Goal: Task Accomplishment & Management: Manage account settings

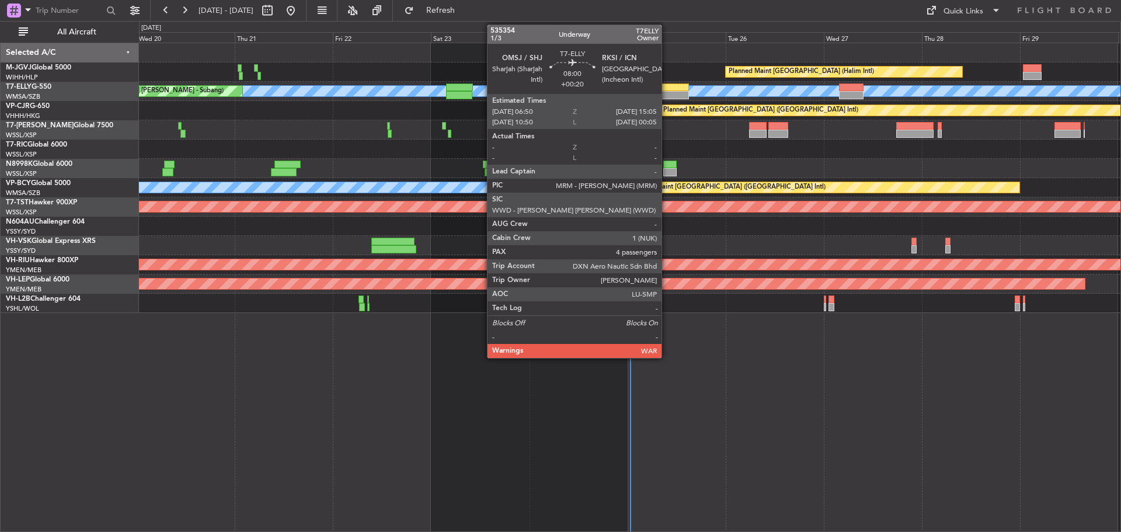
click at [667, 90] on div at bounding box center [672, 87] width 34 height 8
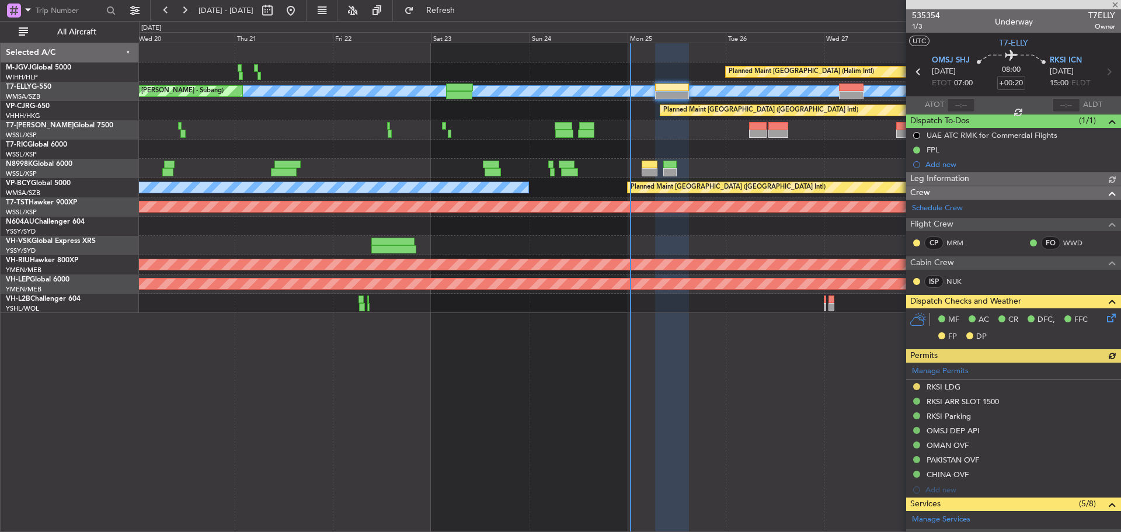
type input "[PERSON_NAME] (KYA)"
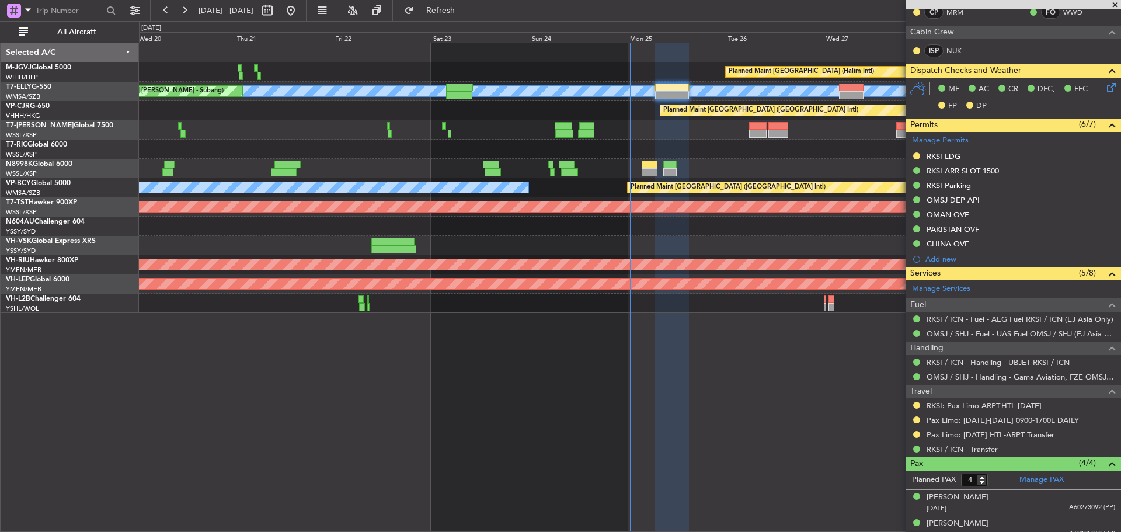
scroll to position [234, 0]
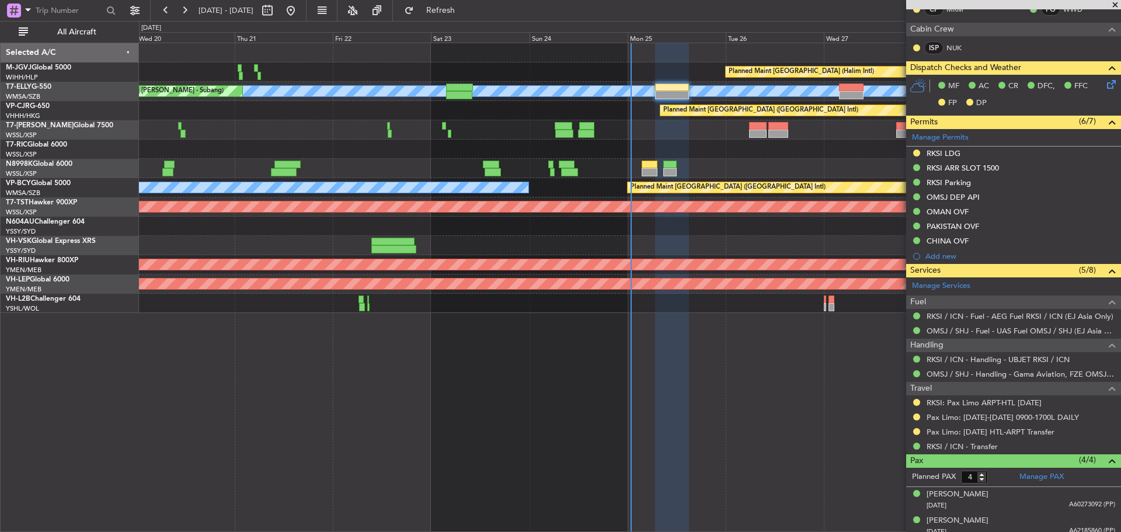
type input "[PERSON_NAME] (KYA)"
click at [972, 443] on link "RKSI / ICN - Transfer" at bounding box center [962, 446] width 71 height 10
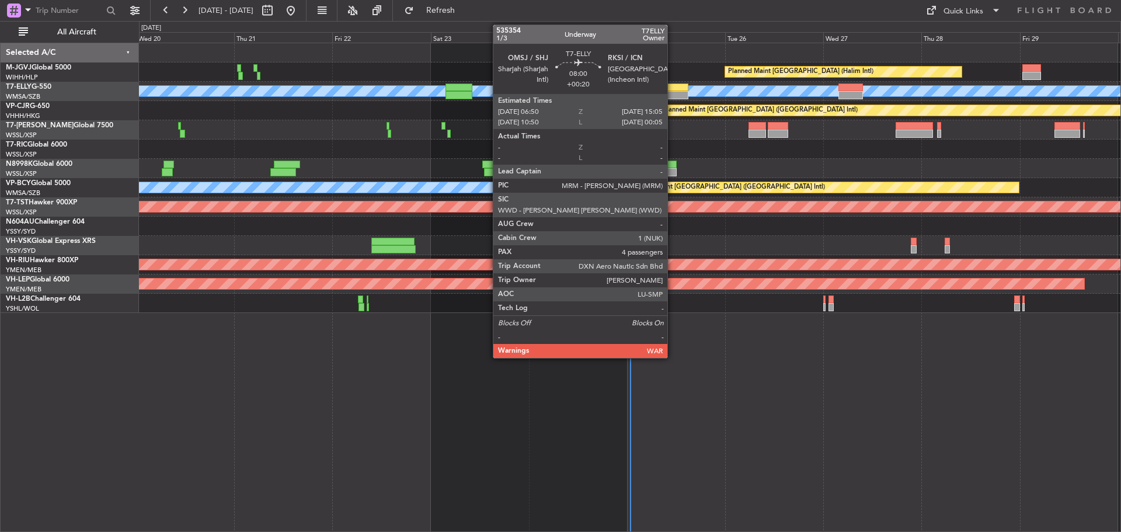
click at [673, 85] on div at bounding box center [672, 87] width 34 height 8
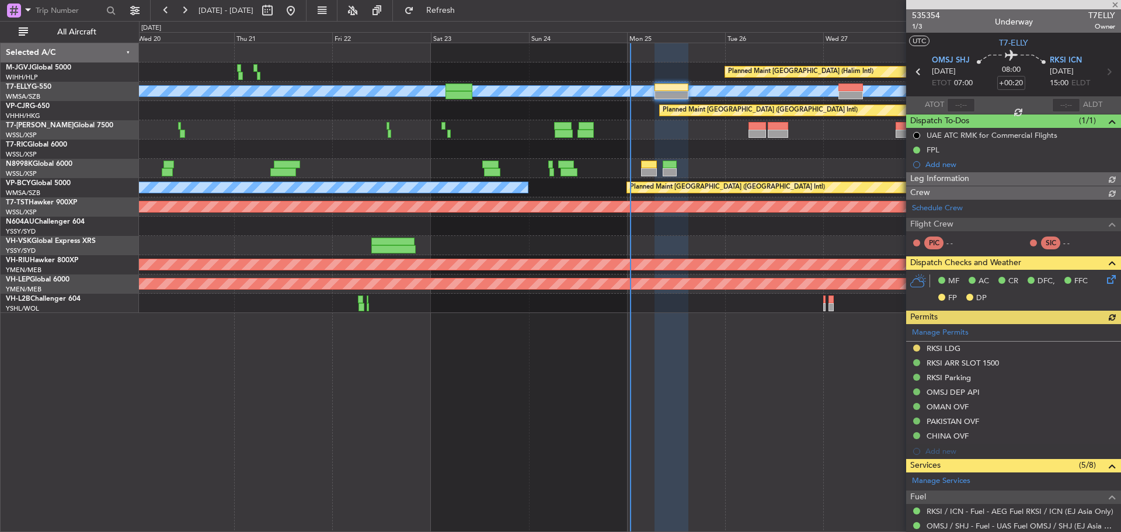
type input "[PERSON_NAME] (KYA)"
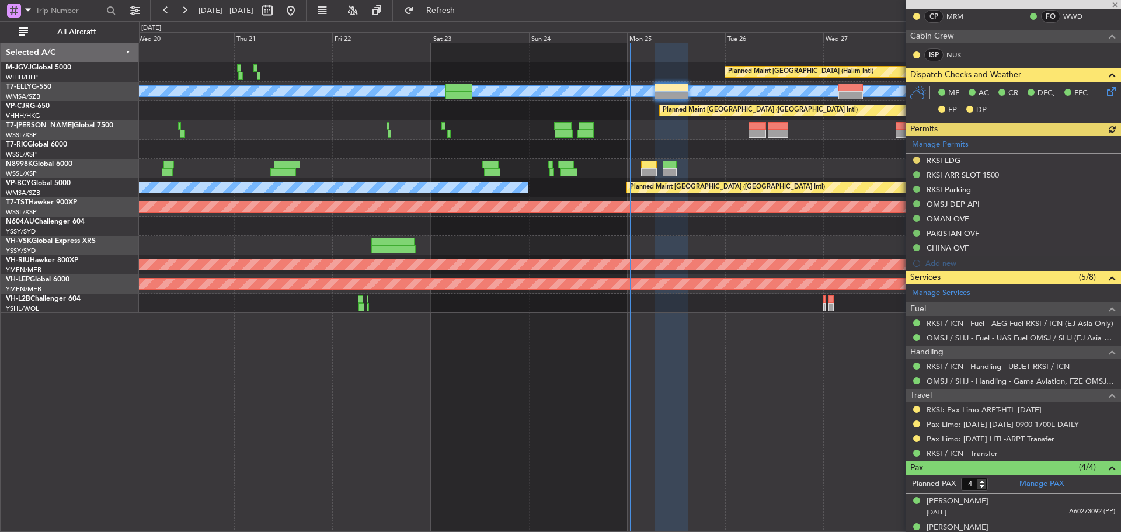
scroll to position [234, 0]
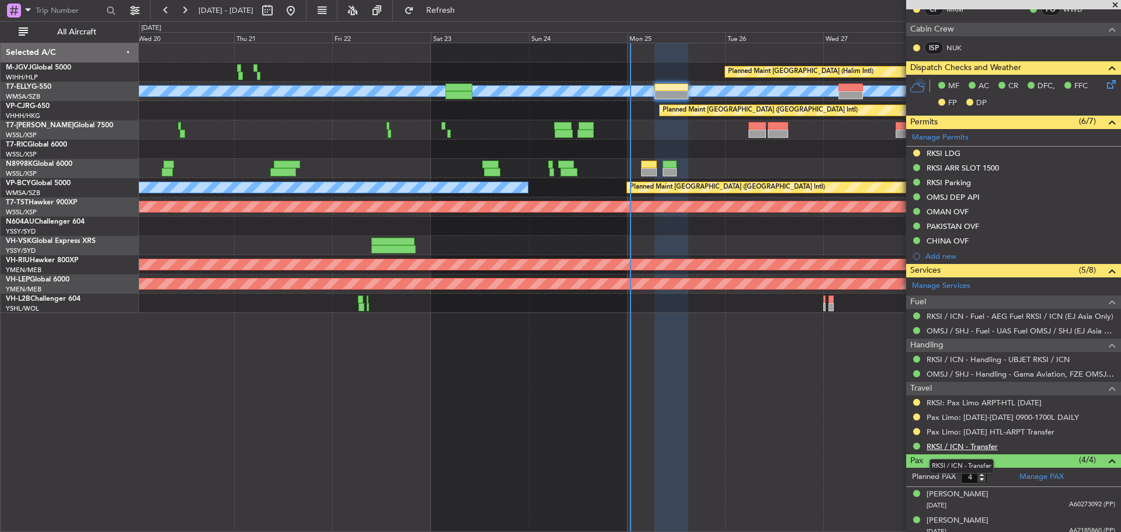
click at [970, 447] on link "RKSI / ICN - Transfer" at bounding box center [962, 446] width 71 height 10
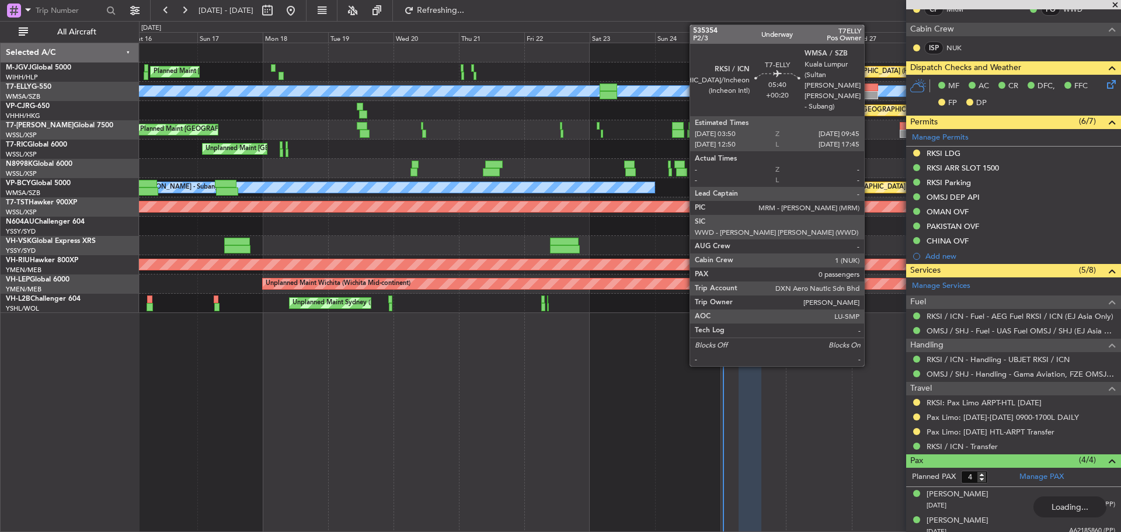
click at [869, 93] on div at bounding box center [869, 95] width 16 height 8
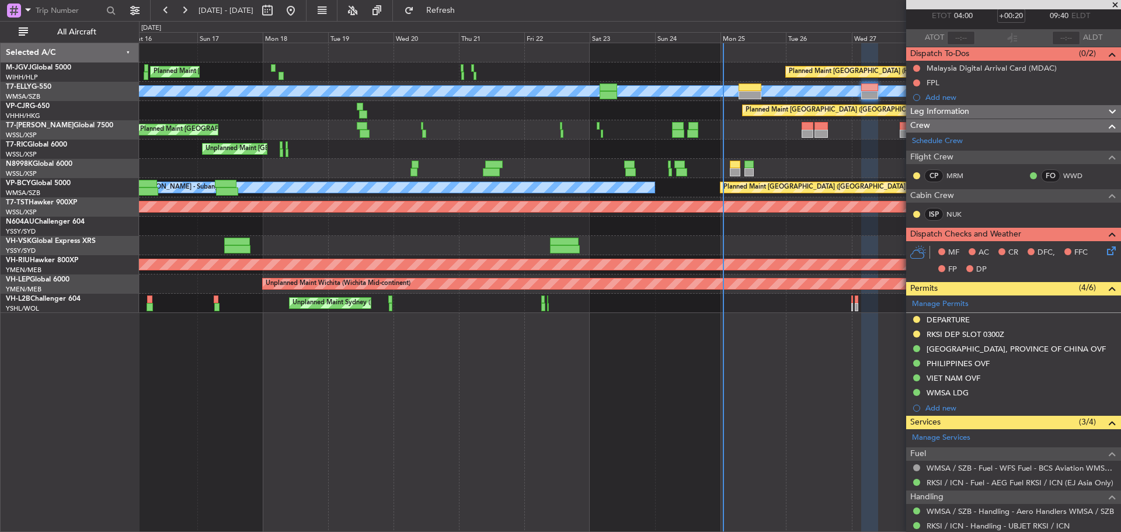
scroll to position [0, 0]
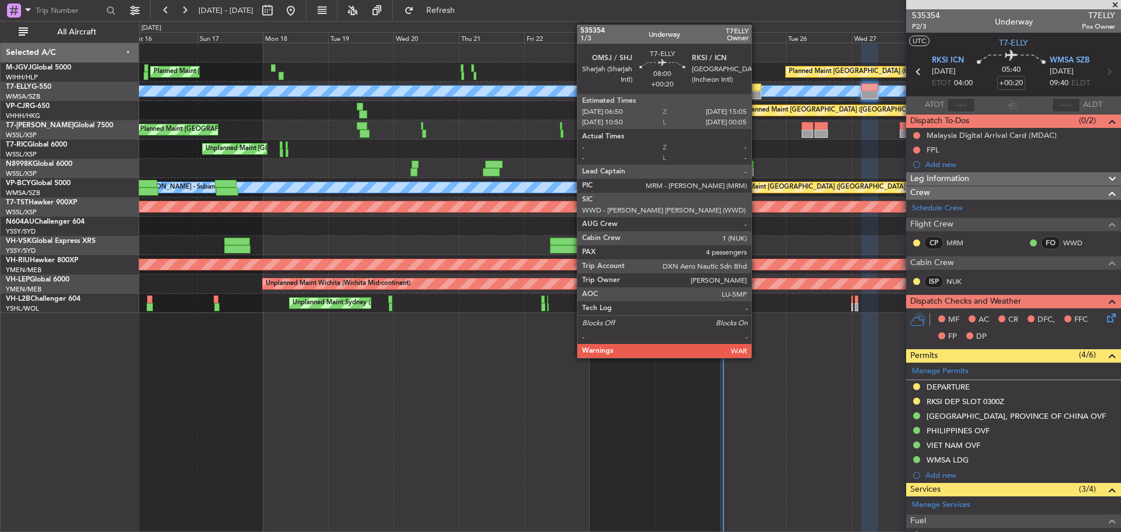
click at [757, 91] on div at bounding box center [750, 95] width 23 height 8
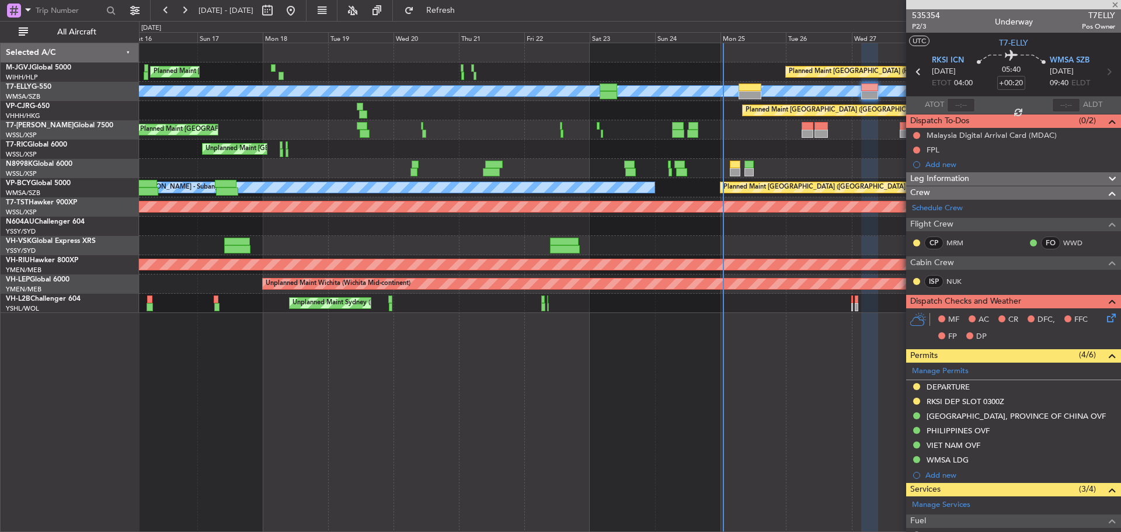
type input "4"
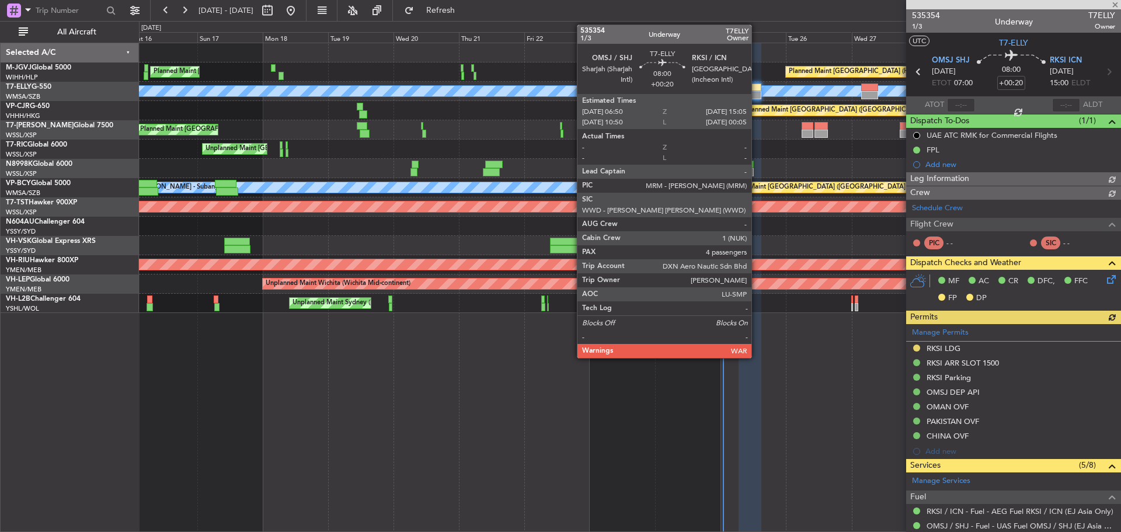
type input "[PERSON_NAME] (KYA)"
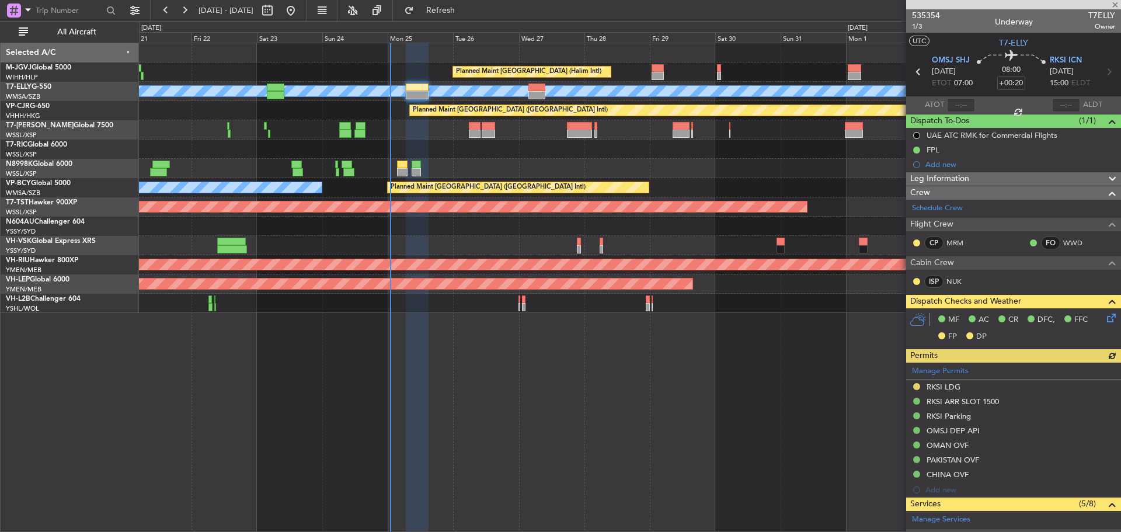
click at [478, 166] on div at bounding box center [629, 168] width 981 height 19
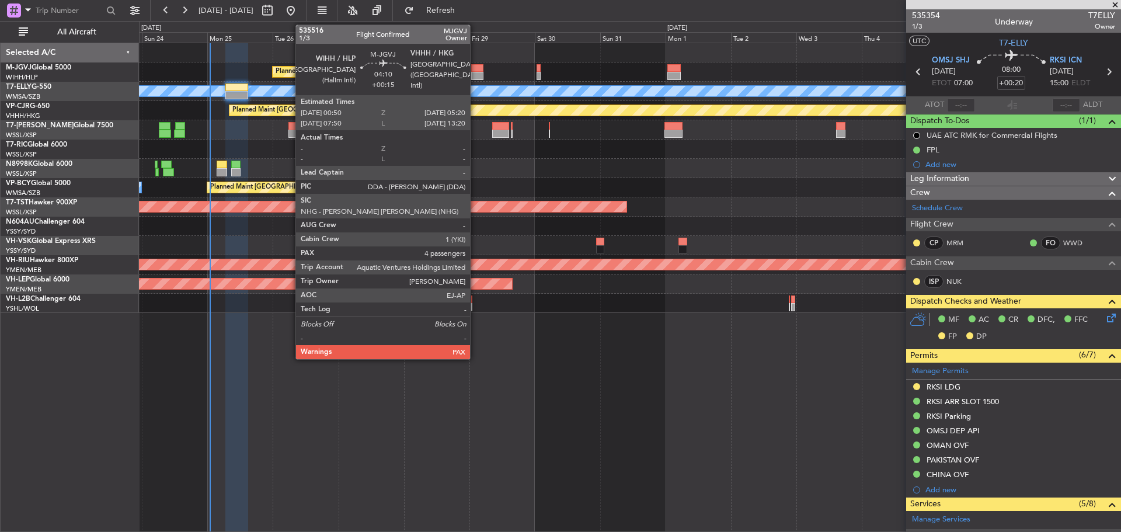
click at [475, 72] on div at bounding box center [477, 76] width 13 height 8
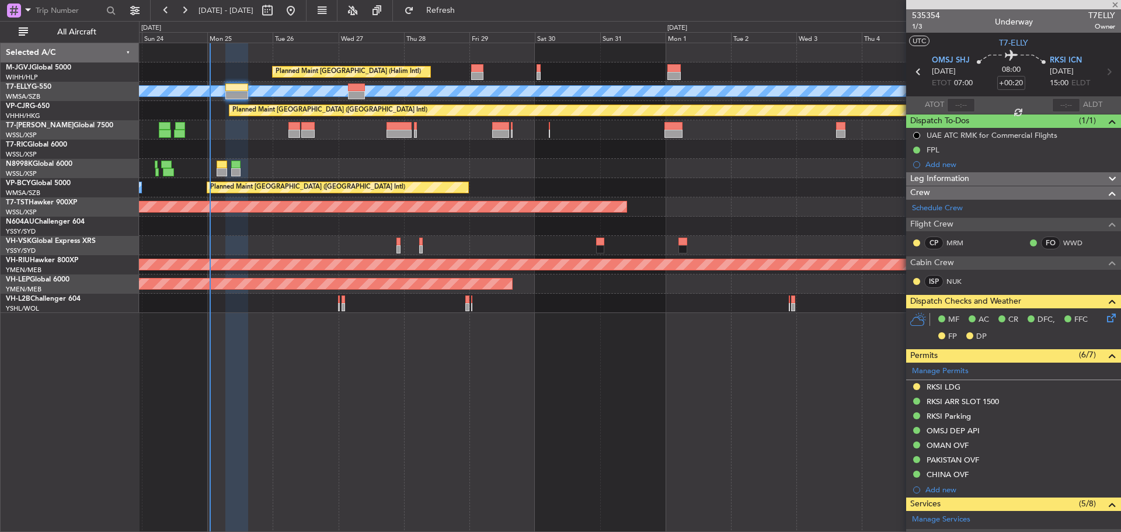
type input "+00:15"
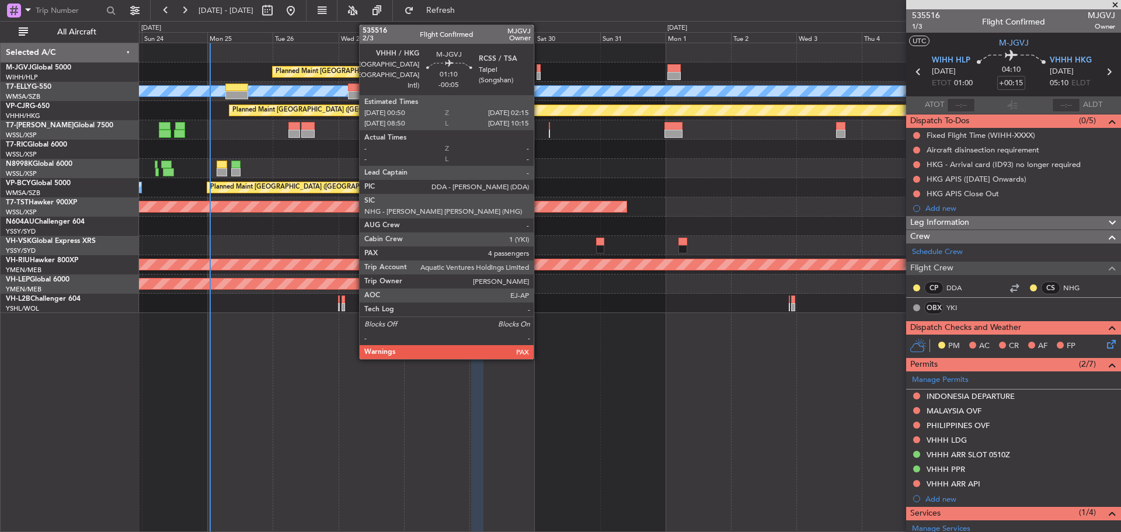
click at [539, 74] on div at bounding box center [539, 76] width 4 height 8
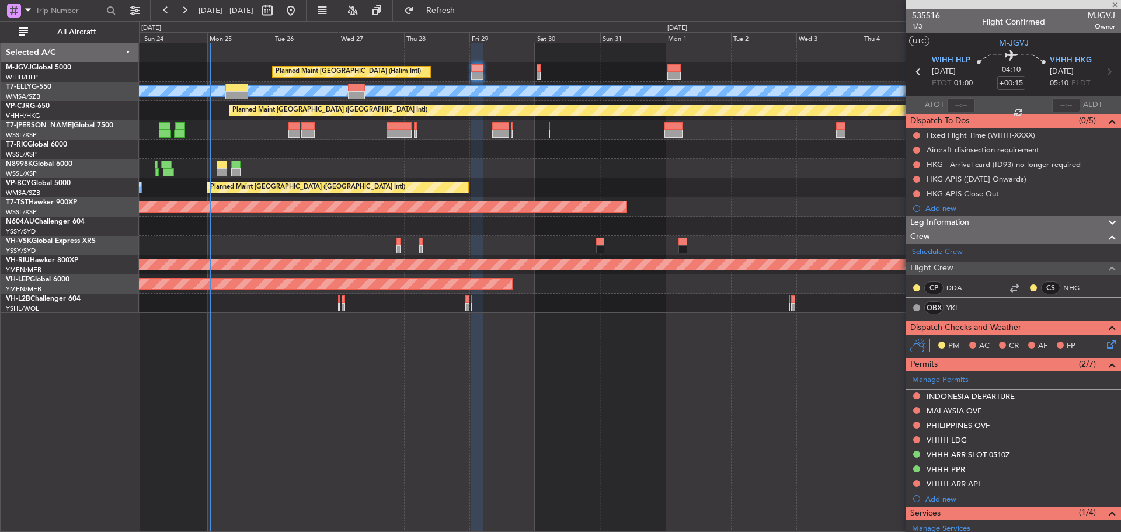
type input "-00:05"
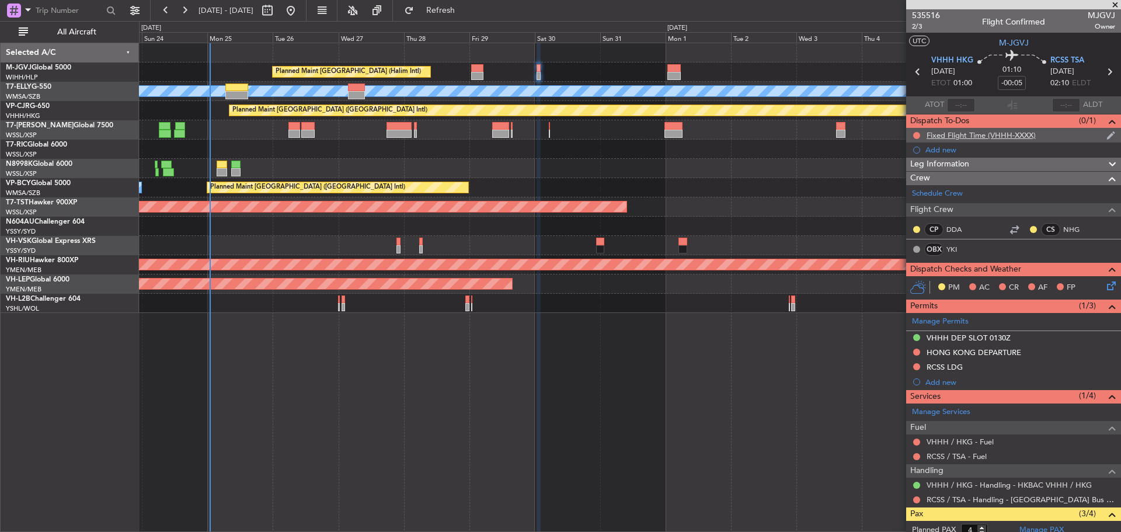
click at [941, 136] on div "Fixed Flight Time (VHHH-XXXX)" at bounding box center [981, 135] width 109 height 10
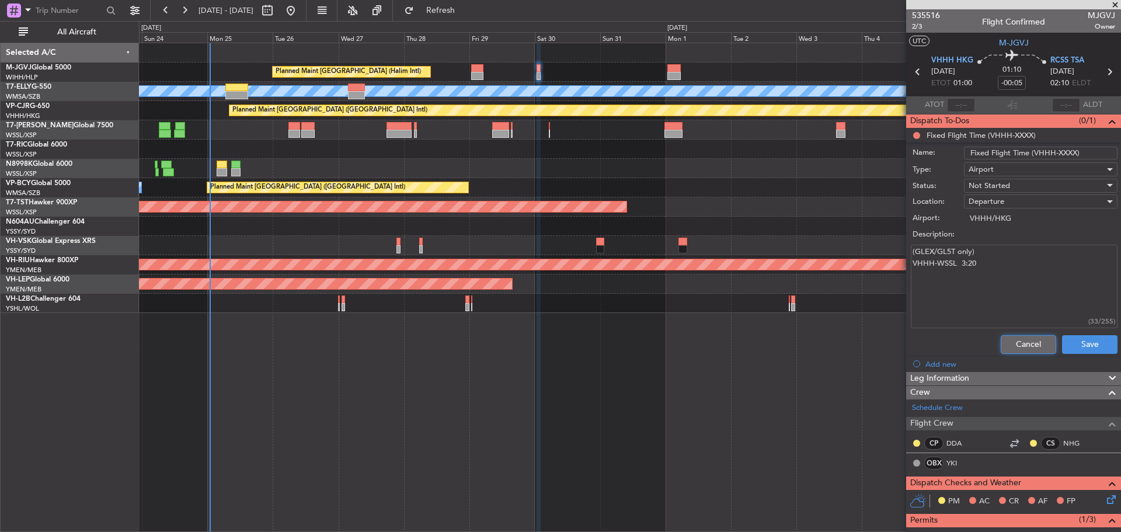
click at [1018, 341] on button "Cancel" at bounding box center [1028, 344] width 55 height 19
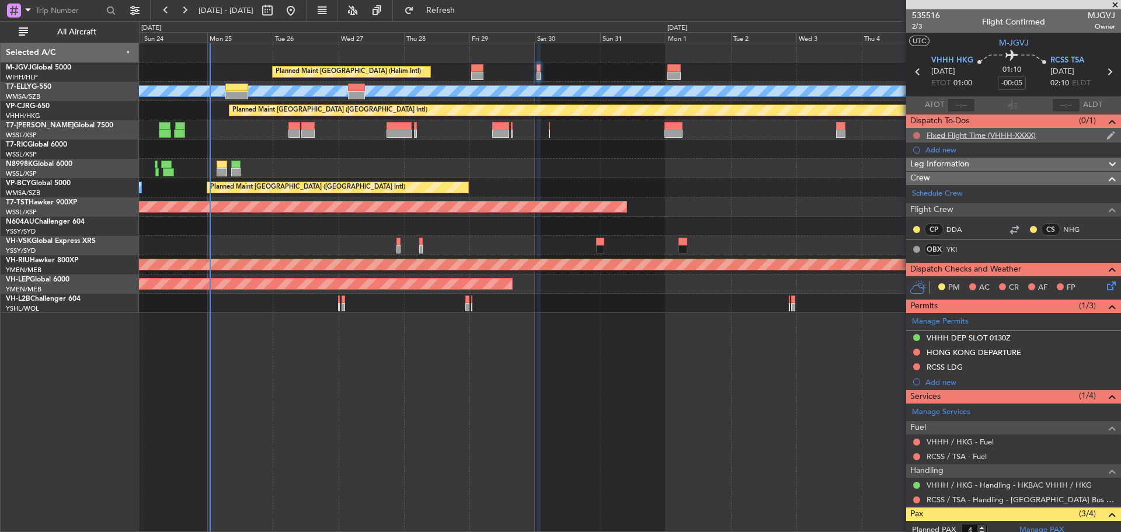
click at [914, 132] on button at bounding box center [916, 135] width 7 height 7
click at [923, 200] on span "Cancelled" at bounding box center [919, 205] width 33 height 12
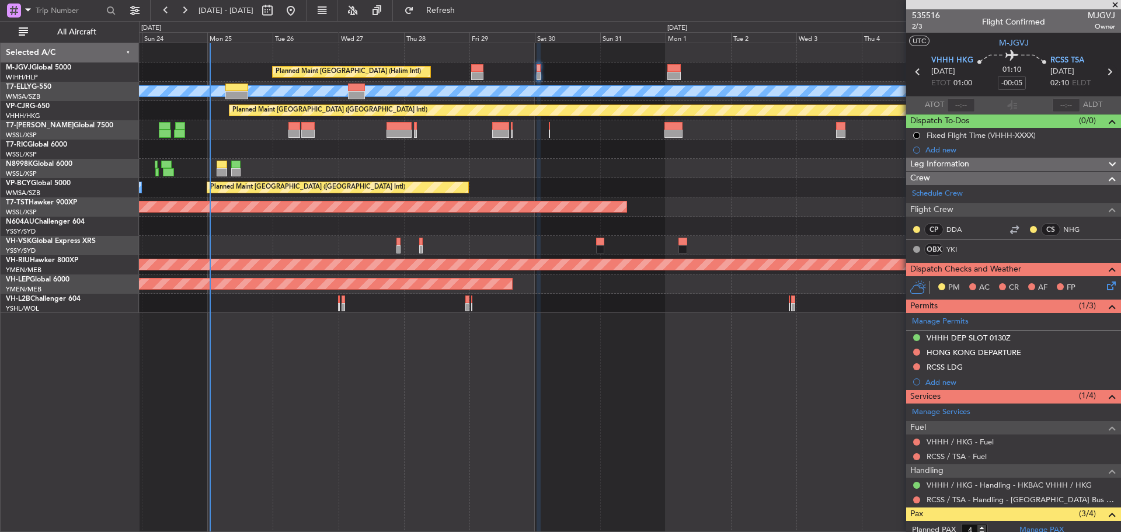
click at [1102, 68] on icon at bounding box center [1109, 71] width 15 height 15
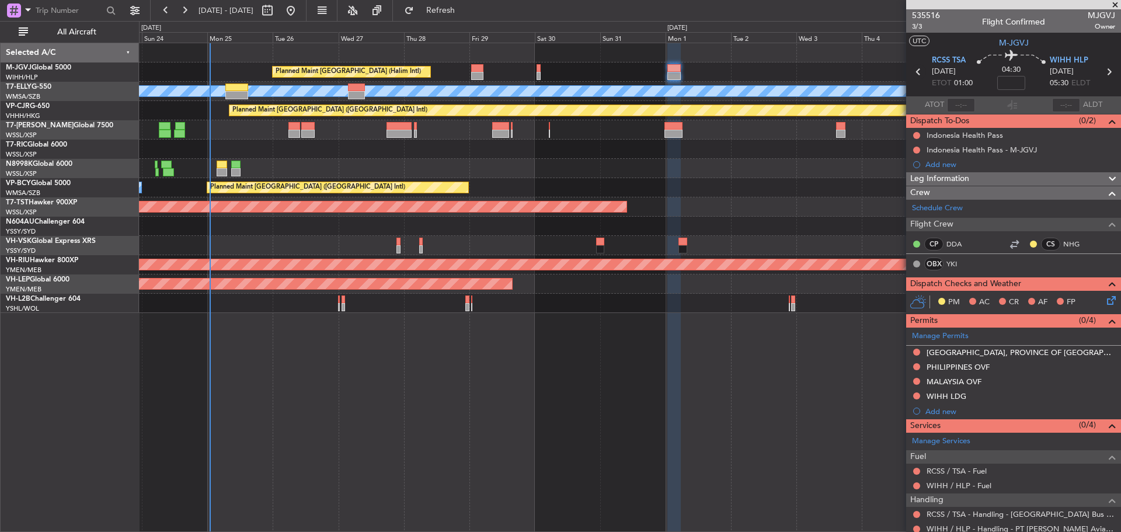
click at [916, 70] on icon at bounding box center [918, 71] width 15 height 15
type input "-00:05"
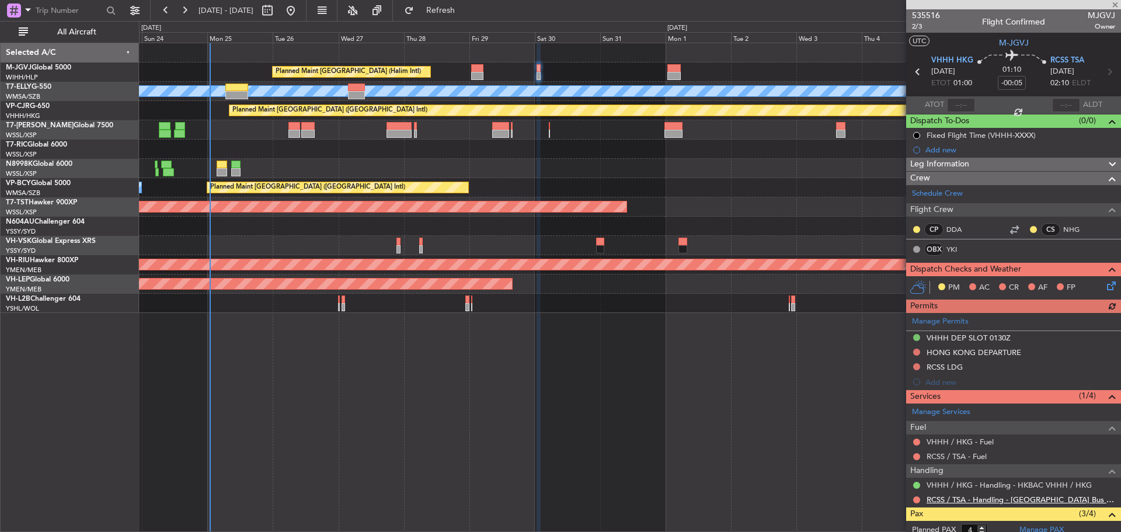
click at [952, 500] on link "RCSS / TSA - Handling - [GEOGRAPHIC_DATA] Bus Avn RCSS / TSA" at bounding box center [1021, 500] width 189 height 10
click at [453, 11] on button "Refresh" at bounding box center [434, 10] width 70 height 19
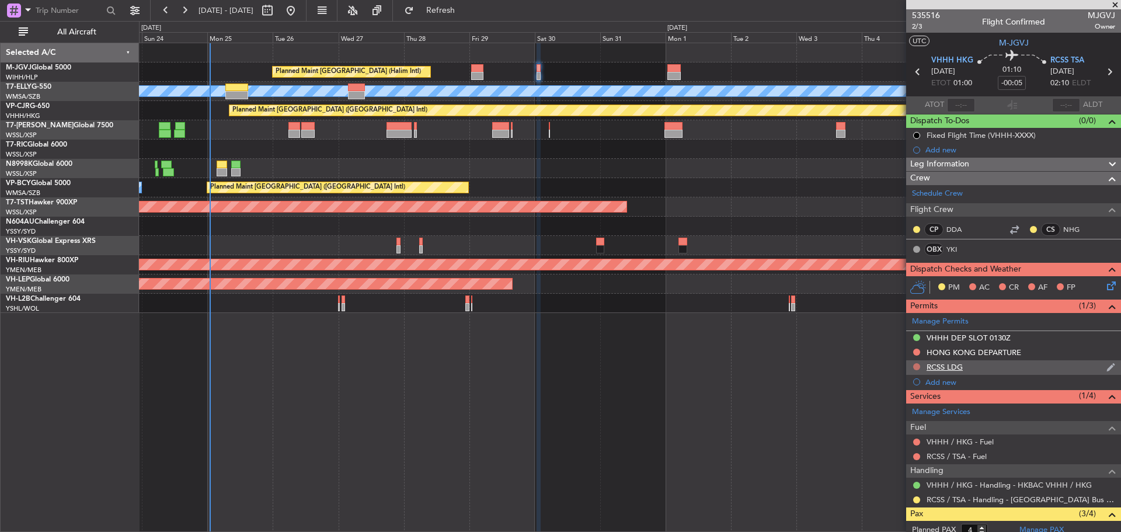
click at [914, 365] on button at bounding box center [916, 366] width 7 height 7
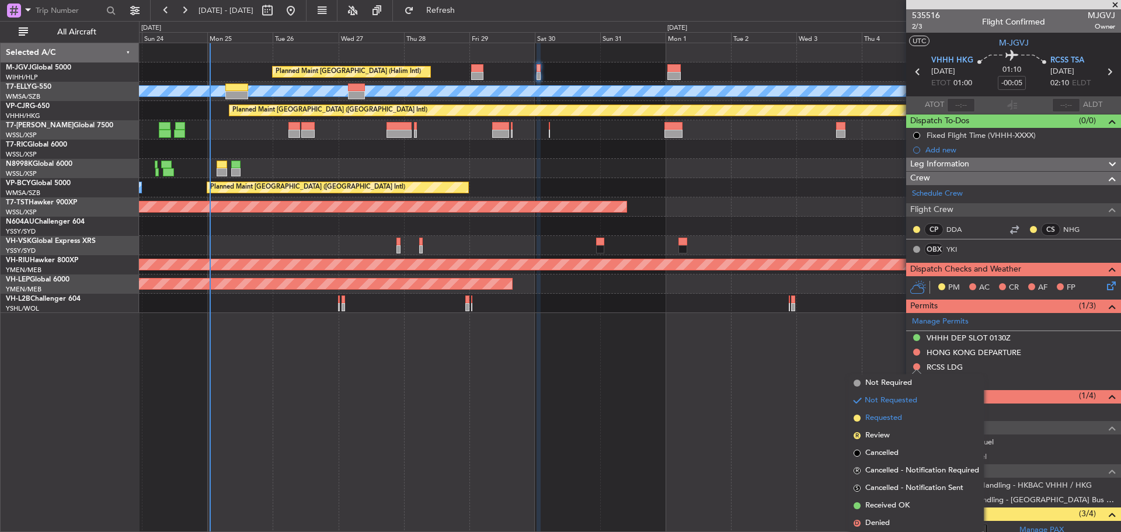
click at [894, 416] on span "Requested" at bounding box center [883, 418] width 37 height 12
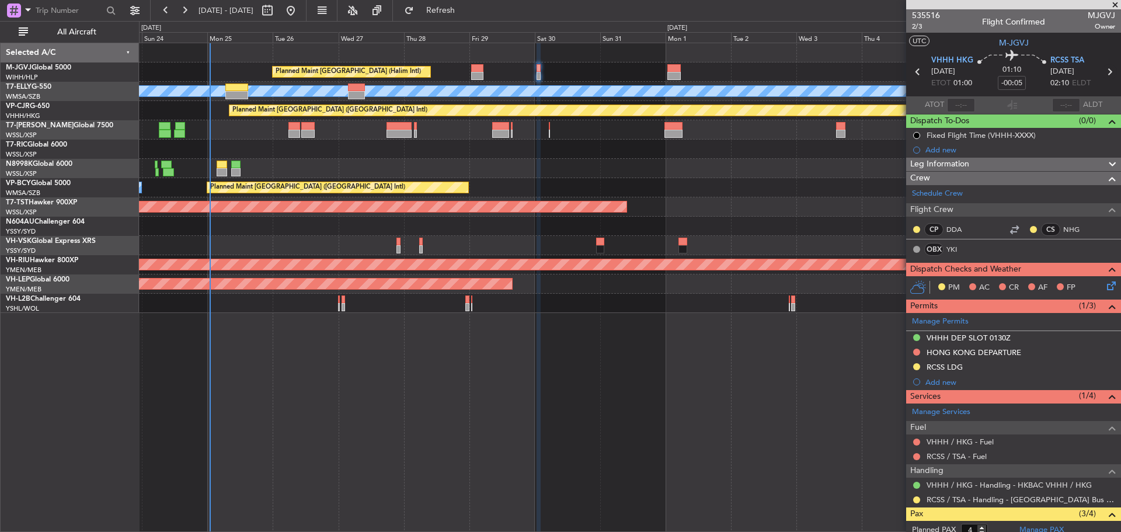
click at [1102, 71] on icon at bounding box center [1109, 71] width 15 height 15
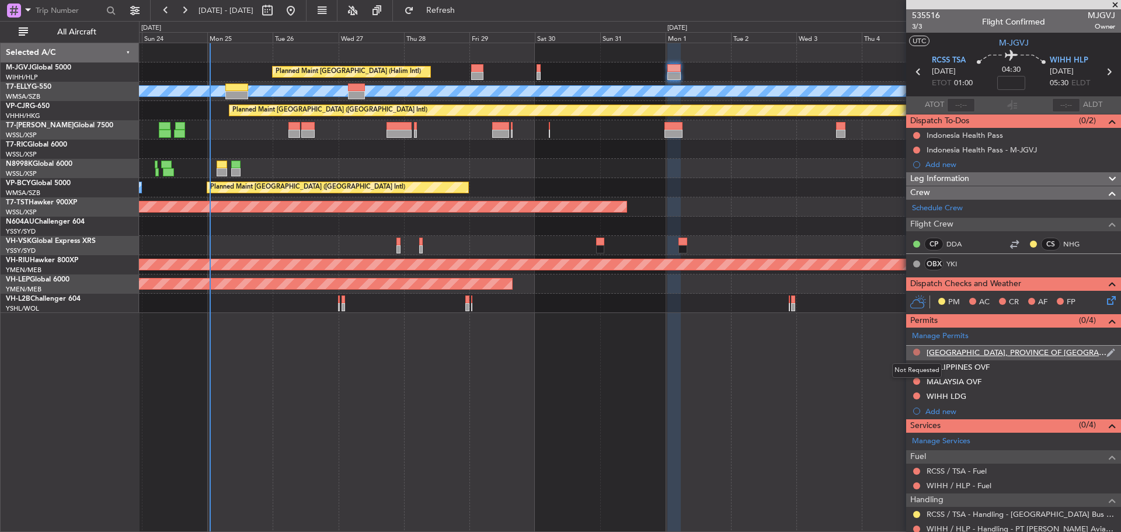
click at [914, 352] on button at bounding box center [916, 352] width 7 height 7
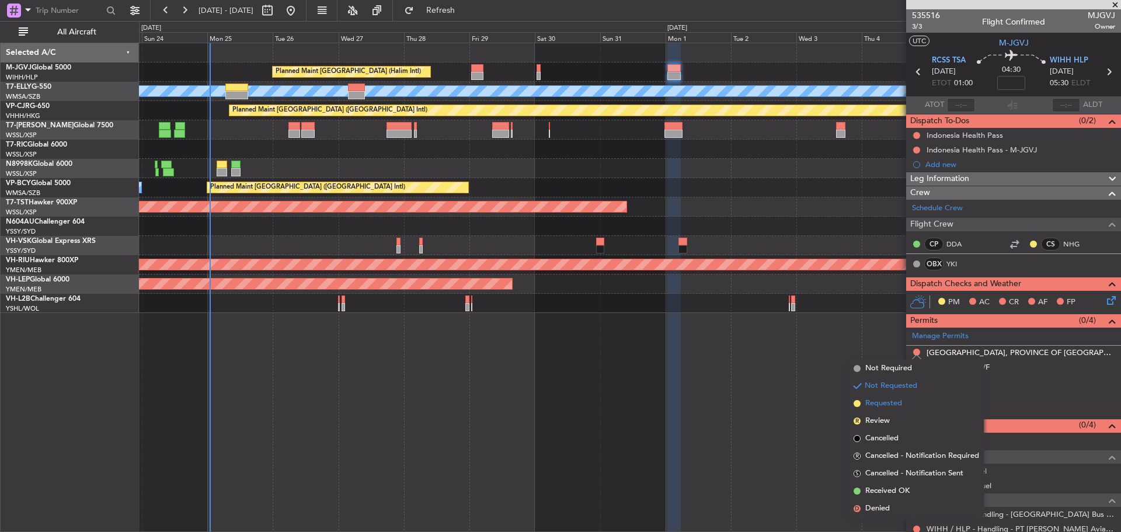
click at [899, 402] on span "Requested" at bounding box center [883, 404] width 37 height 12
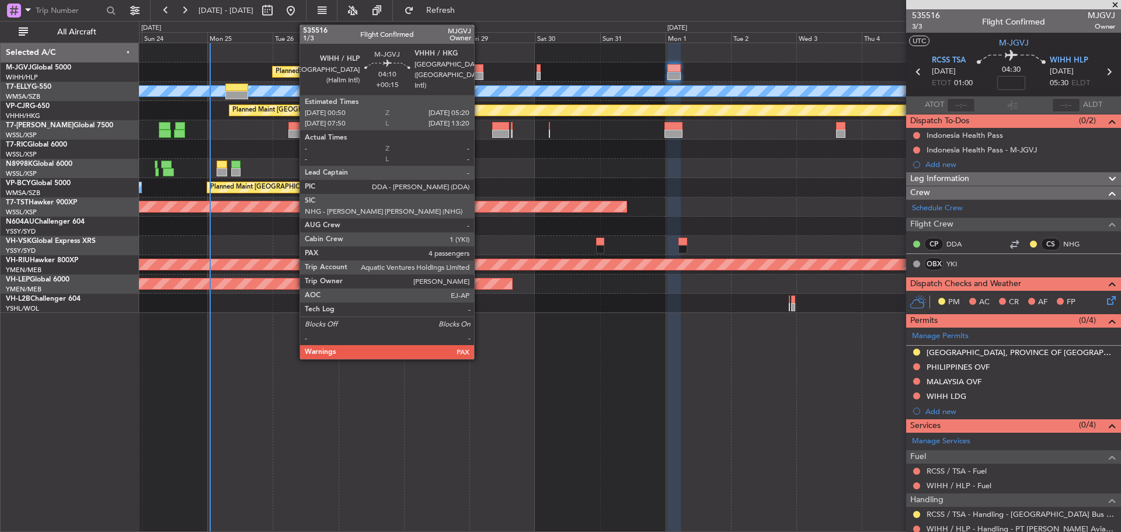
click at [479, 73] on div at bounding box center [477, 76] width 13 height 8
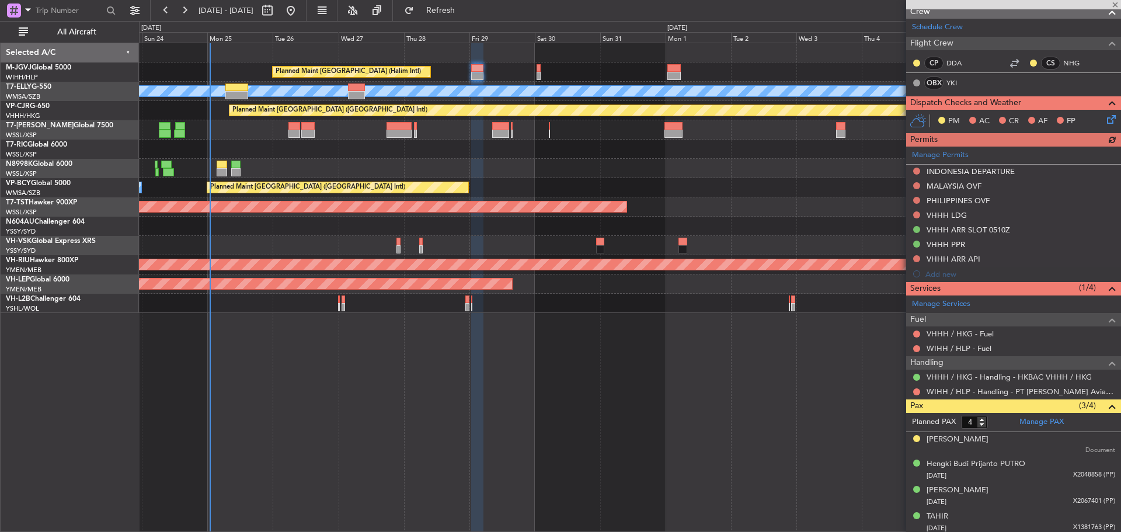
scroll to position [228, 0]
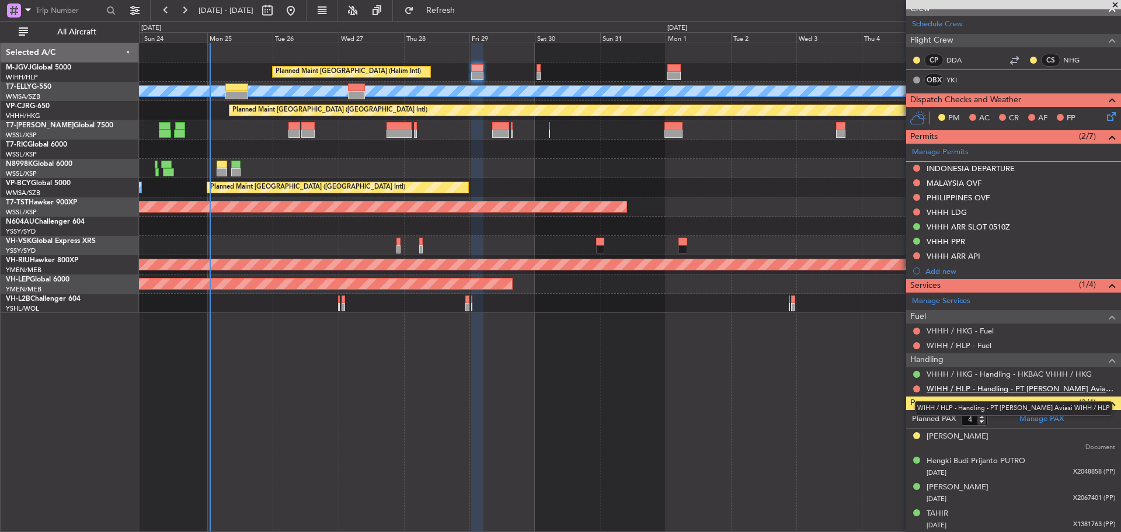
click at [984, 388] on link "WIHH / HLP - Handling - PT [PERSON_NAME] Aviasi WIHH / HLP" at bounding box center [1021, 389] width 189 height 10
click at [465, 10] on span "Refresh" at bounding box center [440, 10] width 49 height 8
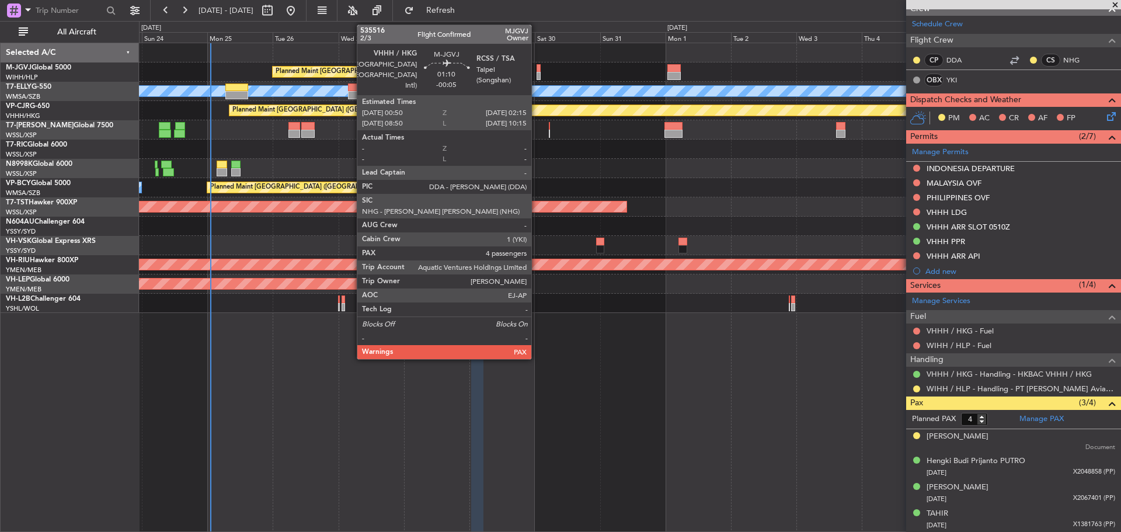
click at [537, 69] on div at bounding box center [539, 68] width 4 height 8
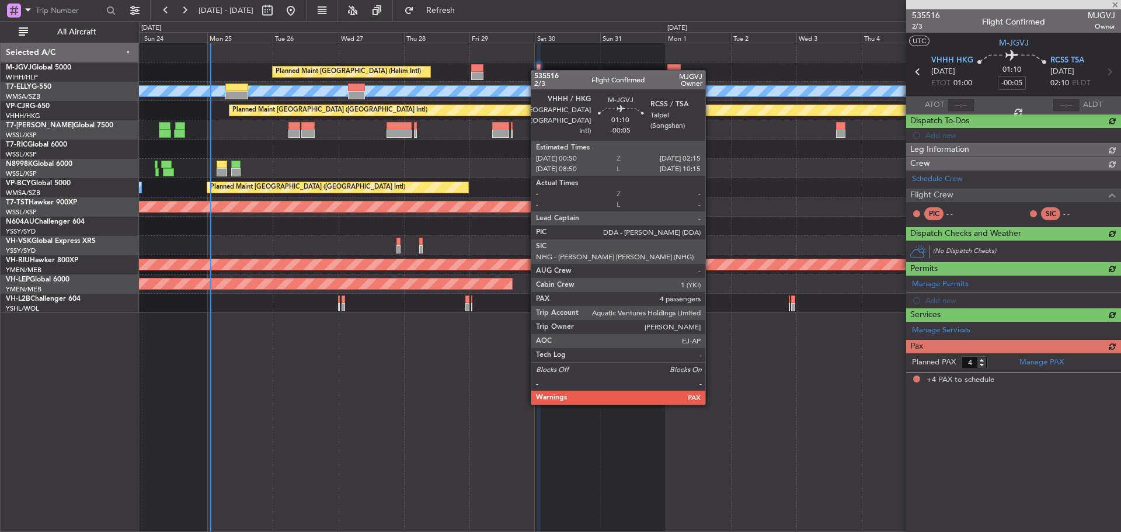
scroll to position [0, 0]
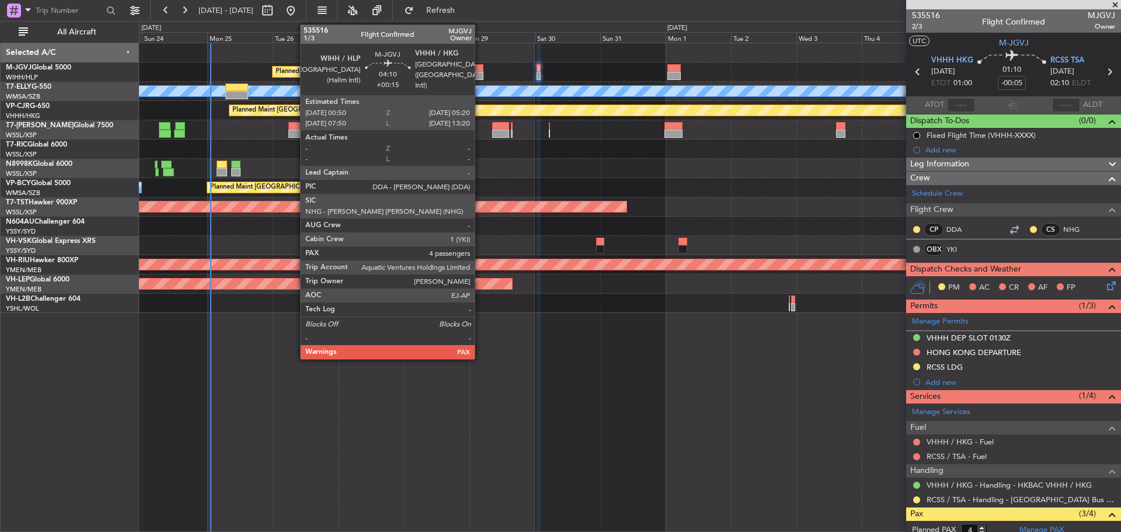
click at [480, 67] on div at bounding box center [477, 68] width 13 height 8
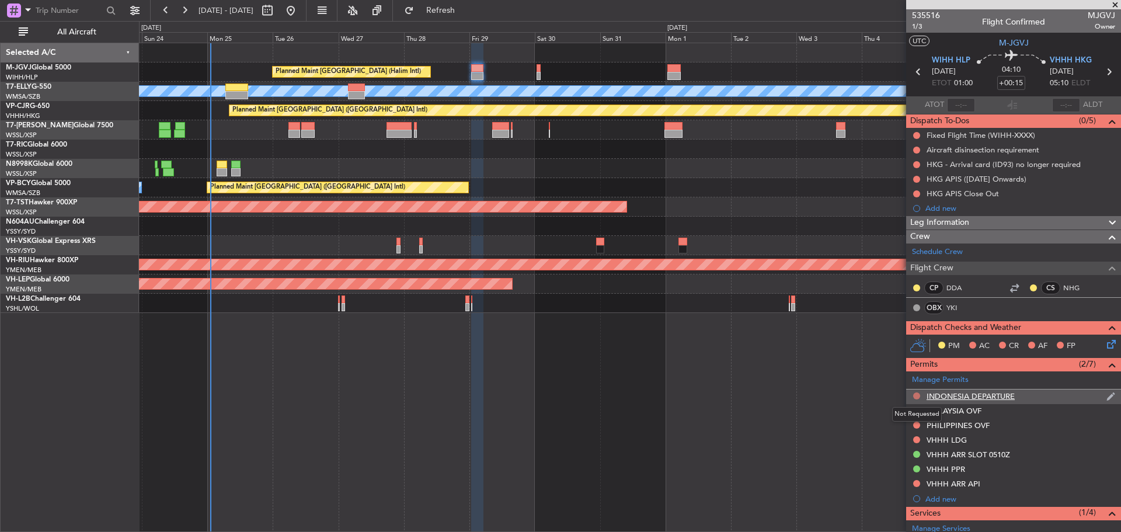
click at [914, 396] on button at bounding box center [916, 395] width 7 height 7
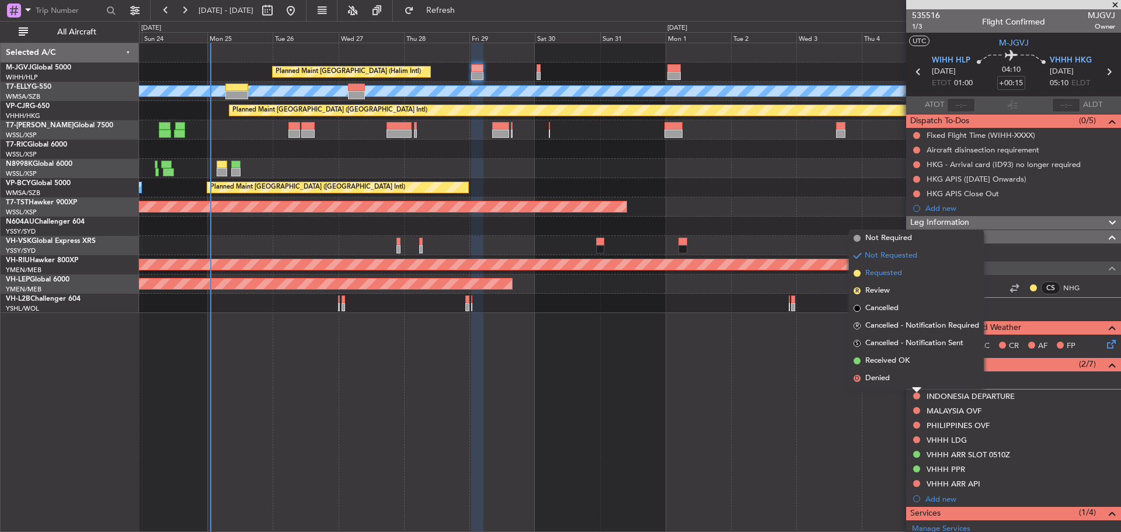
click at [906, 274] on li "Requested" at bounding box center [916, 273] width 135 height 18
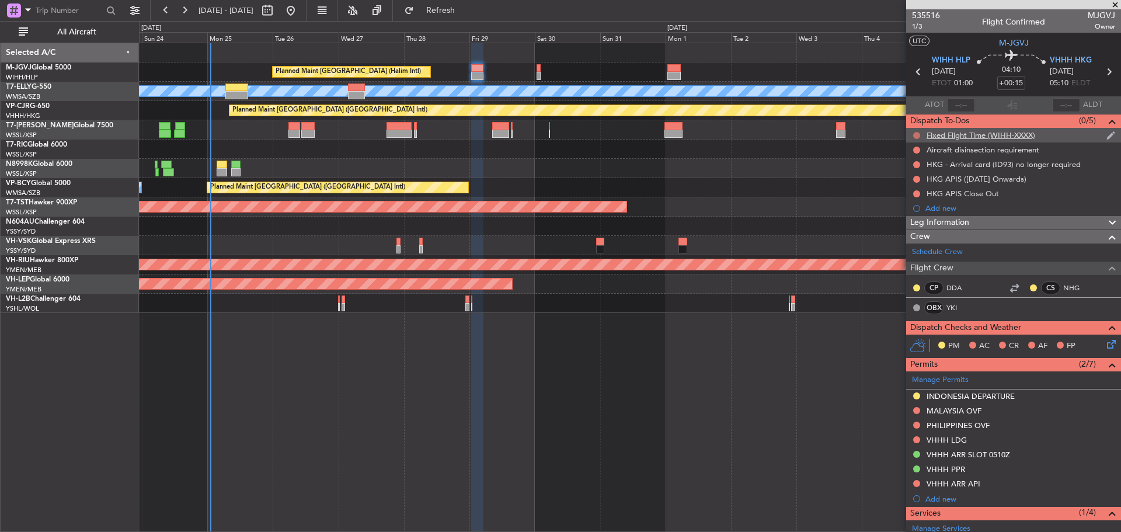
click at [918, 135] on button at bounding box center [916, 135] width 7 height 7
click at [907, 205] on span "Cancelled" at bounding box center [919, 205] width 33 height 12
click at [1101, 74] on icon at bounding box center [1108, 71] width 15 height 15
type input "-00:05"
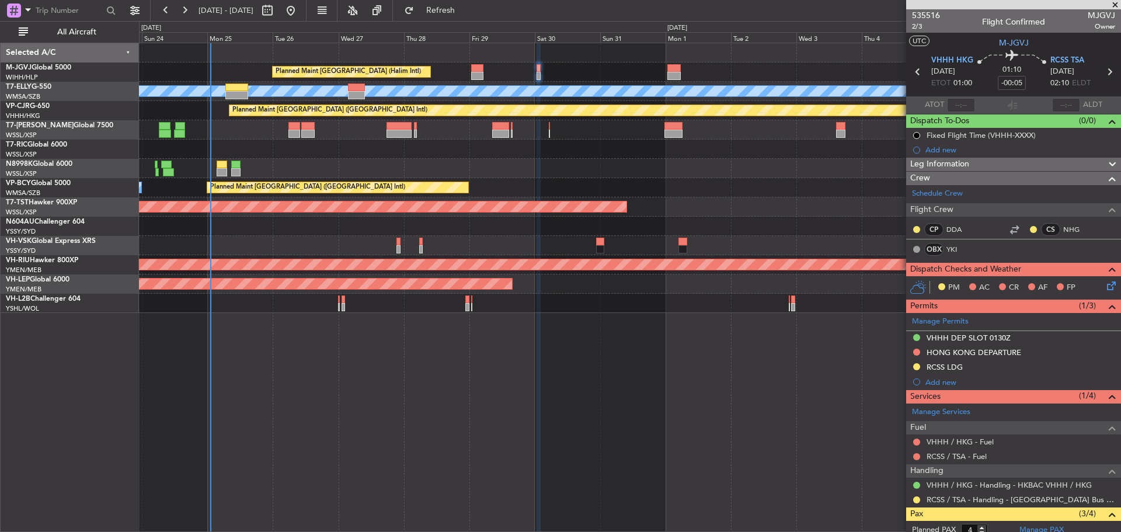
click at [1104, 75] on icon at bounding box center [1109, 71] width 15 height 15
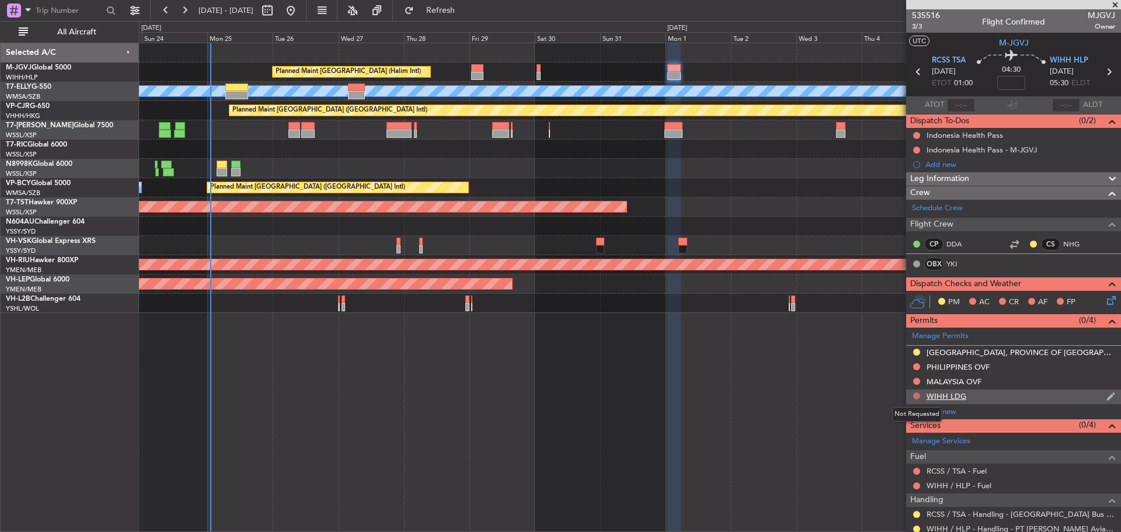
click at [917, 397] on button at bounding box center [916, 395] width 7 height 7
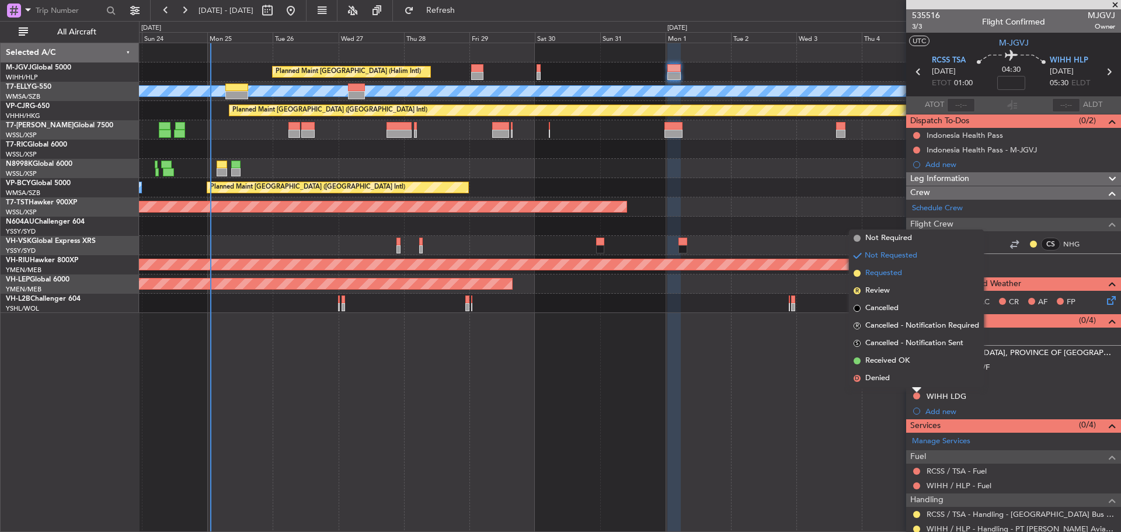
click at [897, 276] on span "Requested" at bounding box center [883, 273] width 37 height 12
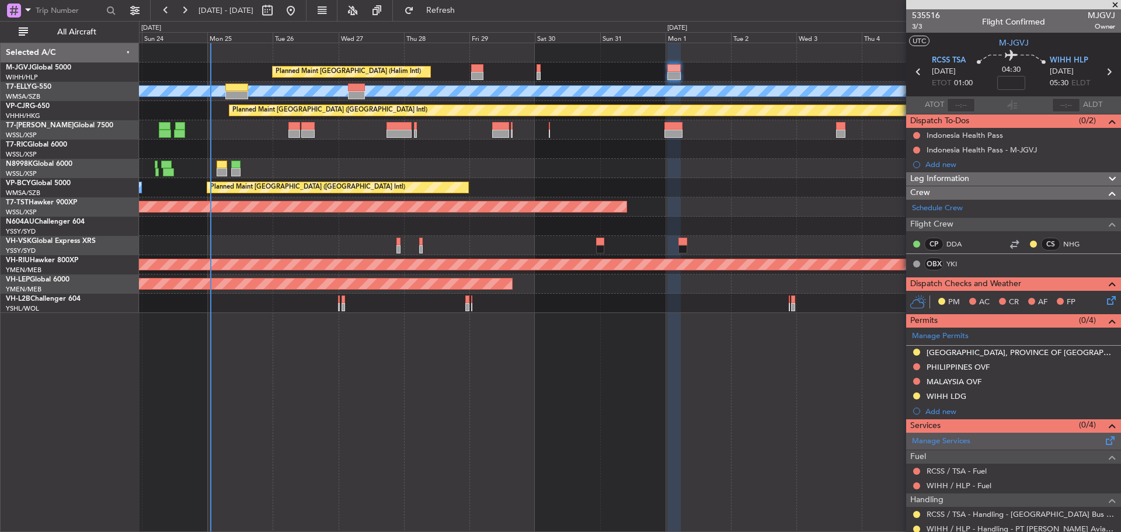
scroll to position [58, 0]
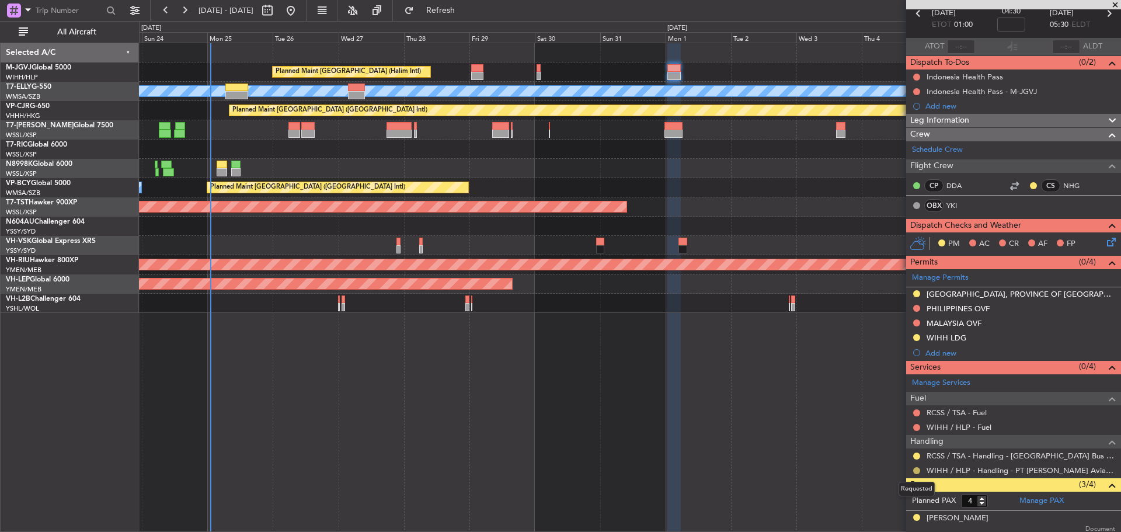
click at [917, 471] on button at bounding box center [916, 470] width 7 height 7
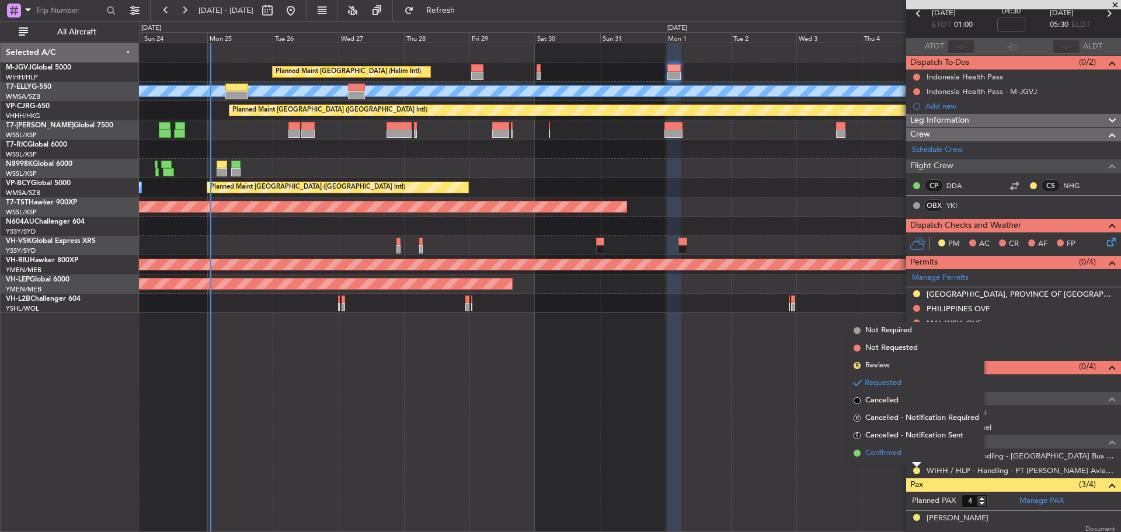
click at [910, 454] on li "Confirmed" at bounding box center [916, 453] width 135 height 18
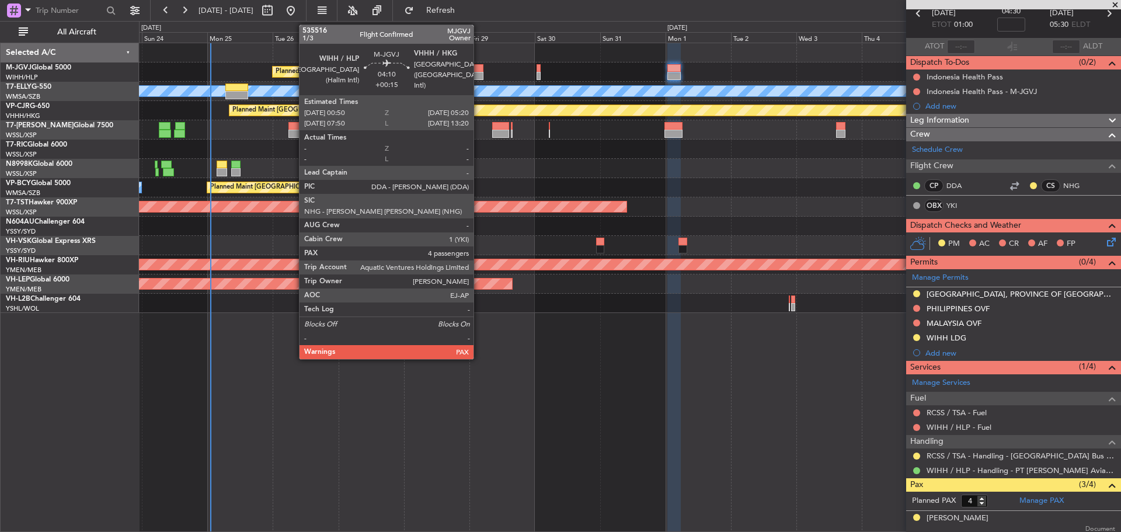
click at [479, 73] on div at bounding box center [477, 76] width 13 height 8
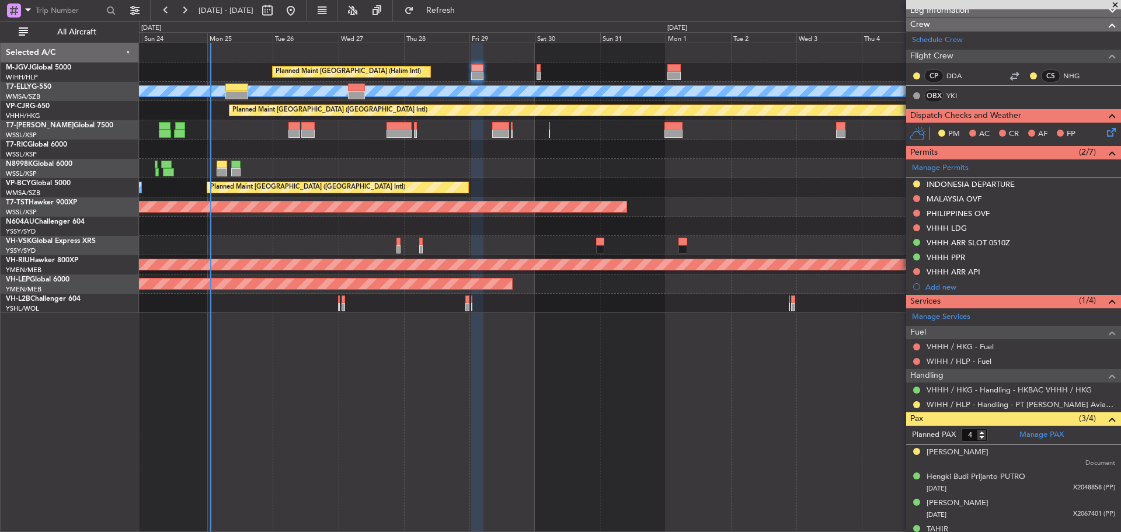
scroll to position [228, 0]
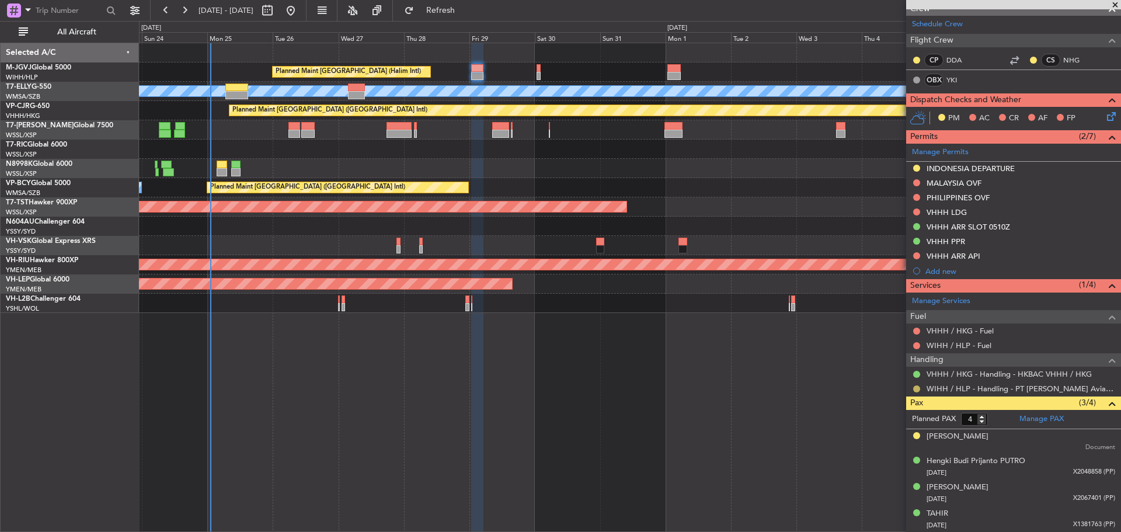
click at [917, 385] on button at bounding box center [916, 388] width 7 height 7
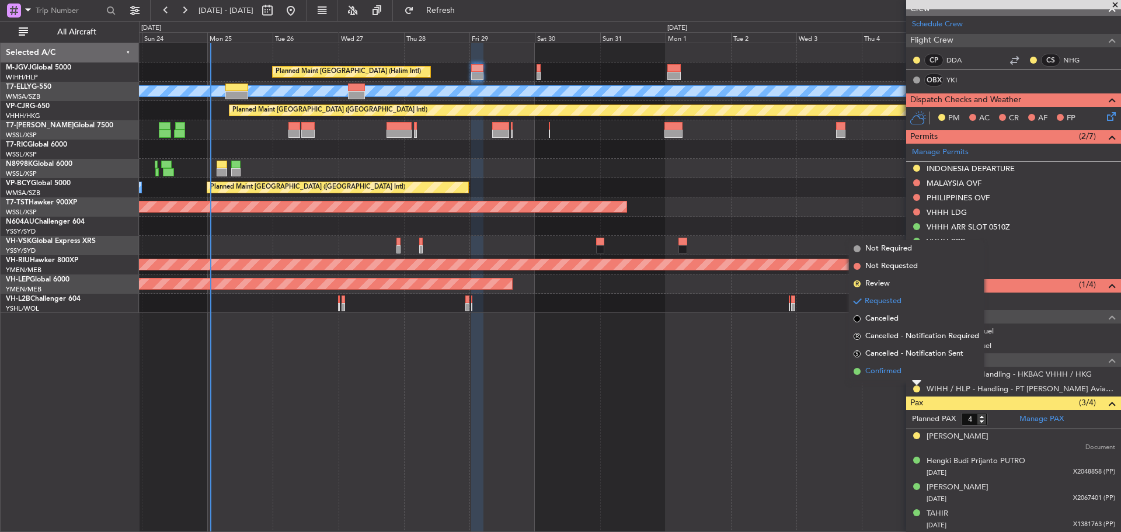
click at [898, 374] on span "Confirmed" at bounding box center [883, 372] width 36 height 12
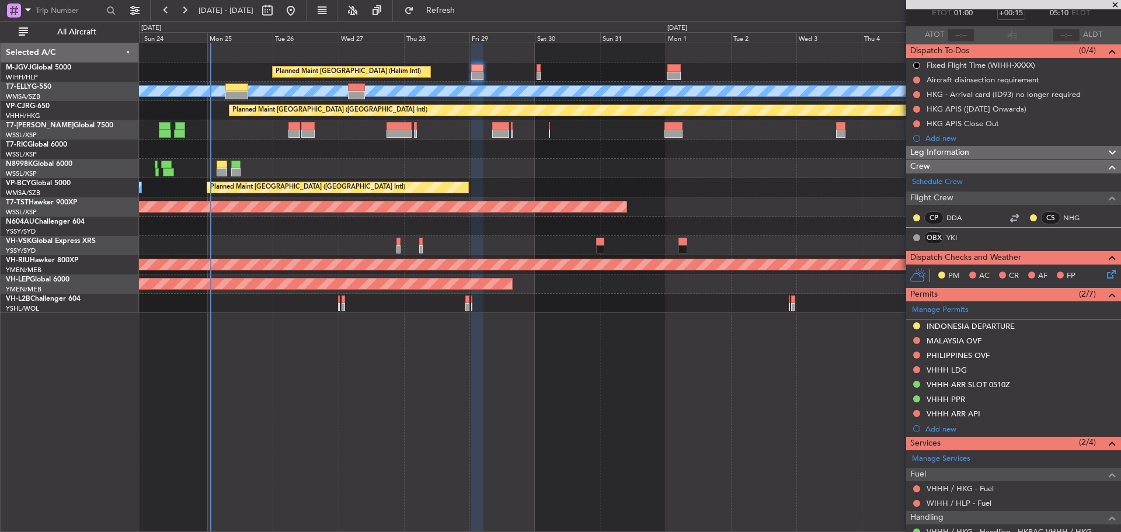
scroll to position [0, 0]
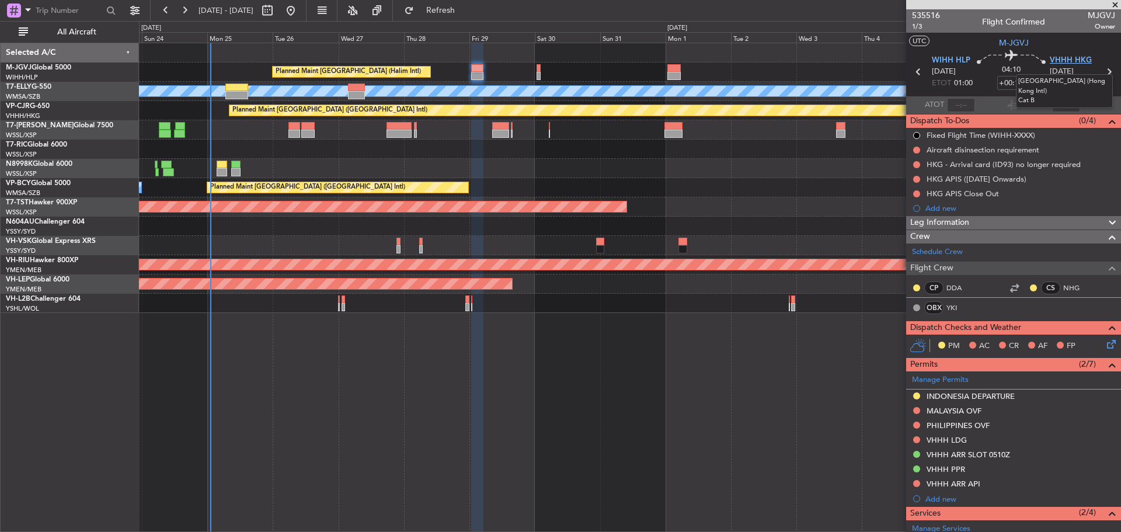
click at [1059, 64] on span "VHHH HKG" at bounding box center [1071, 61] width 42 height 12
click at [1103, 71] on icon at bounding box center [1108, 71] width 15 height 15
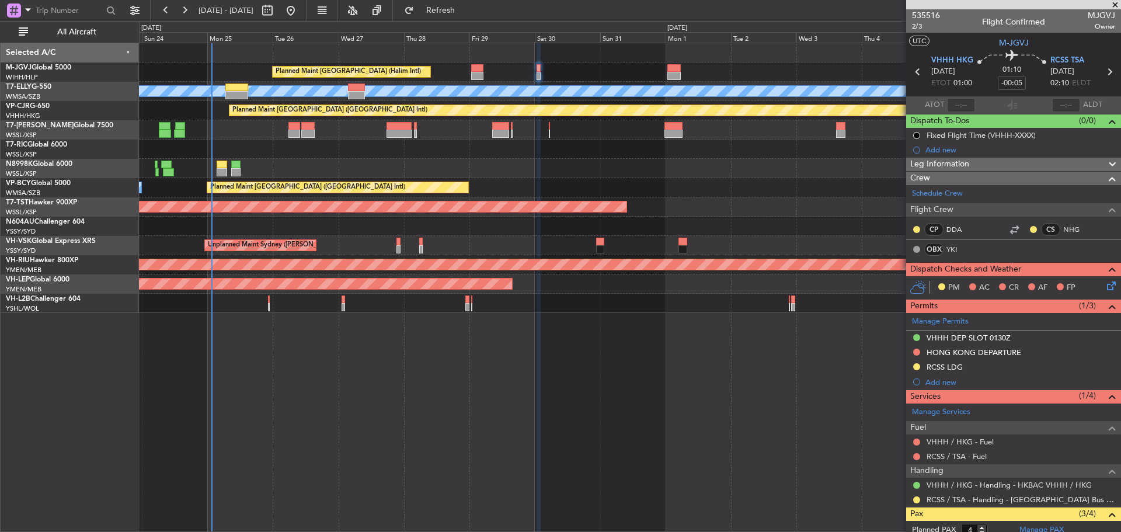
click at [456, 451] on div "Planned Maint [GEOGRAPHIC_DATA] (Halim Intl) [PERSON_NAME] Planned Maint [GEOGR…" at bounding box center [630, 287] width 982 height 489
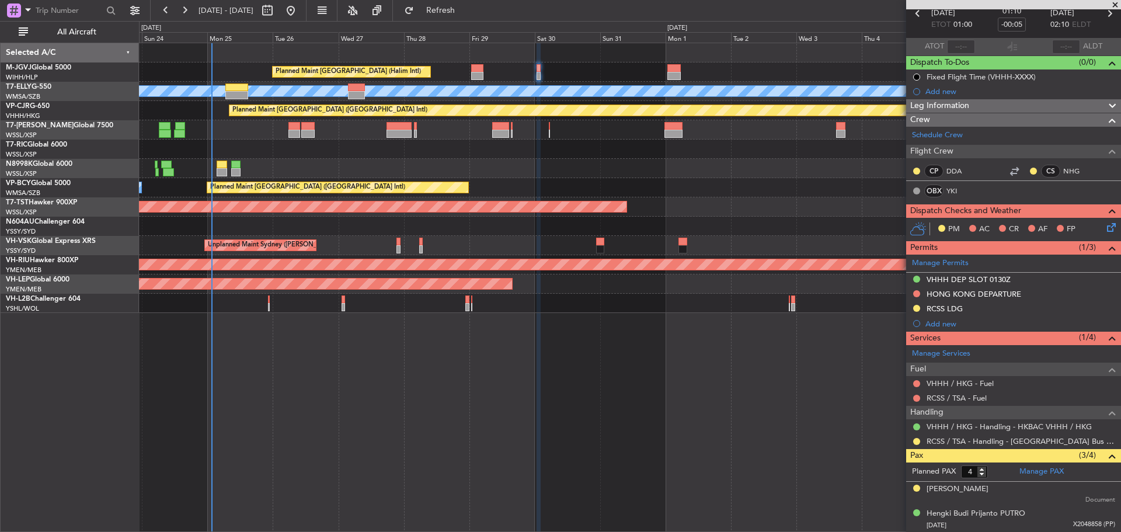
scroll to position [111, 0]
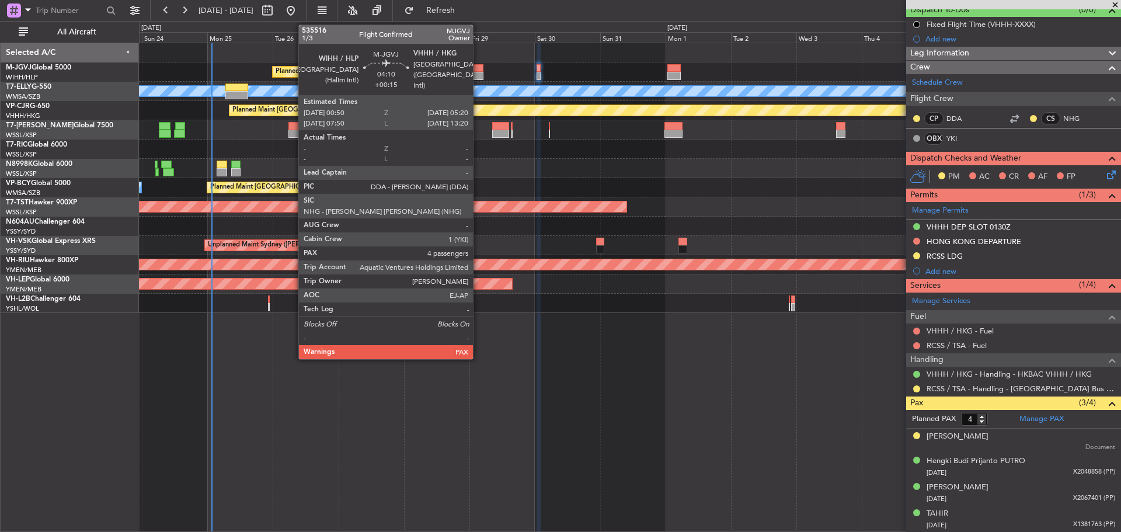
click at [478, 75] on div at bounding box center [477, 76] width 13 height 8
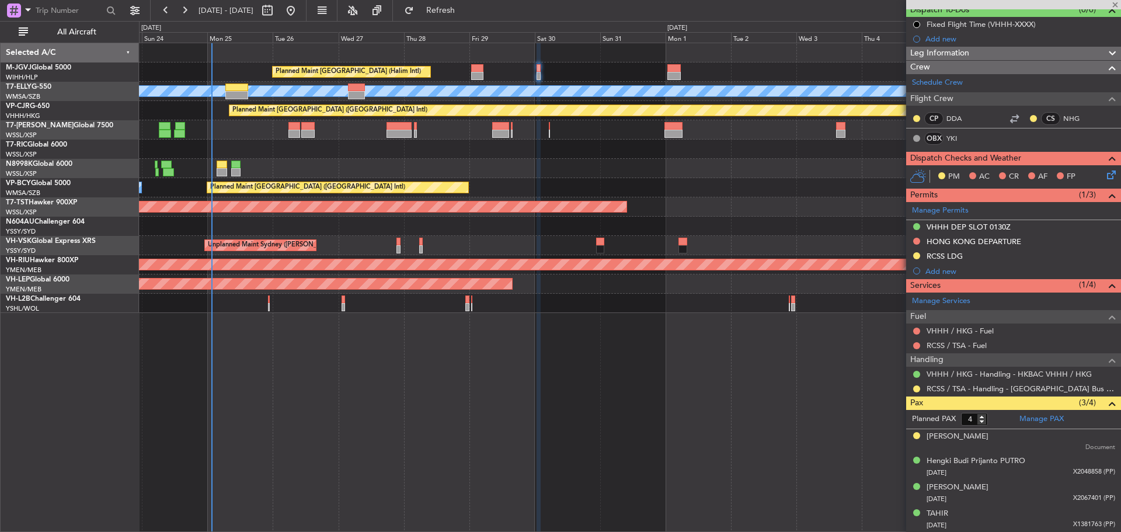
type input "+00:15"
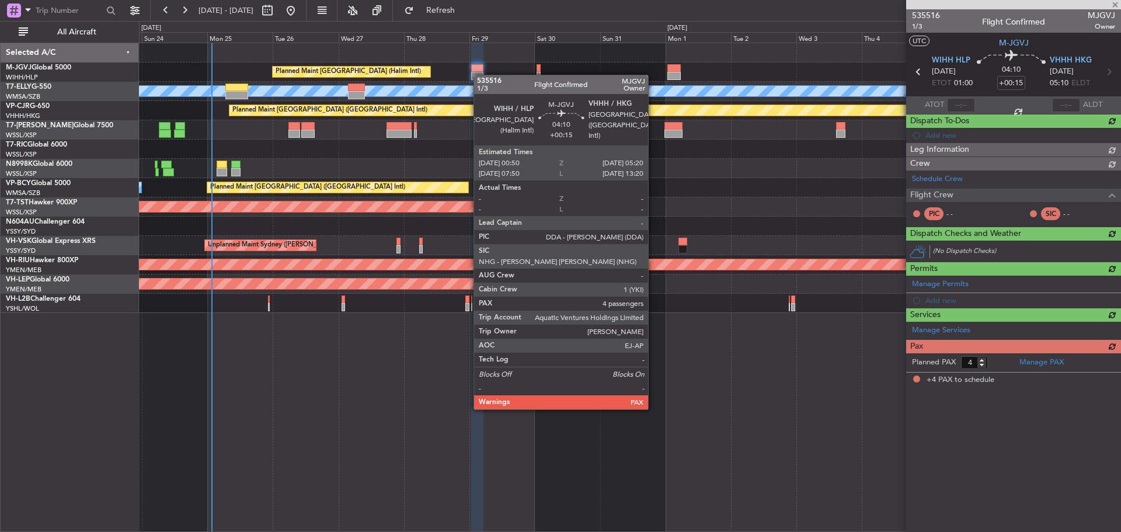
scroll to position [0, 0]
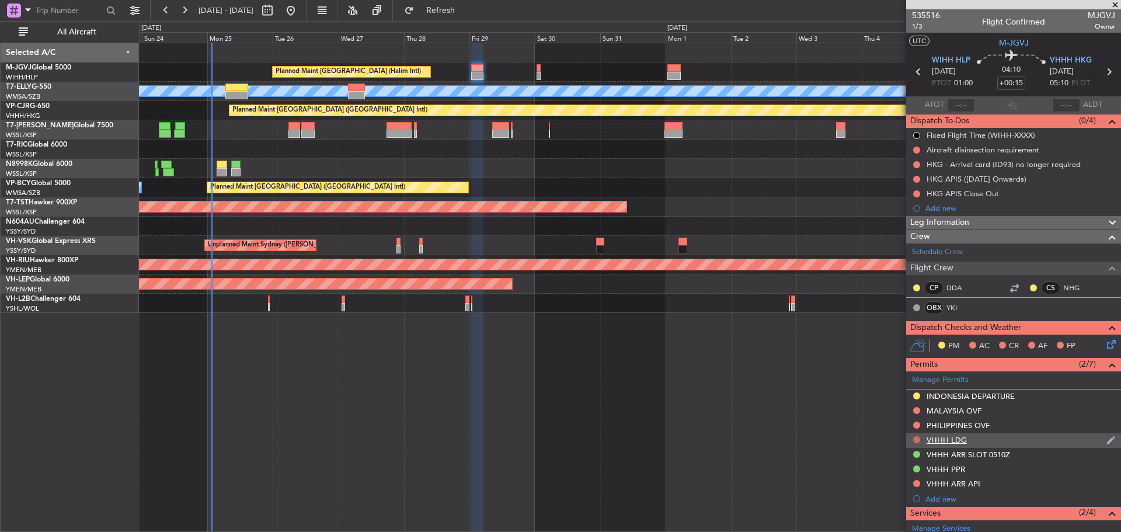
click at [918, 438] on button at bounding box center [916, 439] width 7 height 7
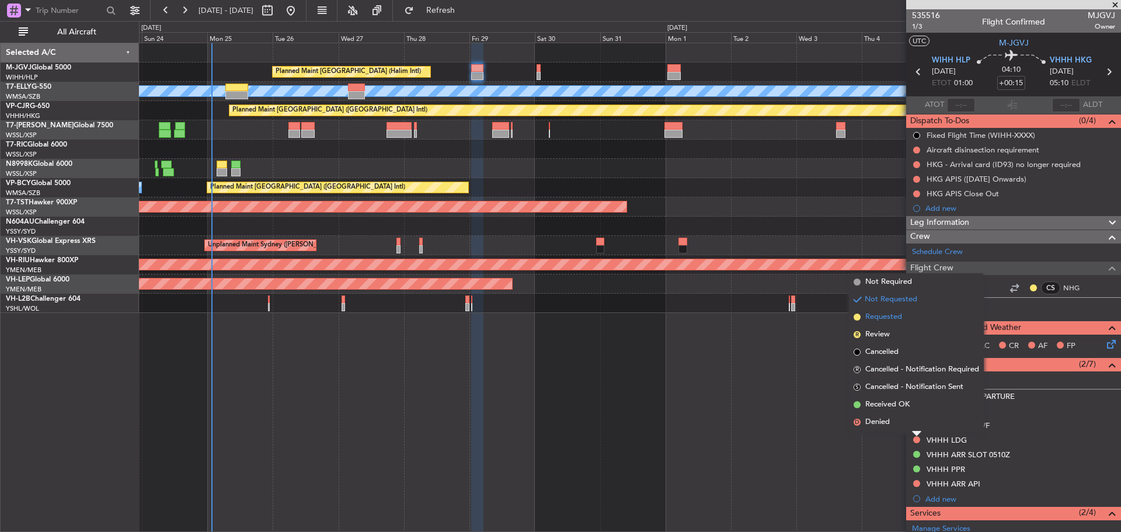
click at [878, 321] on span "Requested" at bounding box center [883, 317] width 37 height 12
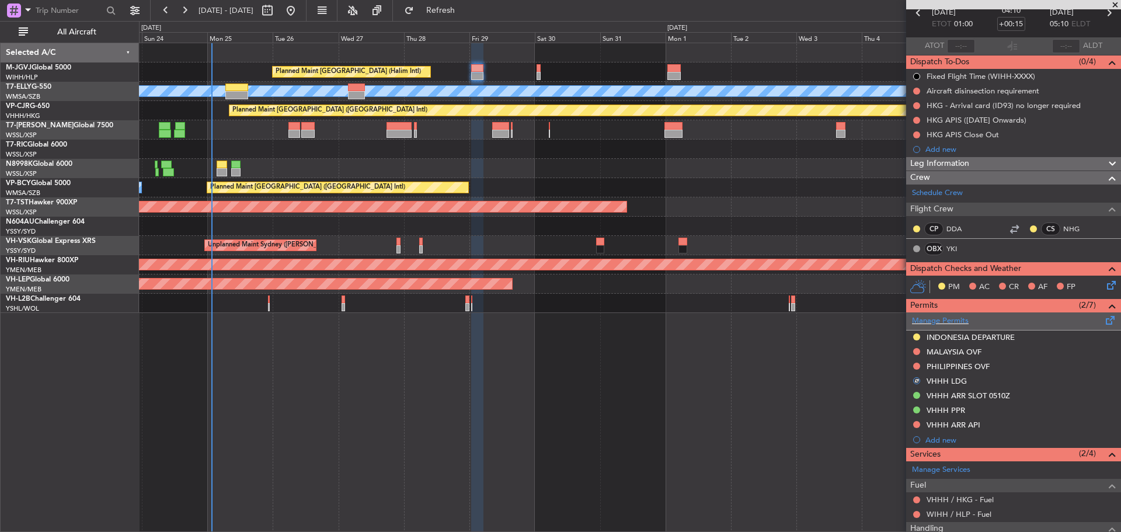
scroll to position [117, 0]
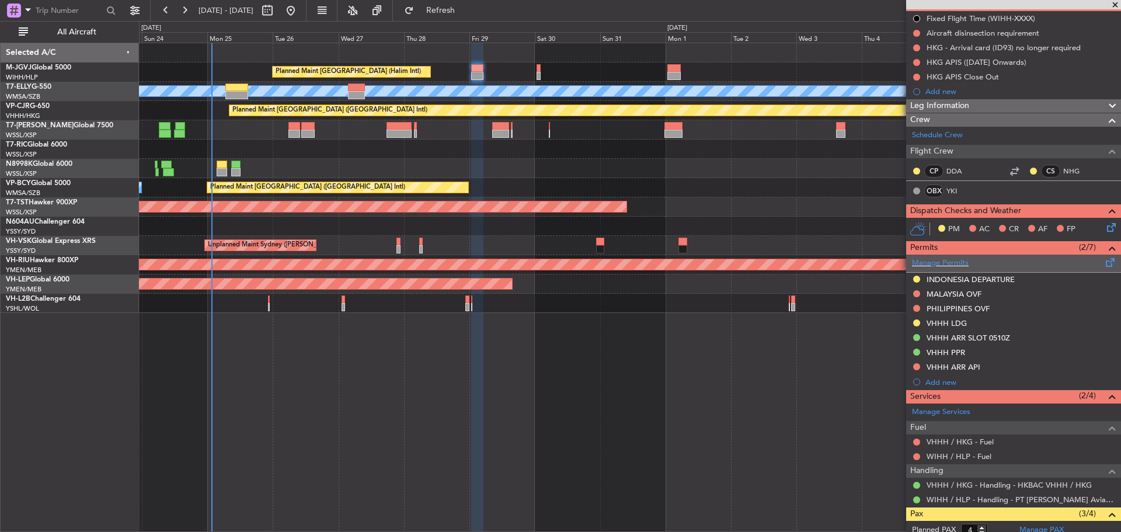
click at [1104, 263] on span at bounding box center [1111, 260] width 14 height 9
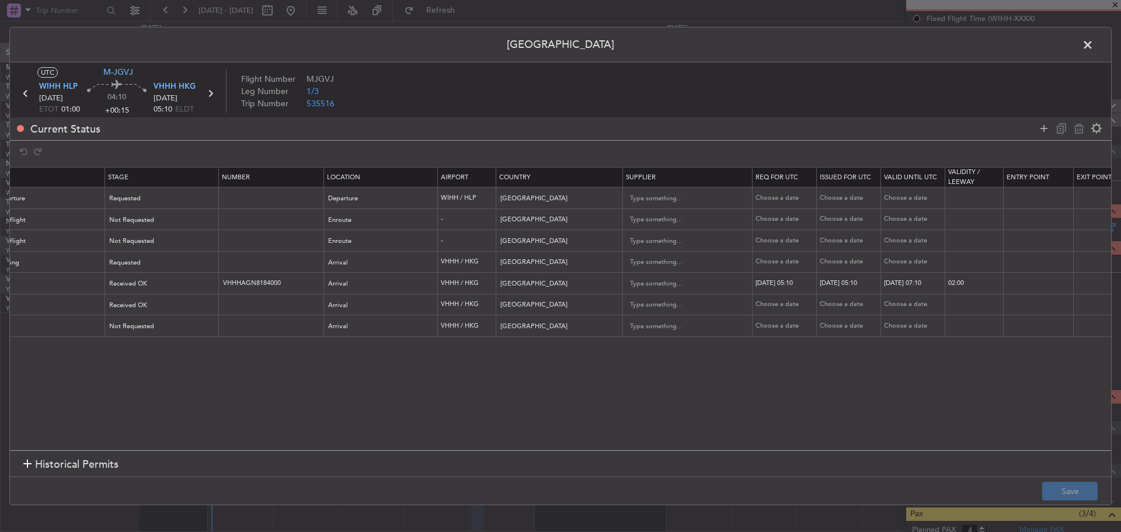
scroll to position [0, 0]
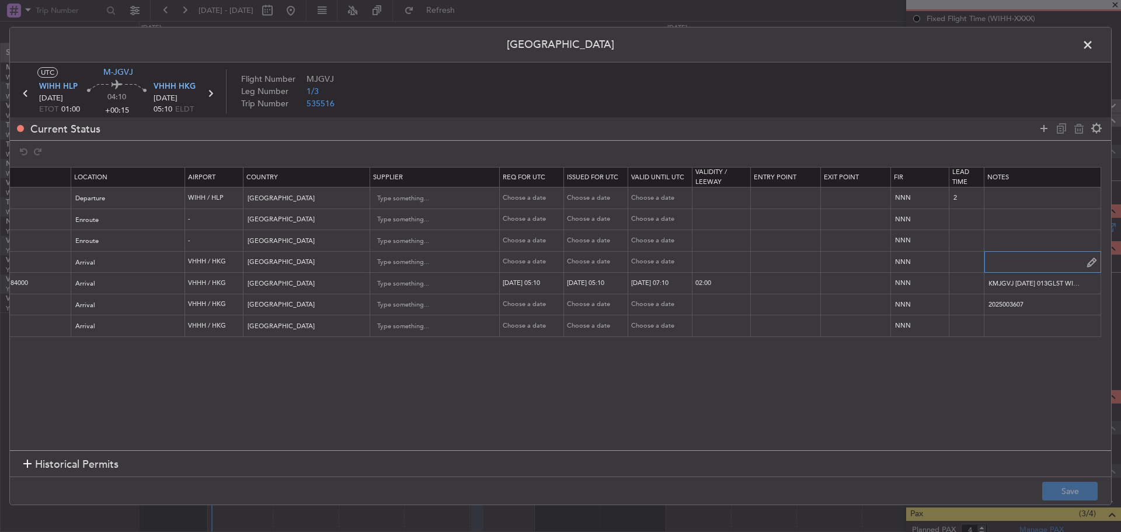
click at [1018, 265] on input "text" at bounding box center [1042, 262] width 116 height 18
paste input "000000860178"
type input "000000860178"
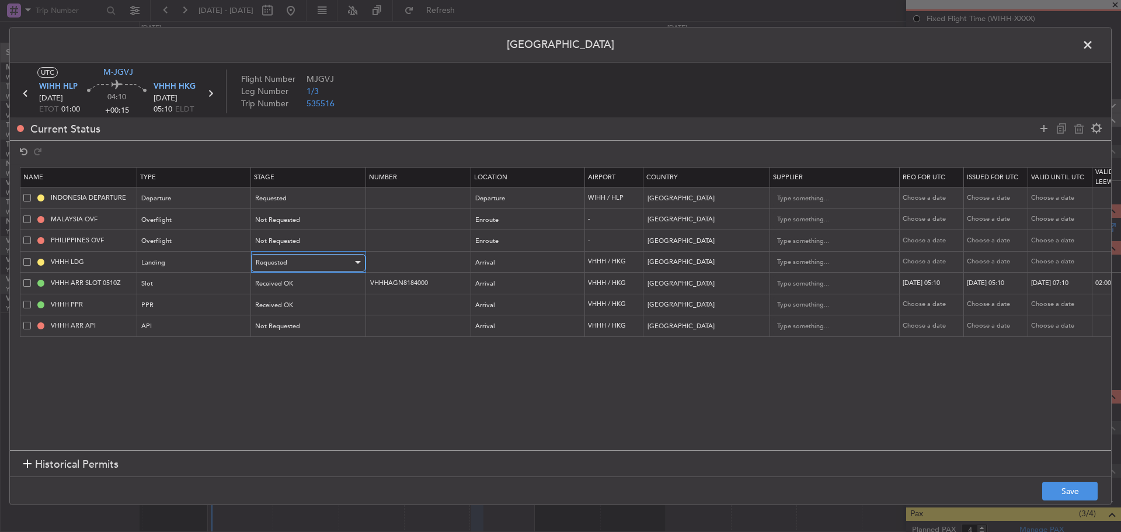
click at [294, 264] on div "Requested" at bounding box center [304, 263] width 97 height 18
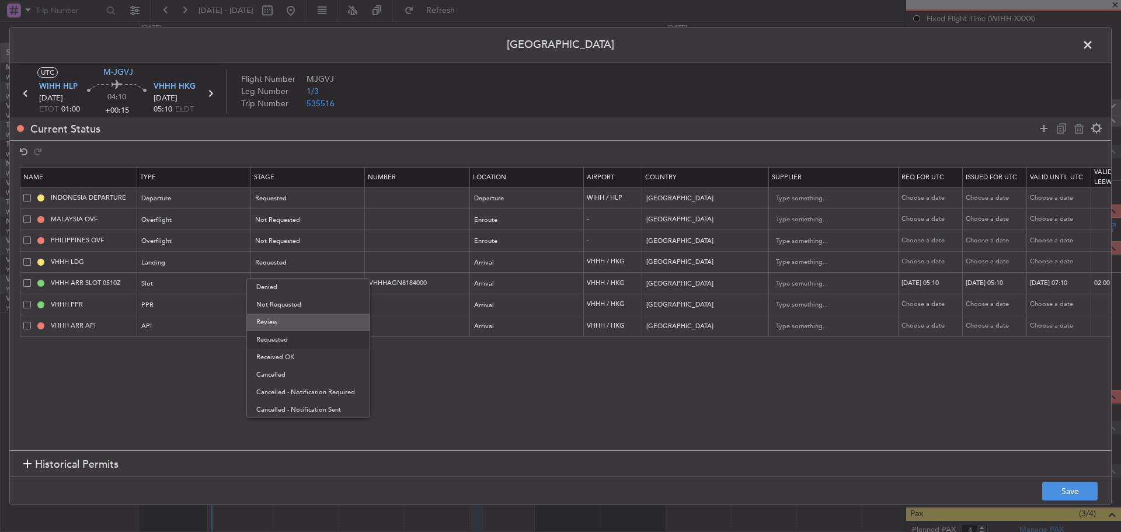
click at [295, 319] on span "Review" at bounding box center [308, 323] width 104 height 18
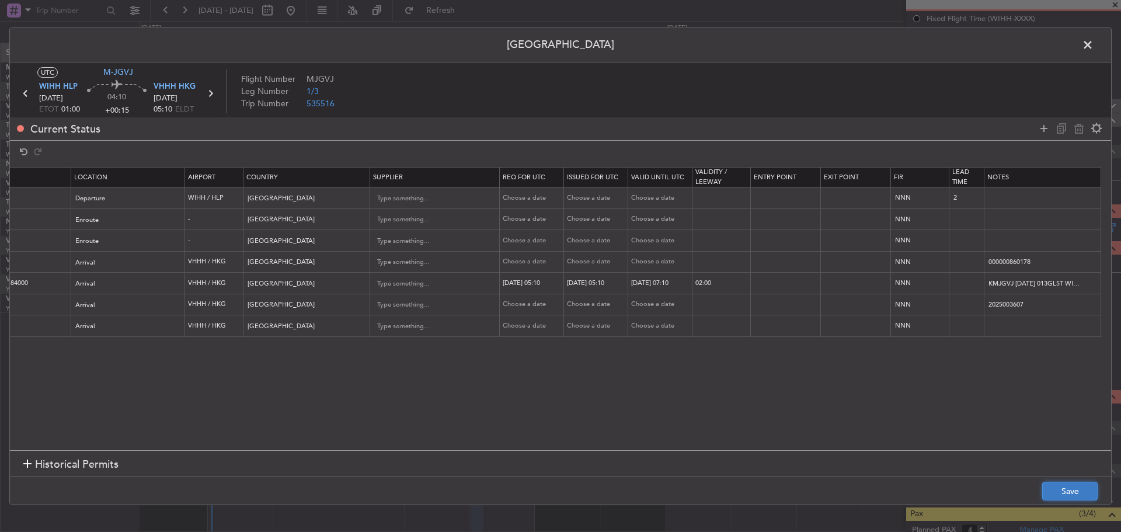
scroll to position [0, 399]
click at [1050, 490] on button "Save" at bounding box center [1069, 491] width 55 height 19
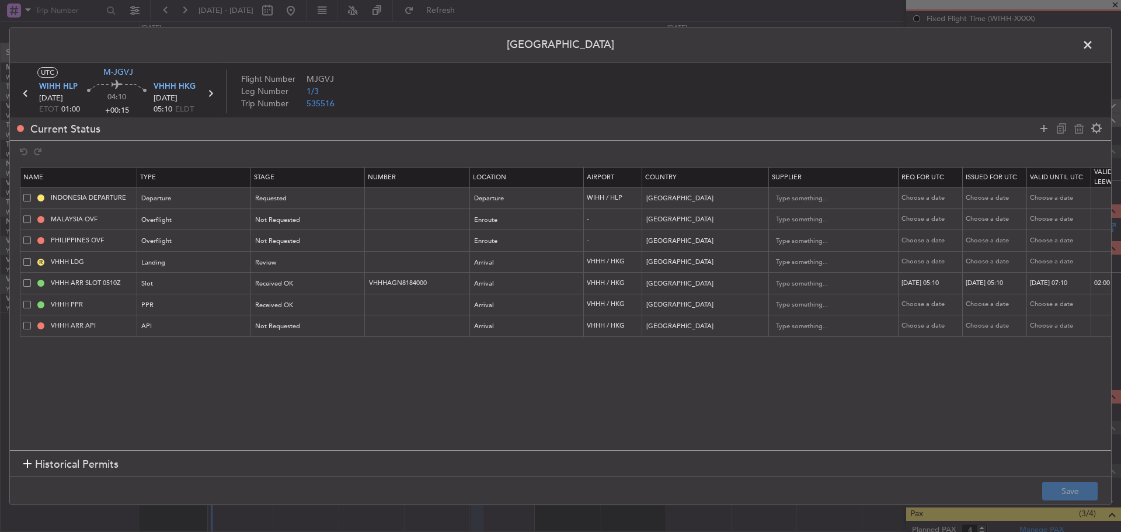
click at [210, 93] on icon at bounding box center [210, 93] width 15 height 15
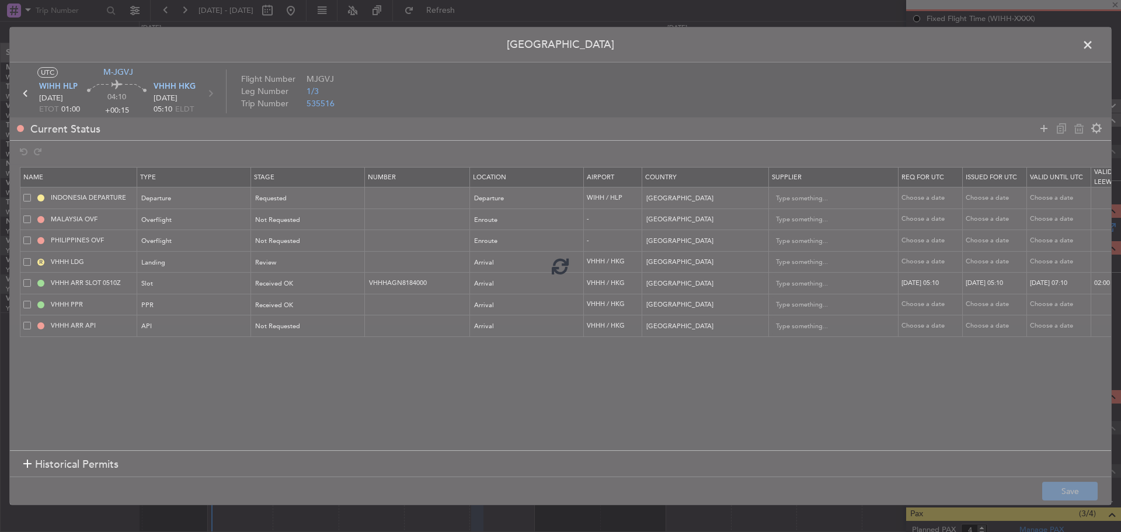
type input "-00:05"
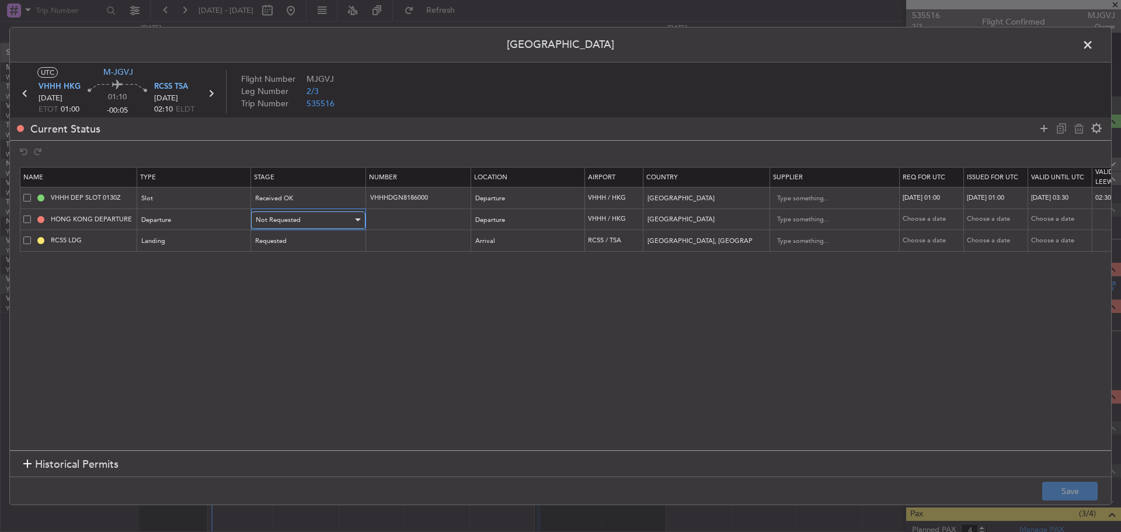
click at [302, 218] on div "Not Requested" at bounding box center [304, 220] width 97 height 18
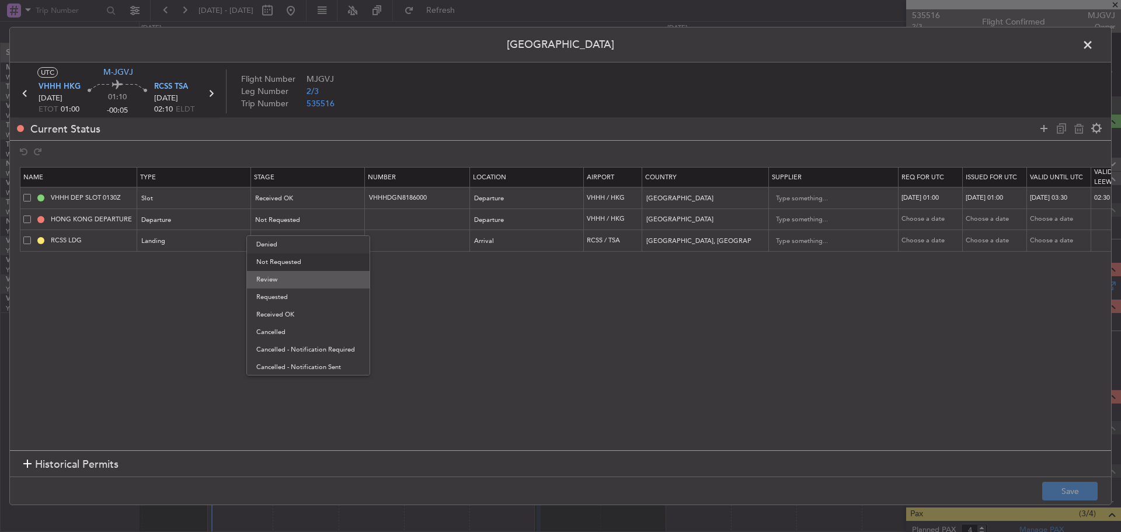
click at [295, 279] on span "Review" at bounding box center [308, 280] width 104 height 18
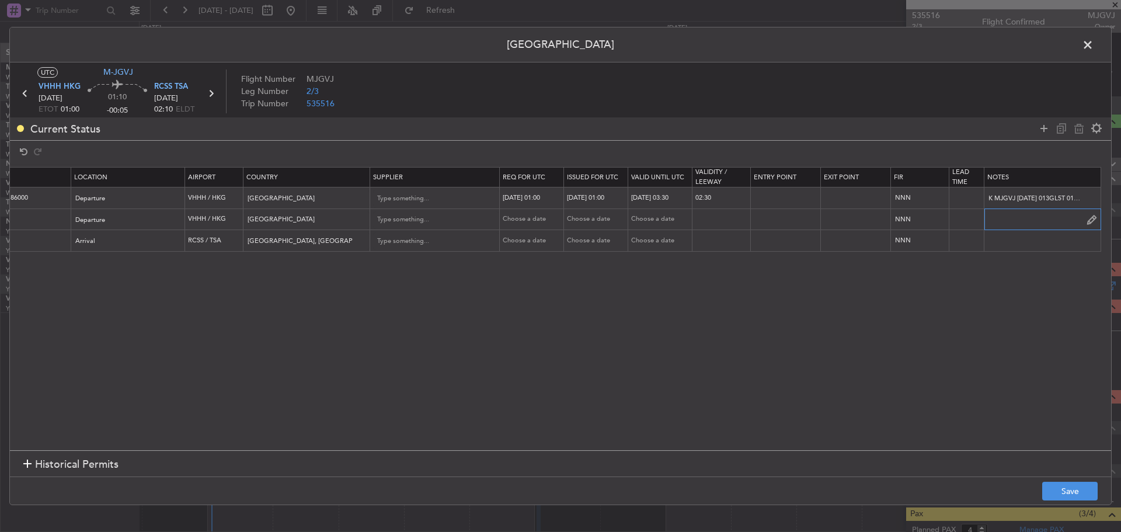
click at [1003, 217] on input "text" at bounding box center [1042, 220] width 116 height 18
paste input "000000860178"
type input "000000860178"
click at [1059, 495] on button "Save" at bounding box center [1069, 491] width 55 height 19
drag, startPoint x: 1092, startPoint y: 48, endPoint x: 1069, endPoint y: 54, distance: 23.9
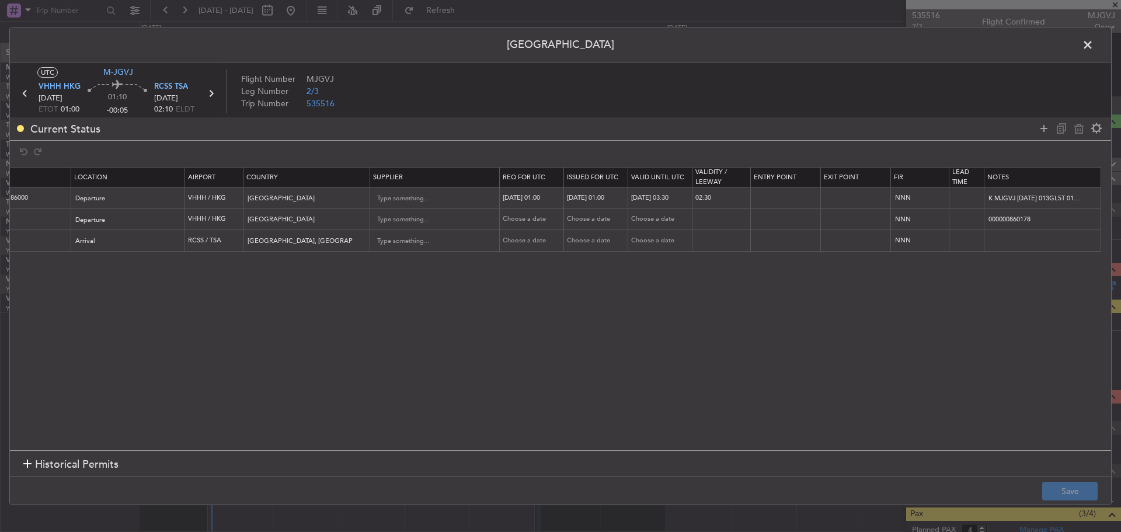
click at [1094, 51] on span at bounding box center [1094, 47] width 0 height 23
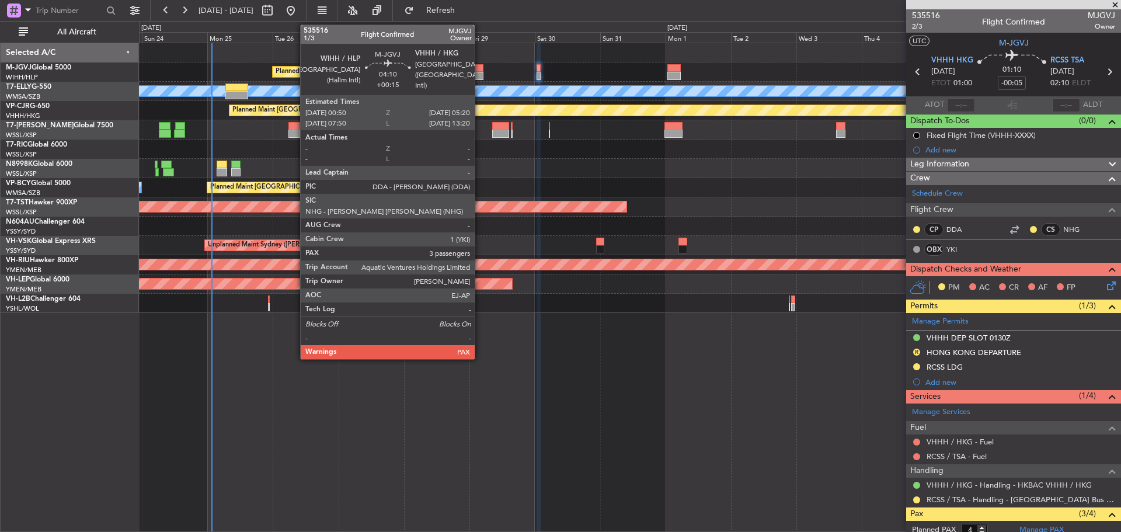
click at [480, 72] on div at bounding box center [477, 76] width 13 height 8
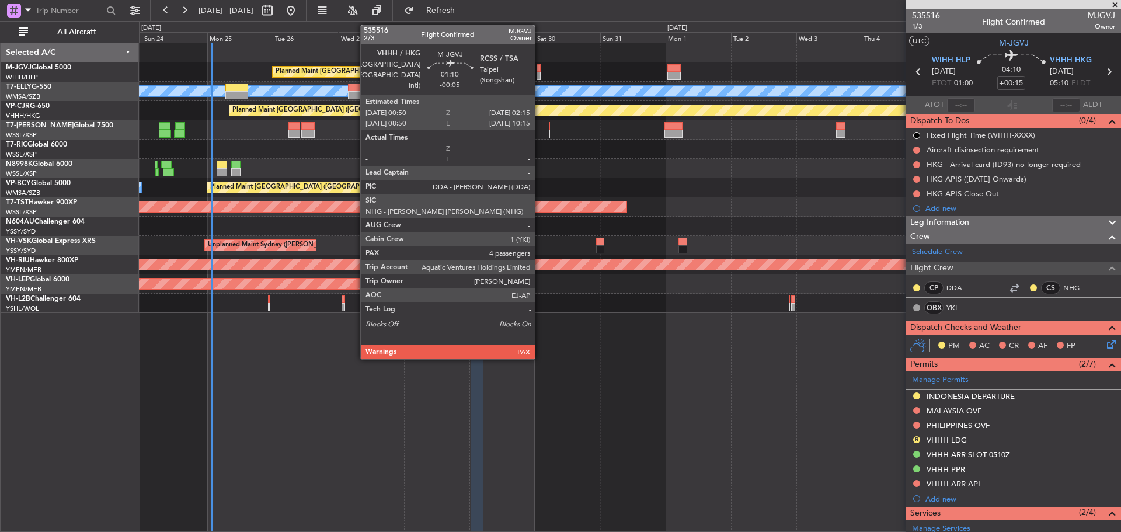
click at [540, 76] on div at bounding box center [539, 76] width 4 height 8
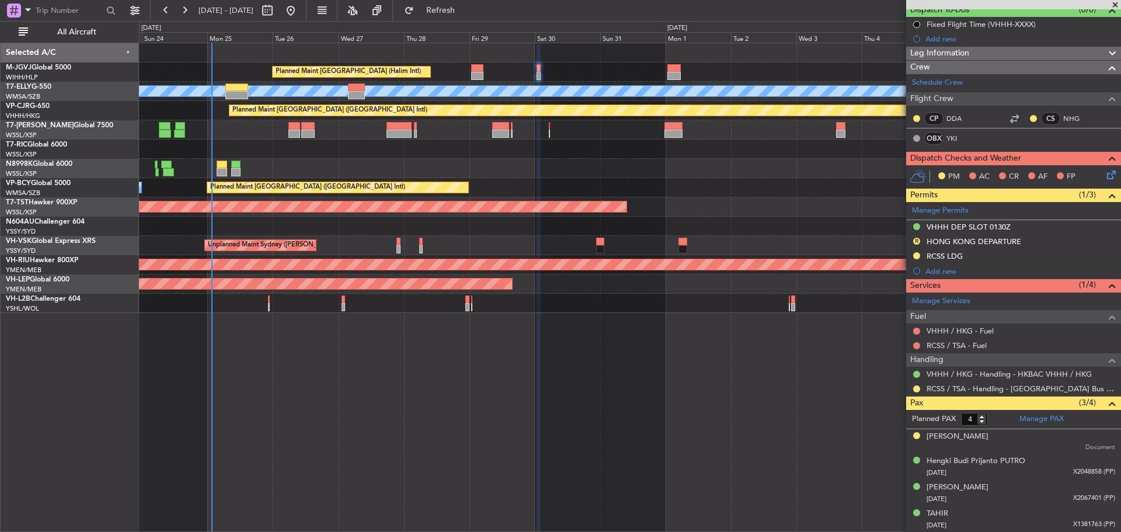
scroll to position [0, 0]
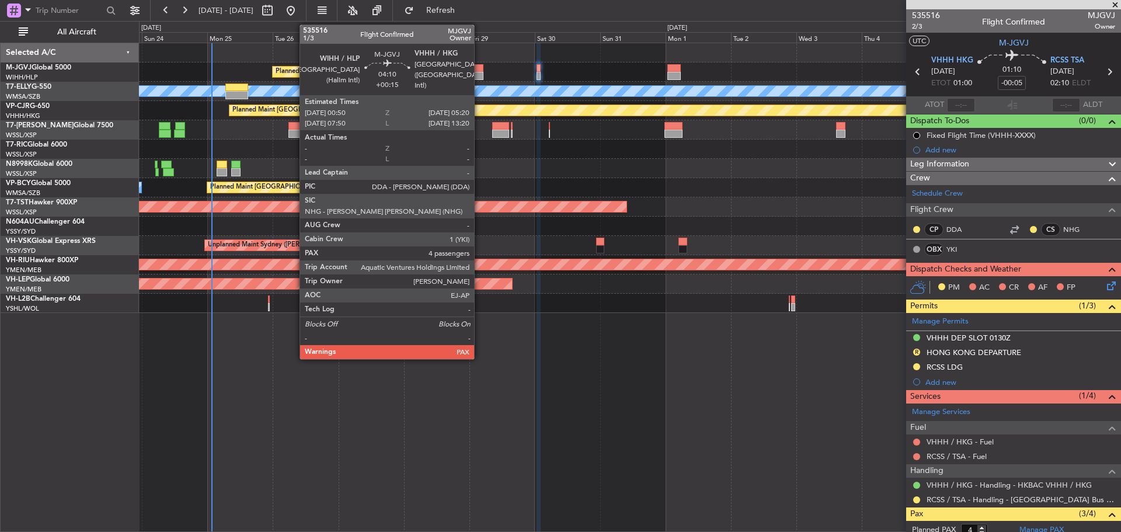
click at [479, 72] on div at bounding box center [477, 76] width 13 height 8
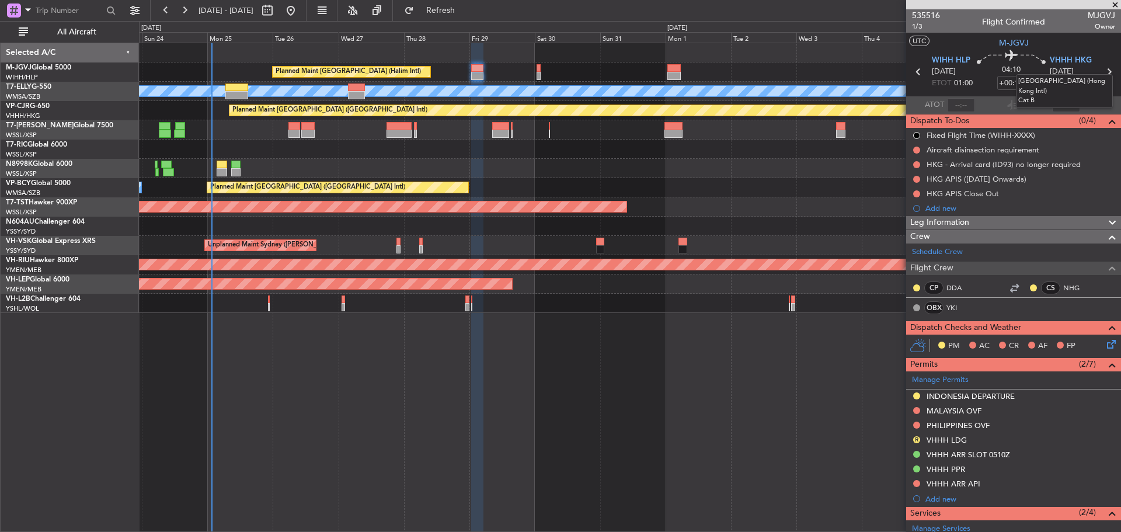
click at [1104, 73] on mat-tooltip-component "[GEOGRAPHIC_DATA] (Hong Kong Intl) Cat B" at bounding box center [1064, 91] width 113 height 50
click at [1102, 75] on icon at bounding box center [1108, 71] width 15 height 15
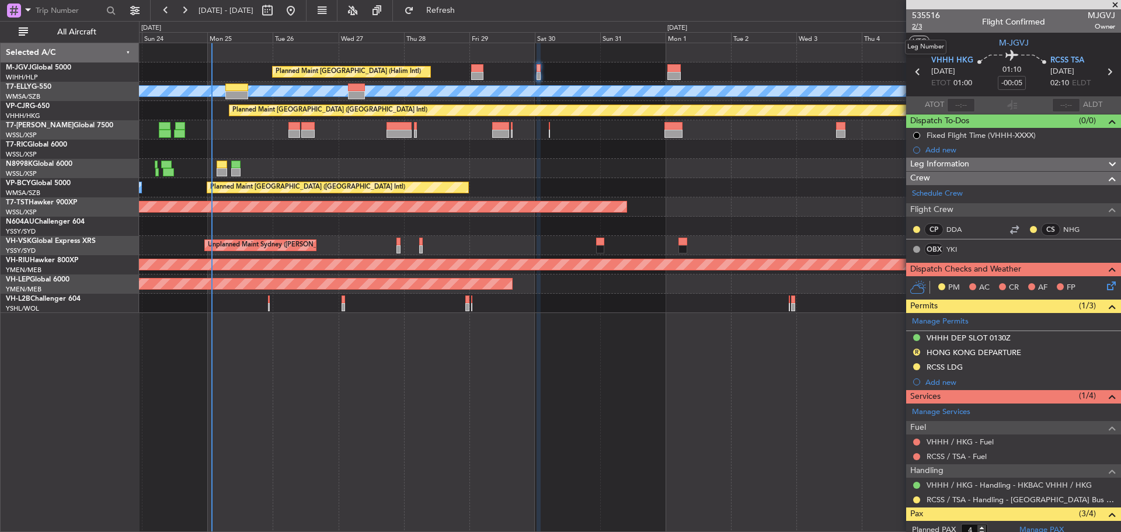
click at [914, 25] on span "2/3" at bounding box center [926, 27] width 28 height 10
click at [465, 11] on span "Refresh" at bounding box center [440, 10] width 49 height 8
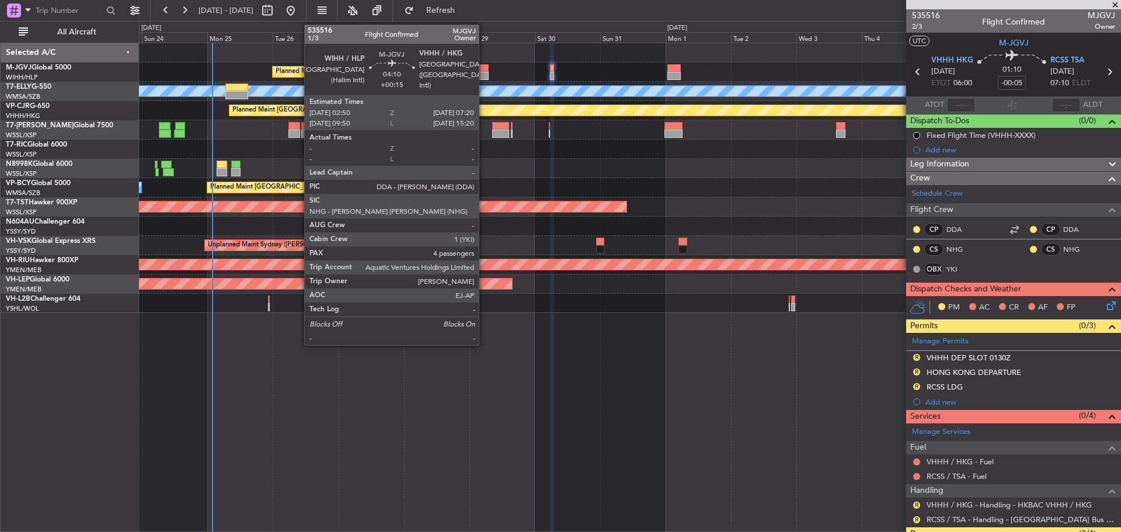
click at [484, 71] on div at bounding box center [482, 68] width 13 height 8
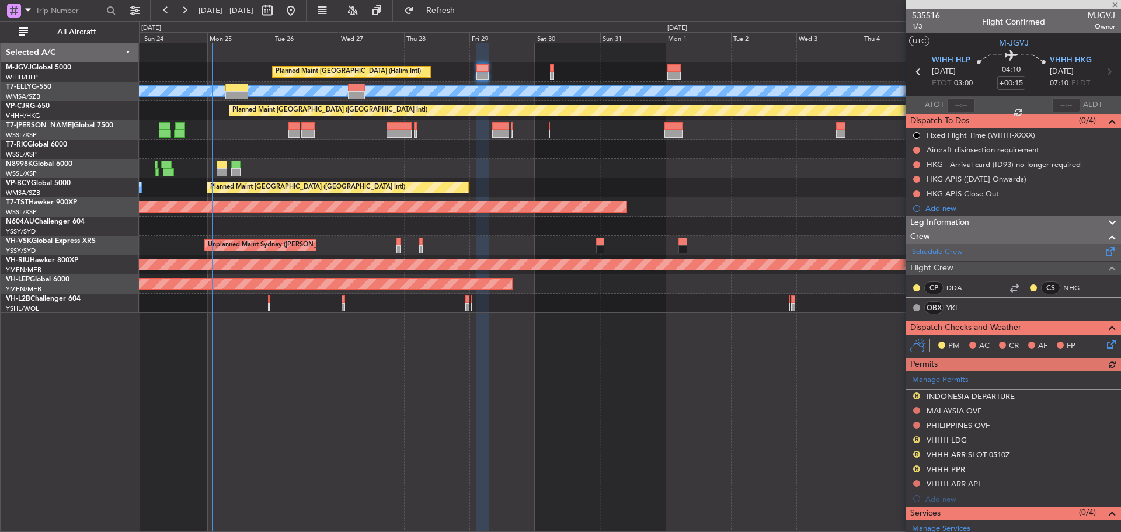
click at [1104, 253] on span at bounding box center [1111, 249] width 14 height 9
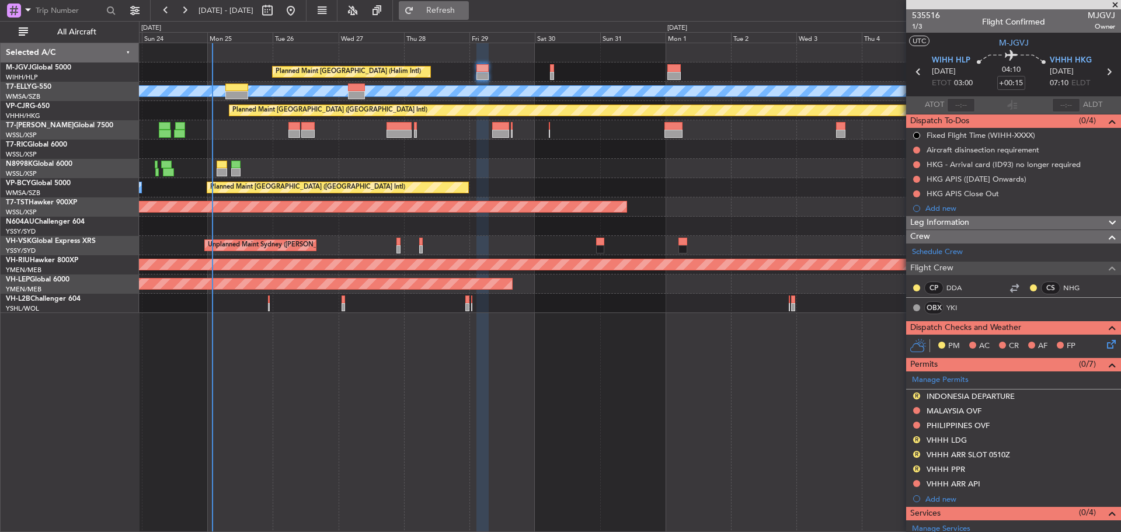
click at [465, 11] on span "Refresh" at bounding box center [440, 10] width 49 height 8
click at [1053, 58] on span "VHHH HKG" at bounding box center [1071, 61] width 42 height 12
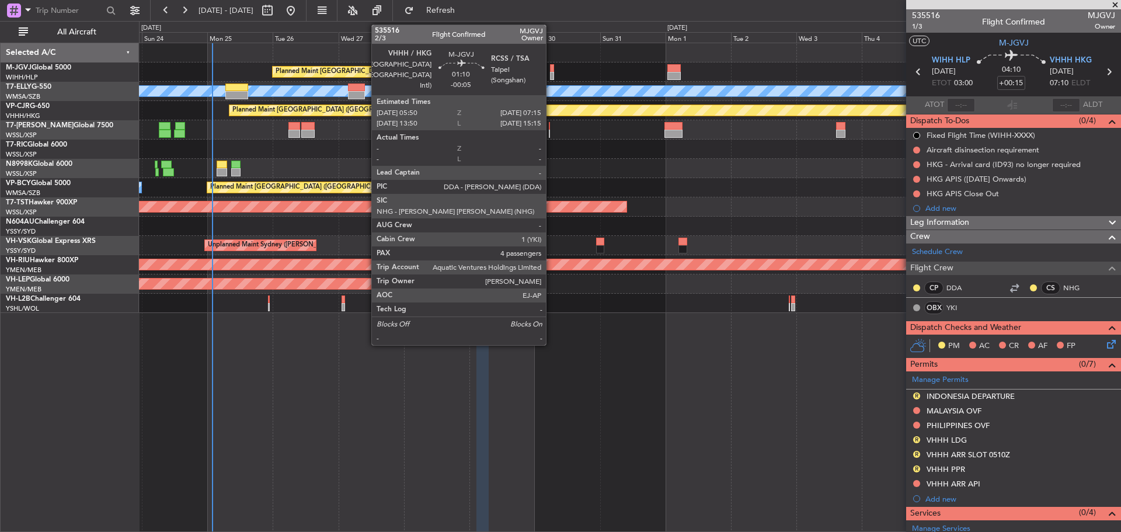
click at [551, 74] on div at bounding box center [552, 76] width 4 height 8
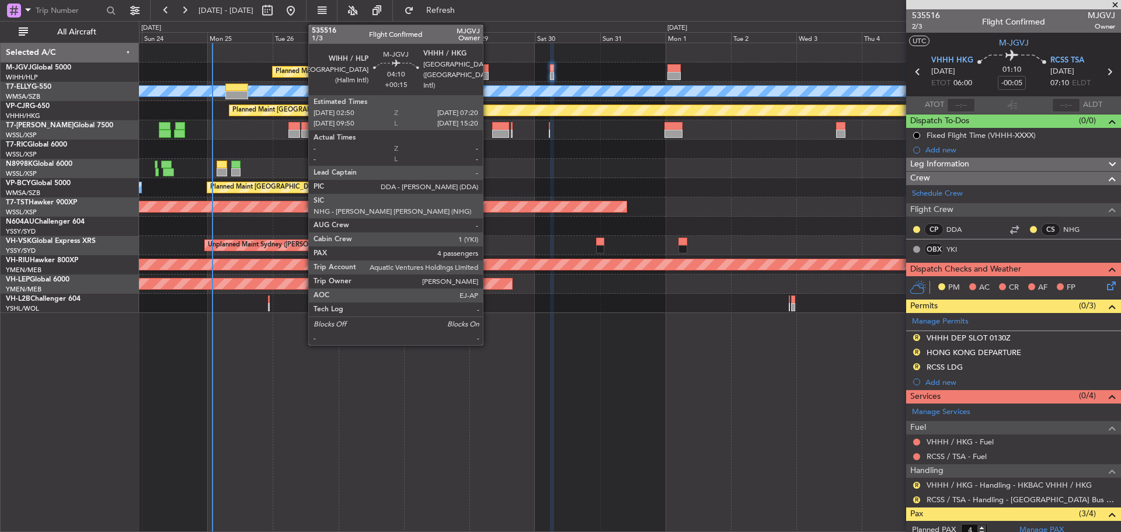
click at [488, 72] on div at bounding box center [482, 76] width 13 height 8
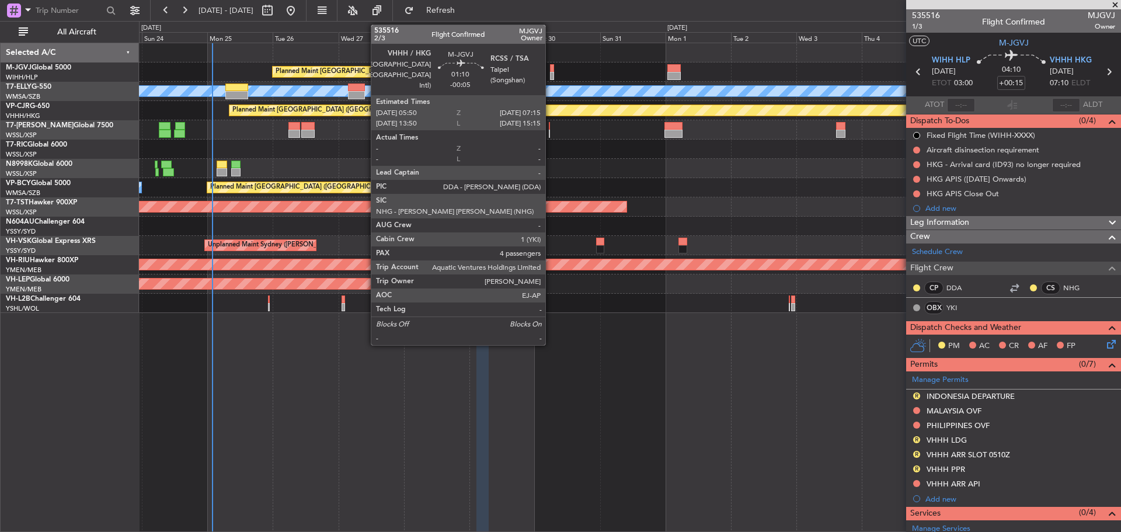
click at [551, 73] on div at bounding box center [552, 76] width 4 height 8
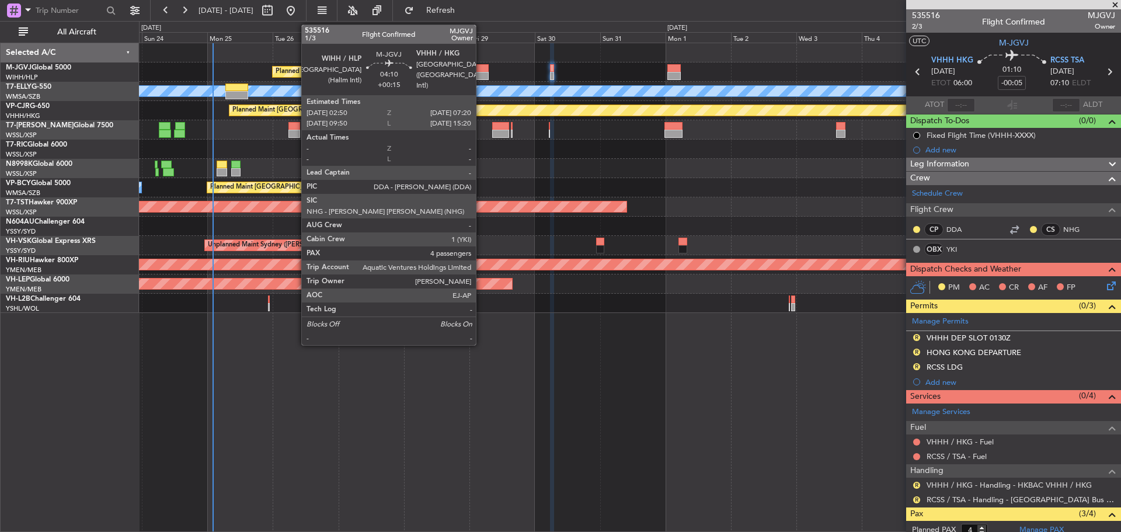
click at [481, 71] on div at bounding box center [482, 68] width 13 height 8
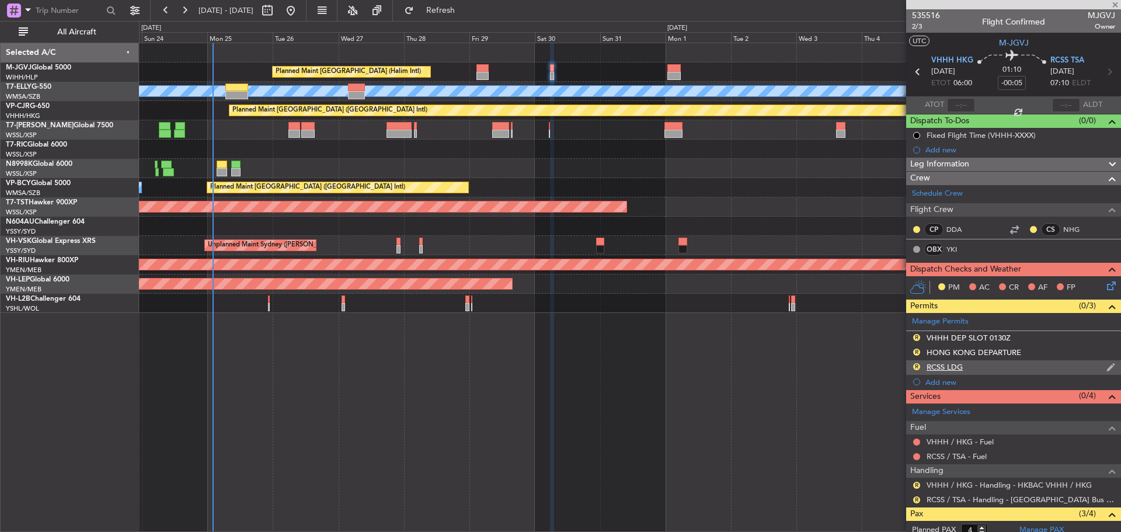
type input "+00:15"
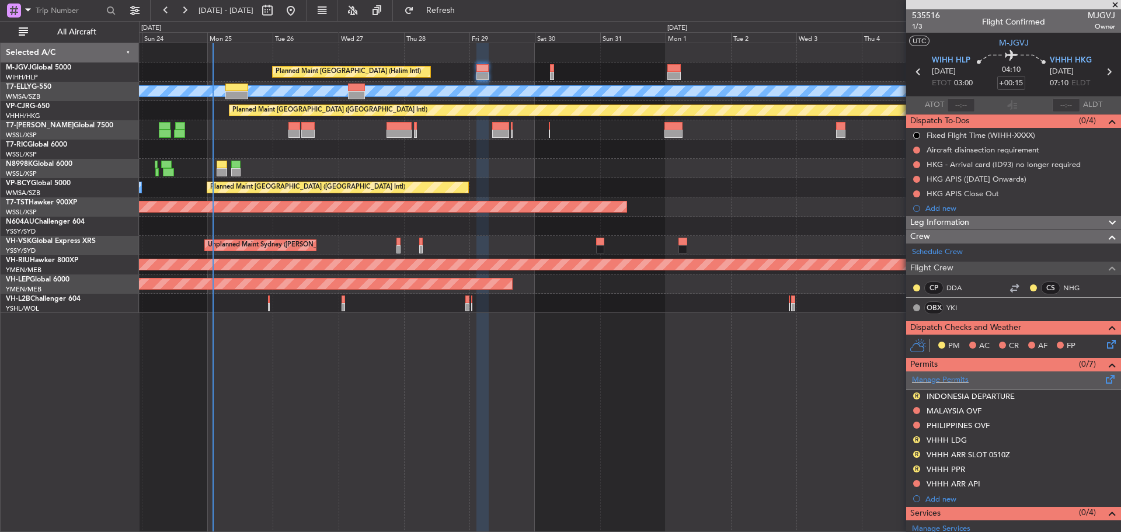
click at [1104, 377] on span at bounding box center [1111, 377] width 14 height 9
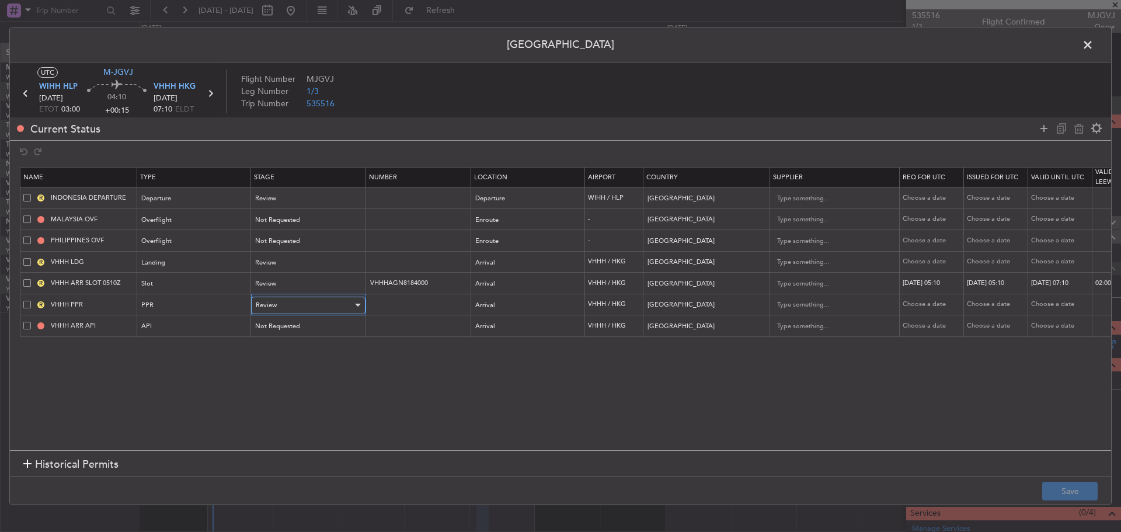
click at [334, 306] on div "Review" at bounding box center [304, 306] width 97 height 18
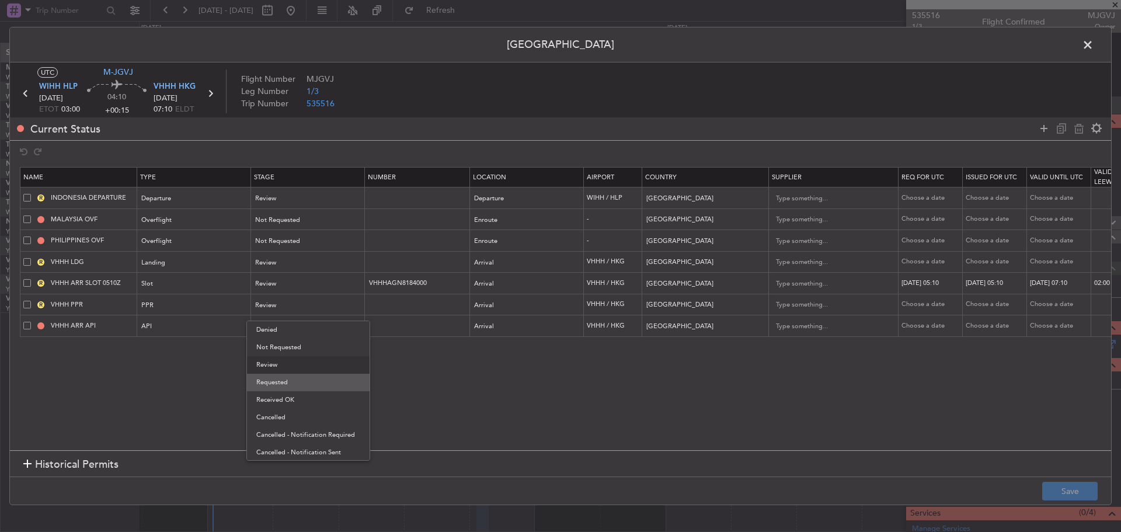
click at [311, 381] on span "Requested" at bounding box center [308, 383] width 104 height 18
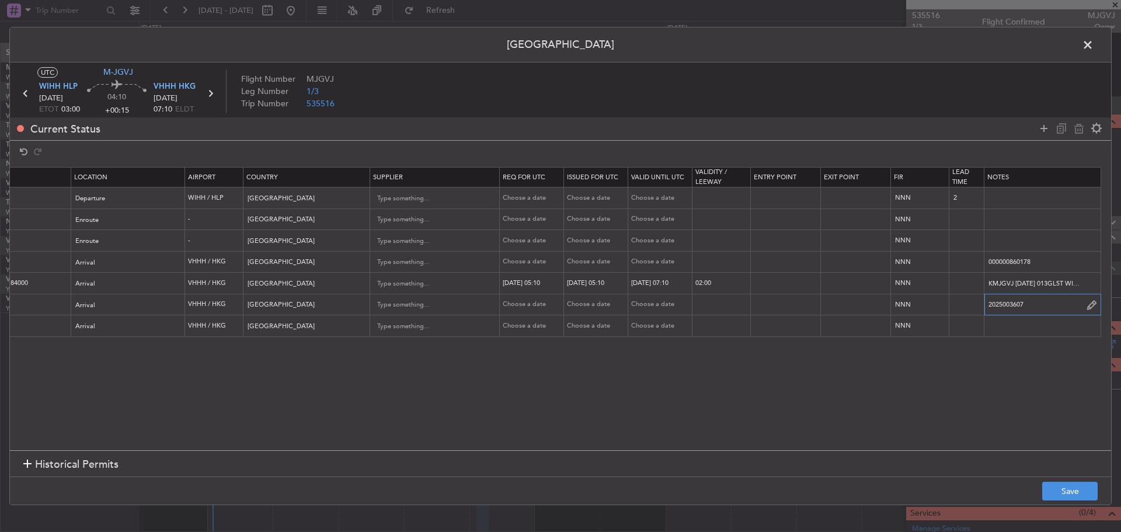
scroll to position [0, 399]
drag, startPoint x: 1035, startPoint y: 306, endPoint x: 976, endPoint y: 305, distance: 59.0
click at [976, 305] on tr "VHHH PPR PPR Requested Arrival VHHH / HKG [GEOGRAPHIC_DATA] Choose a date Choos…" at bounding box center [366, 305] width 1489 height 22
paste input "53"
type input "2025003653"
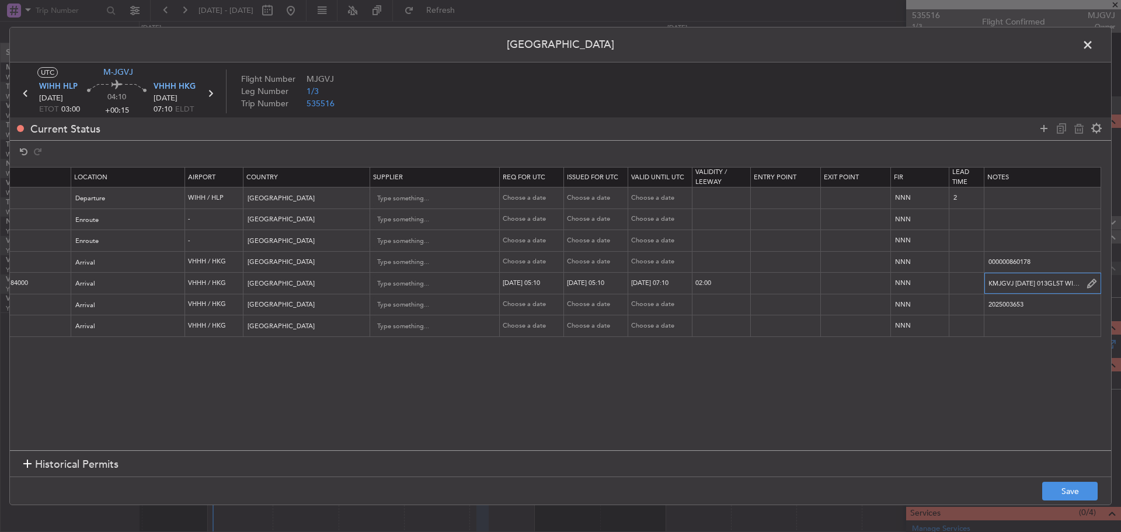
click at [992, 287] on input "KMJGVJ [DATE] 013GL5T WIHH0510 D / RE.MJGVJ [PERSON_NAME].VHHHAGN8184000/" at bounding box center [1042, 283] width 116 height 18
paste input "TMJGVJ [DATE] 013GL5T WIHH0720 D / ID.VHHHAGN8530000"
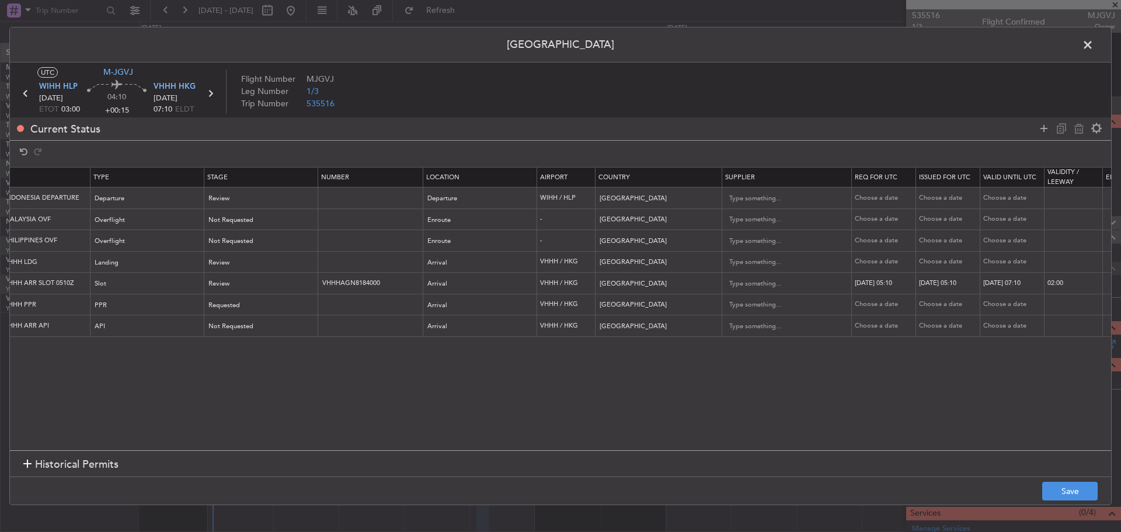
scroll to position [0, 0]
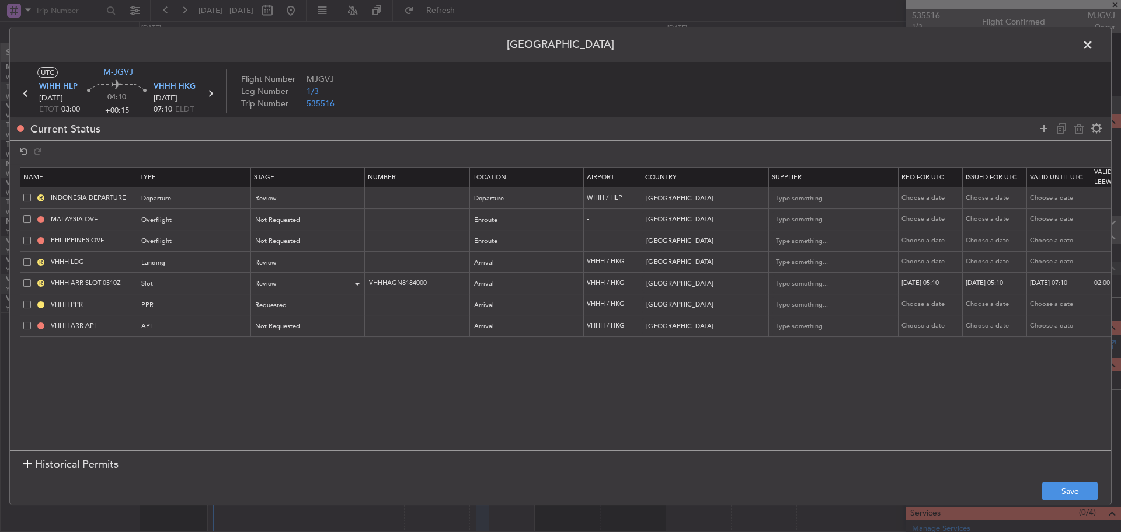
type input "TMJGVJ [DATE] 013GL5T WIHH0720 D / ID.VHHHAGN8530000"
click at [287, 276] on div "Review" at bounding box center [304, 284] width 97 height 18
click at [286, 362] on span "Requested" at bounding box center [308, 361] width 104 height 18
click at [434, 283] on input "VHHHAGN8184000" at bounding box center [419, 283] width 102 height 10
drag, startPoint x: 434, startPoint y: 283, endPoint x: 352, endPoint y: 281, distance: 82.3
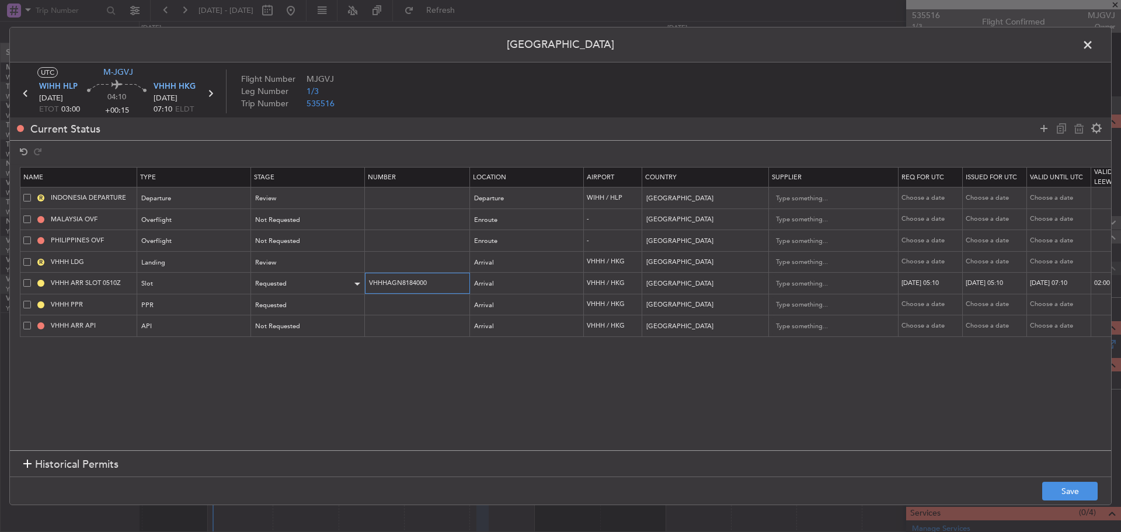
click at [352, 281] on tr "VHHH ARR SLOT 0510Z Slot Requested VHHHAGN8184000 Arrival VHHH / HKG [GEOGRAPHI…" at bounding box center [764, 284] width 1489 height 22
paste input "530"
type input "VHHHAGN8530000"
click at [1059, 486] on button "Save" at bounding box center [1069, 491] width 55 height 19
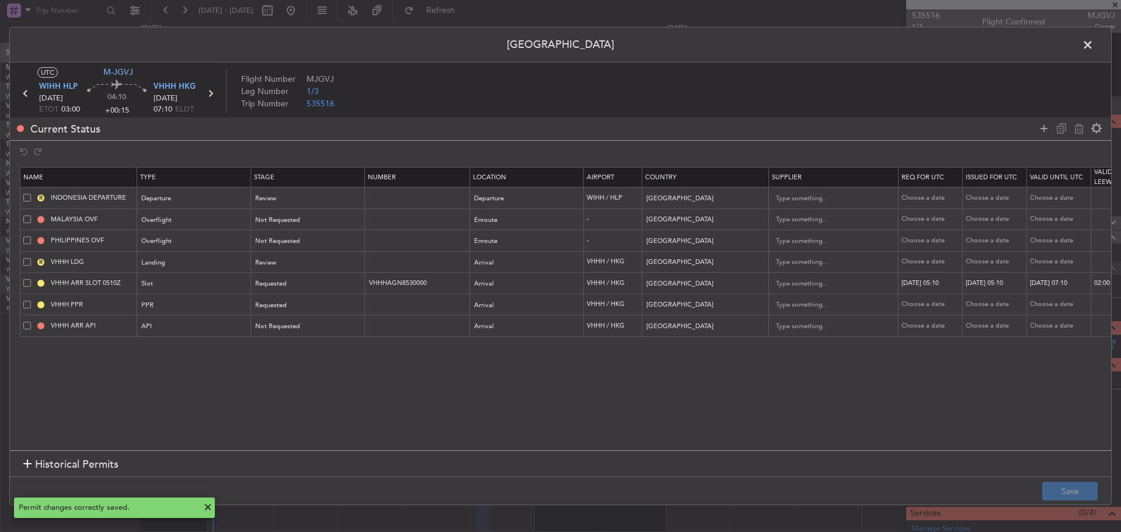
click at [209, 93] on icon at bounding box center [210, 93] width 15 height 15
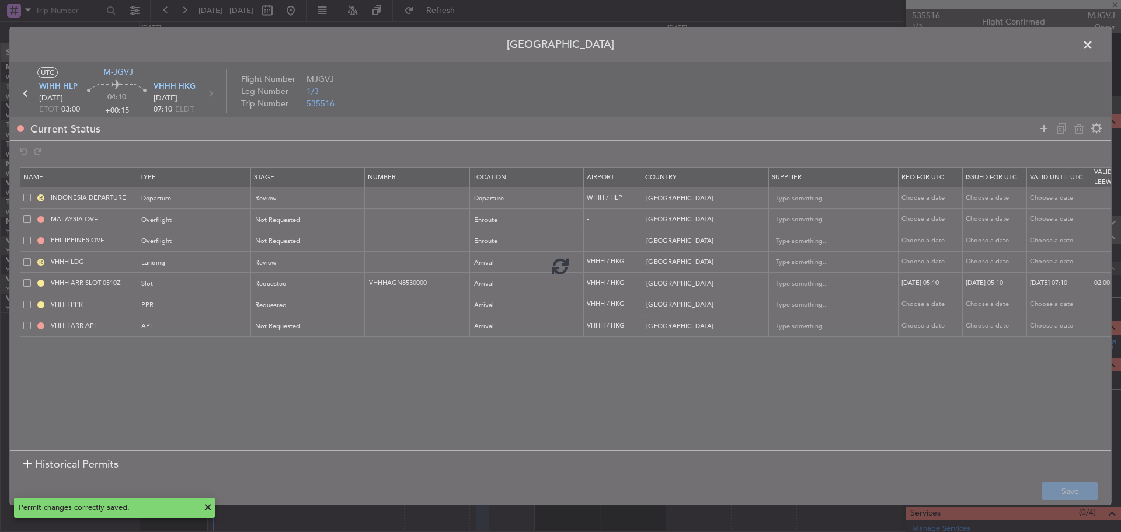
type input "-00:05"
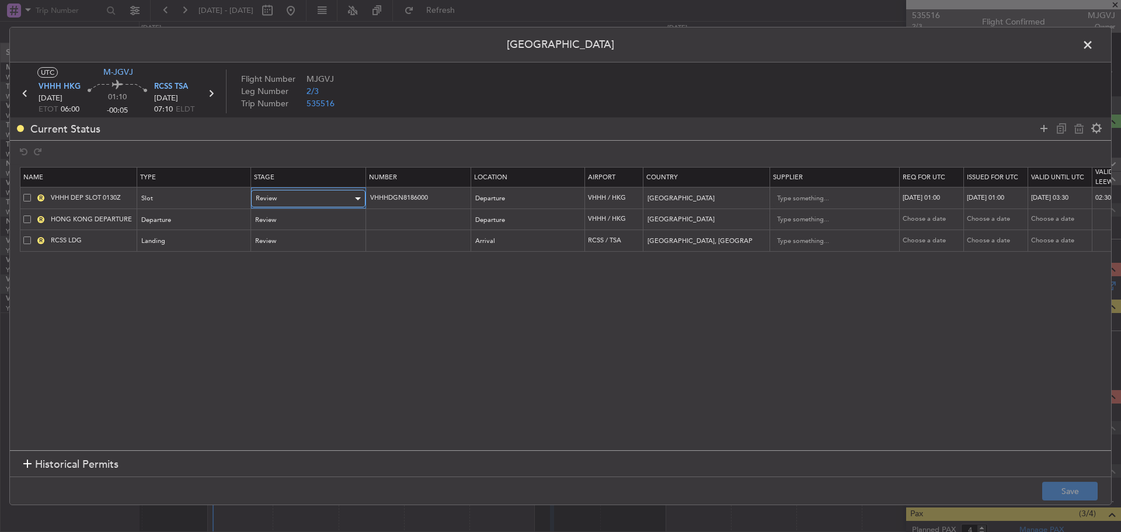
click at [286, 197] on div "Review" at bounding box center [304, 199] width 97 height 18
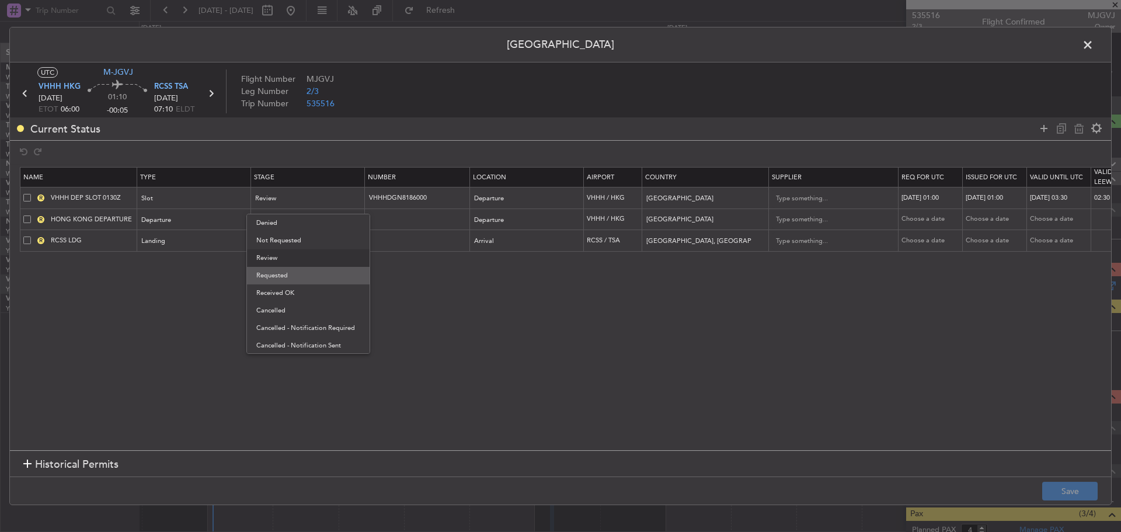
click at [293, 275] on span "Requested" at bounding box center [308, 276] width 104 height 18
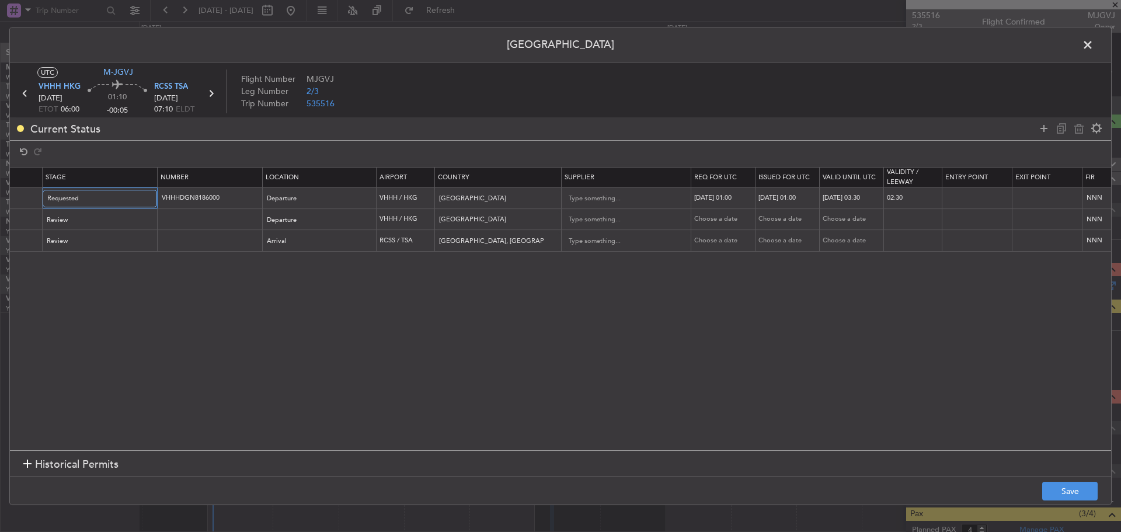
scroll to position [0, 400]
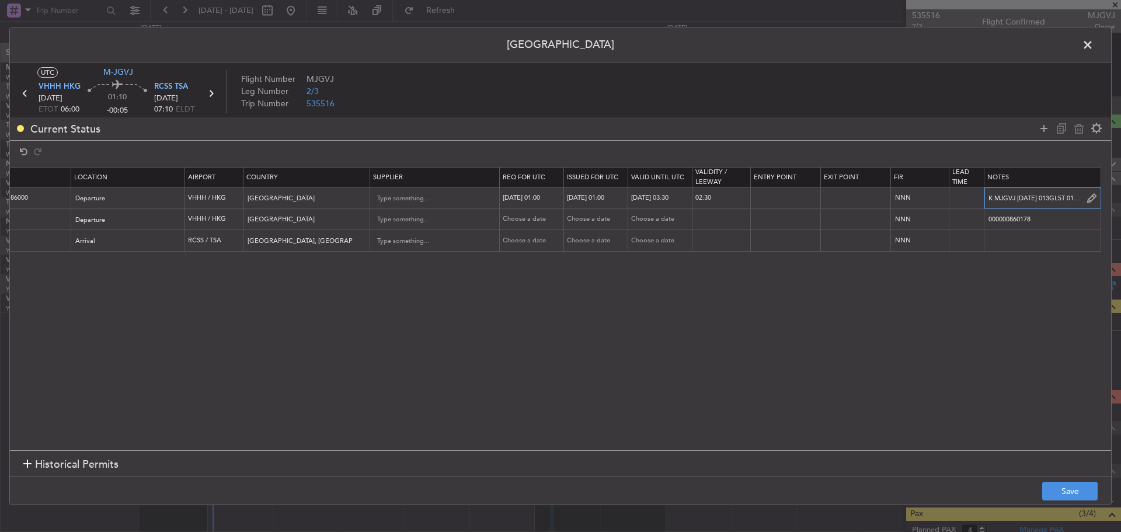
click at [1005, 189] on input "K MJGVJ [DATE] 013GL5T 0130RCSS D / RE.MJGVJ IDD.VHHHDGN8186000/" at bounding box center [1042, 198] width 116 height 18
paste input "VHHHDGN8532000"
type input "VHHHDGN8532000"
click at [38, 199] on input "VHHHDGN8186000" at bounding box center [20, 198] width 102 height 10
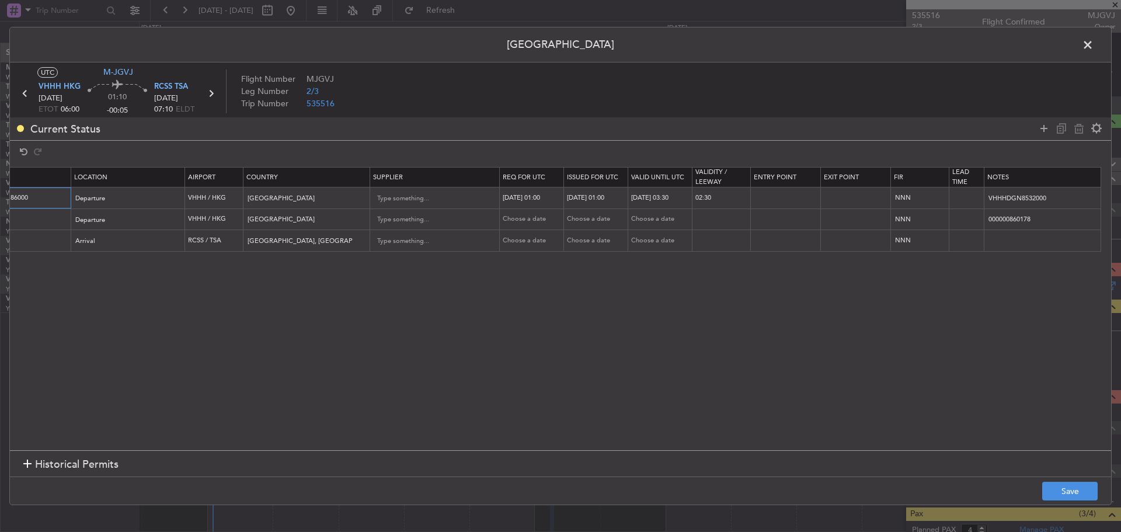
paste input "532"
type input "VHHHDGN8532000"
click at [1059, 200] on input "VHHHDGN8532000" at bounding box center [1042, 198] width 116 height 18
paste input "T MJGVJ [DATE] 013GL5T 0610RCSS D / ID.VHHHDGN8532000"
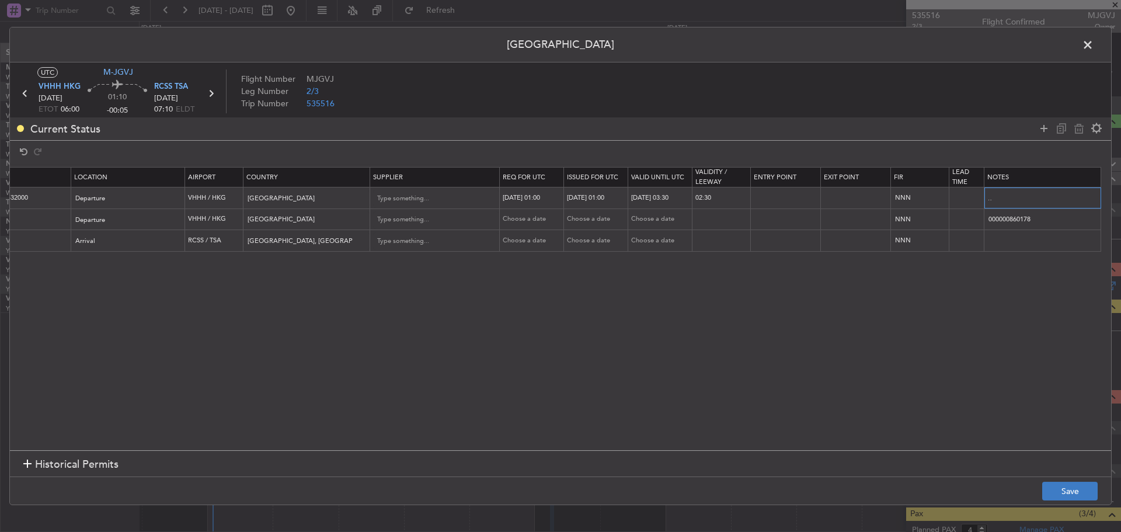
type input "T MJGVJ [DATE] 013GL5T 0610RCSS D / ID.VHHHDGN8532000"
click at [1055, 490] on button "Save" at bounding box center [1069, 491] width 55 height 19
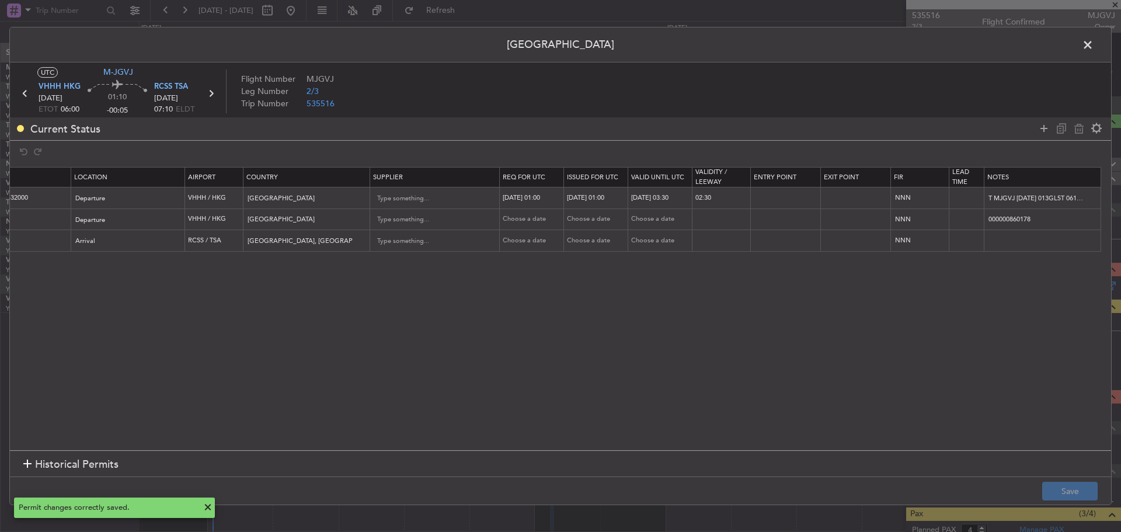
click at [1094, 41] on span at bounding box center [1094, 47] width 0 height 23
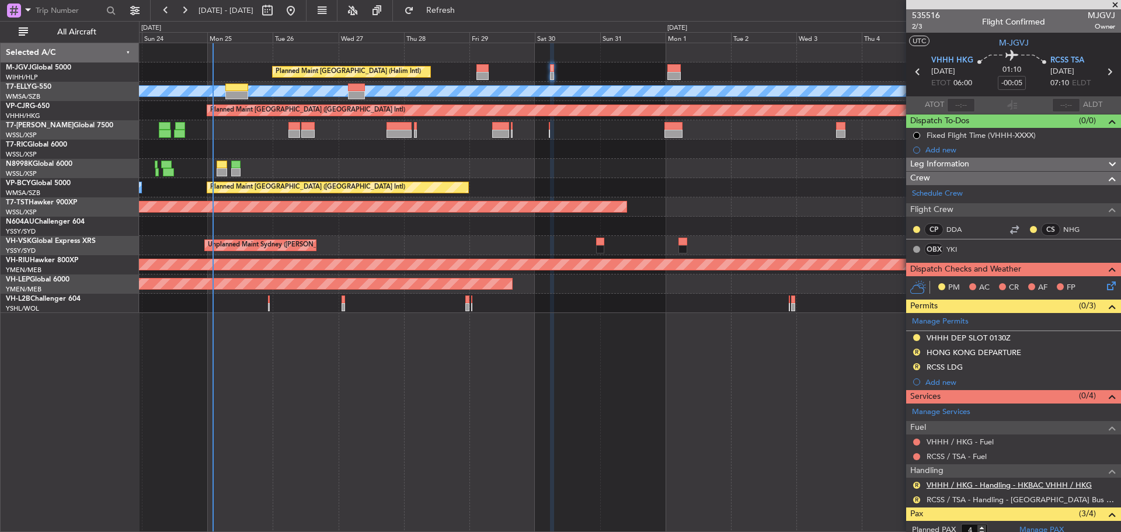
click at [937, 484] on link "VHHH / HKG - Handling - HKBAC VHHH / HKG" at bounding box center [1009, 485] width 165 height 10
click at [915, 485] on button "R" at bounding box center [916, 485] width 7 height 7
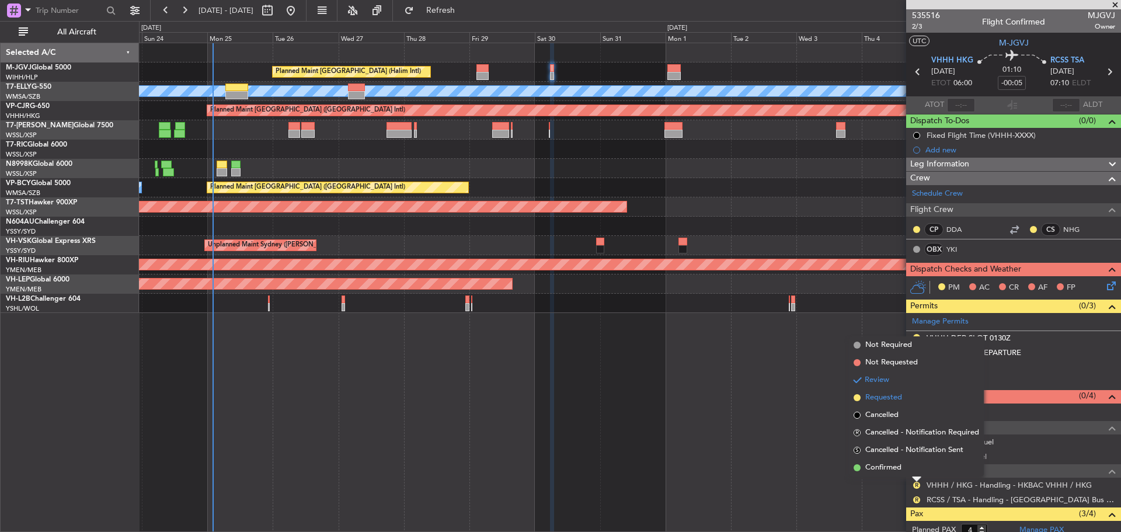
click at [897, 399] on span "Requested" at bounding box center [883, 398] width 37 height 12
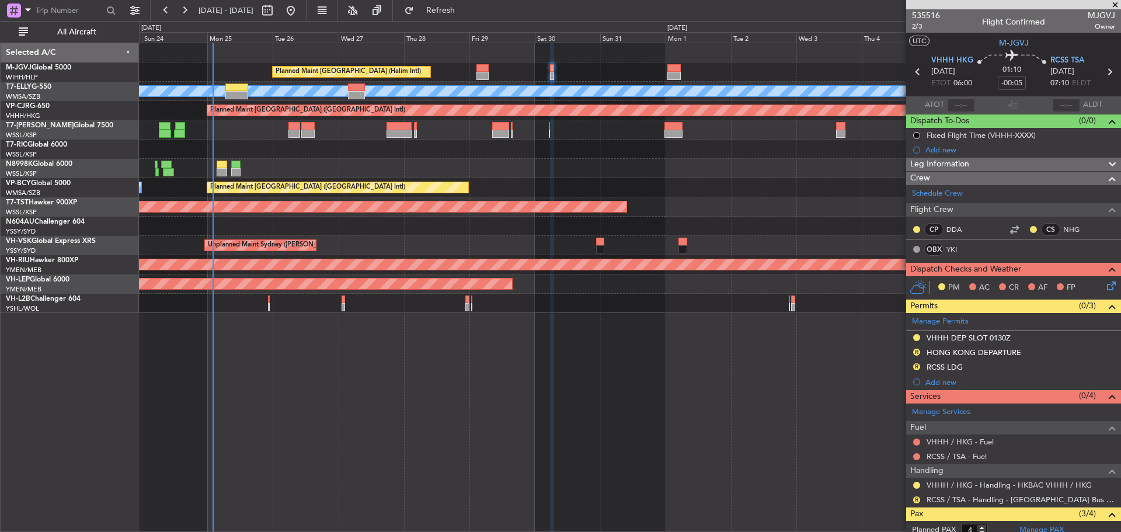
click at [916, 72] on icon at bounding box center [917, 71] width 15 height 15
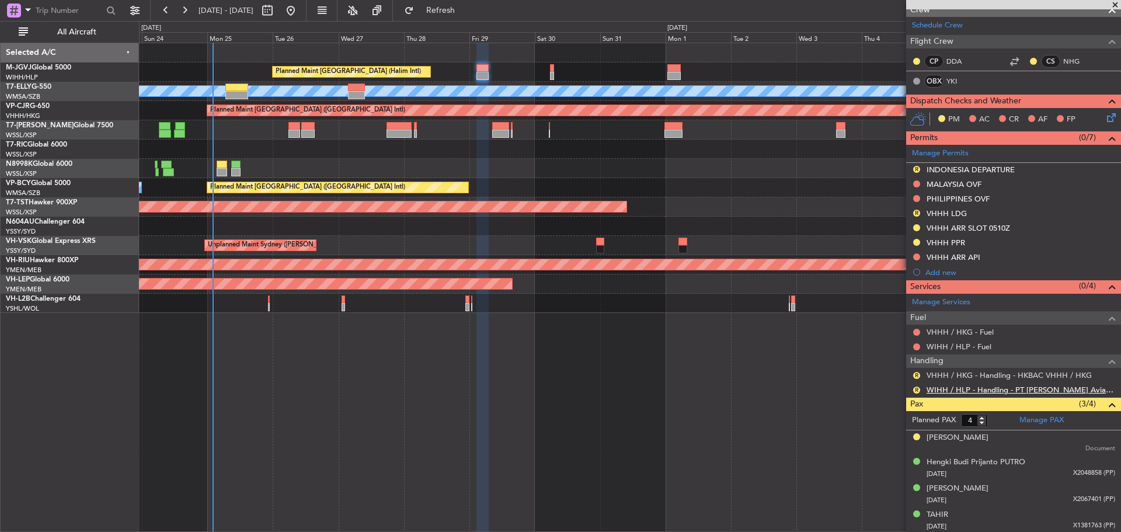
scroll to position [228, 0]
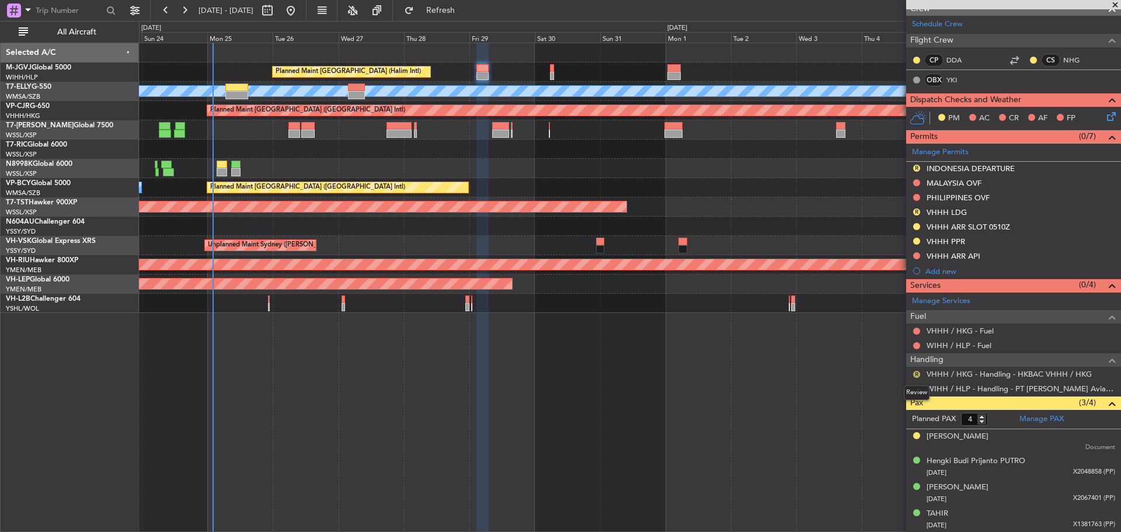
click at [915, 374] on button "R" at bounding box center [916, 374] width 7 height 7
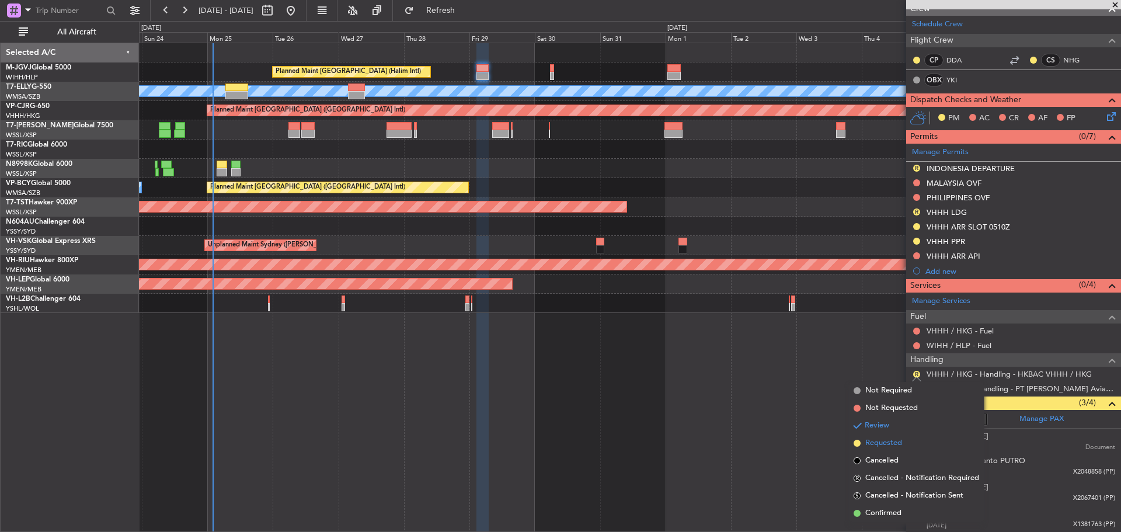
click at [886, 444] on span "Requested" at bounding box center [883, 443] width 37 height 12
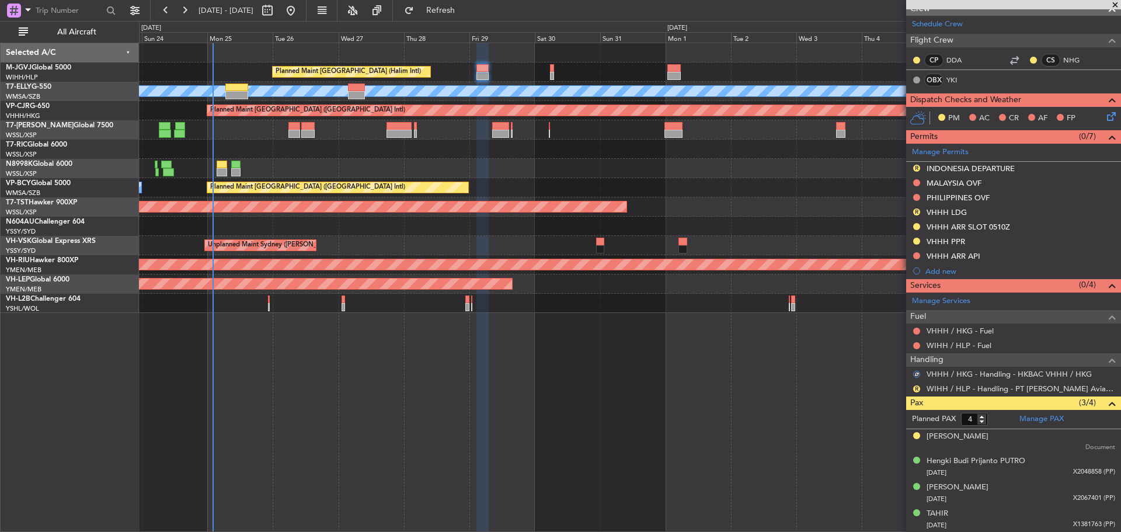
click at [716, 147] on div at bounding box center [629, 149] width 981 height 19
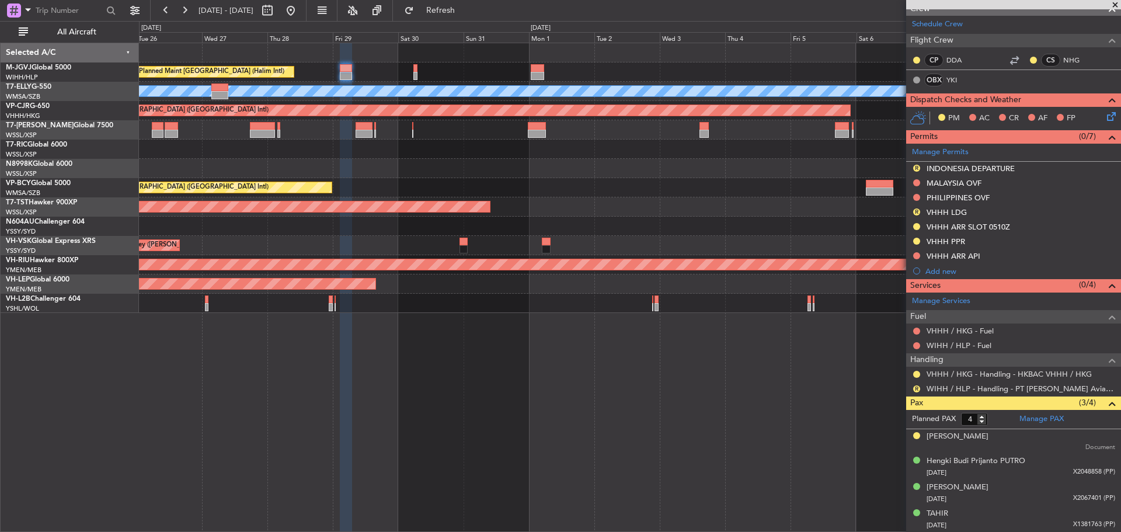
click at [507, 171] on div "Planned Maint [GEOGRAPHIC_DATA] (Halim Intl) [PERSON_NAME] Planned Maint [GEOGR…" at bounding box center [629, 178] width 981 height 270
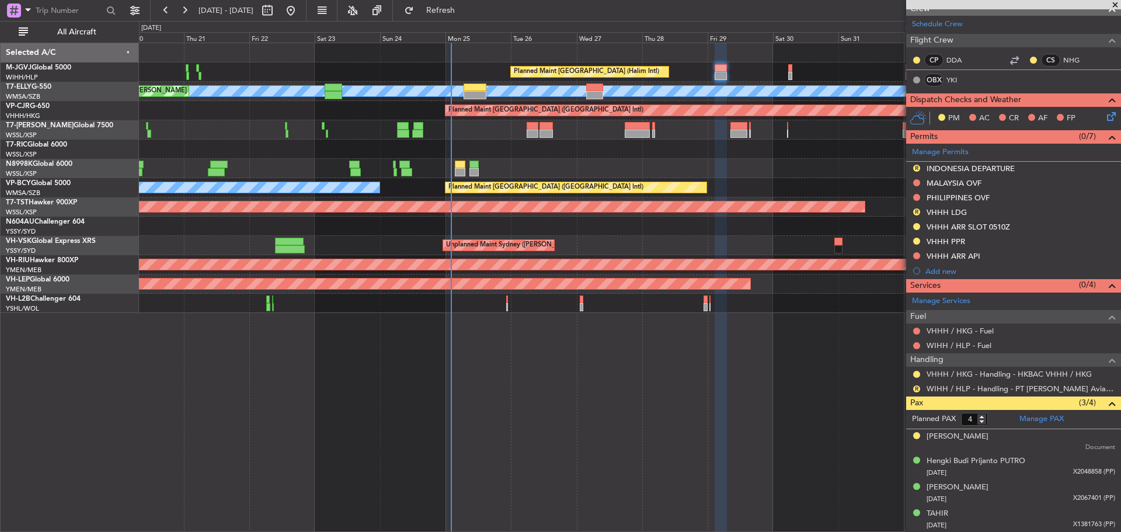
click at [629, 156] on div "Unplanned Maint [GEOGRAPHIC_DATA] (Seletar)" at bounding box center [629, 149] width 981 height 19
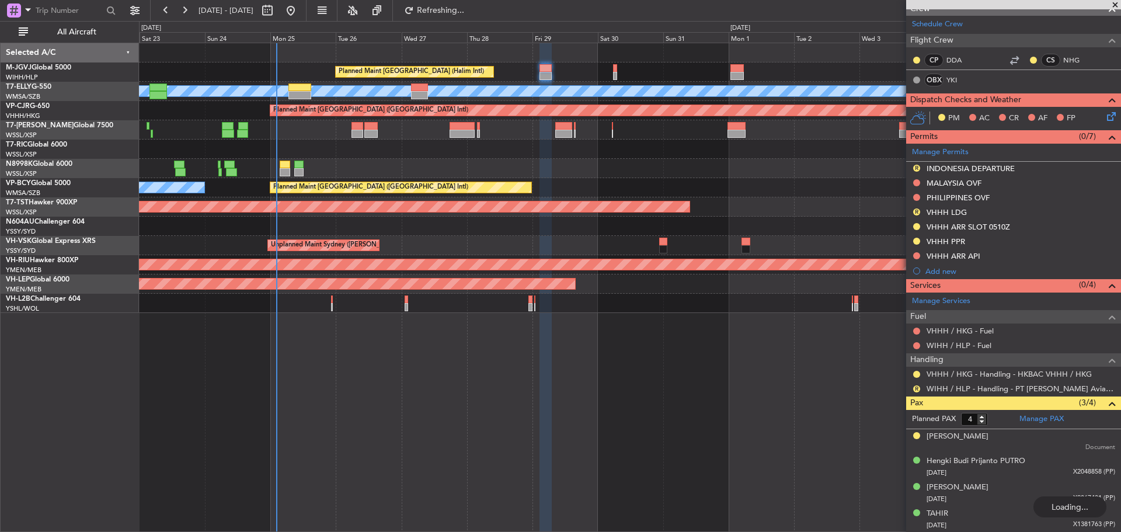
click at [640, 117] on div "Planned Maint [GEOGRAPHIC_DATA] ([GEOGRAPHIC_DATA] Intl)" at bounding box center [629, 110] width 981 height 19
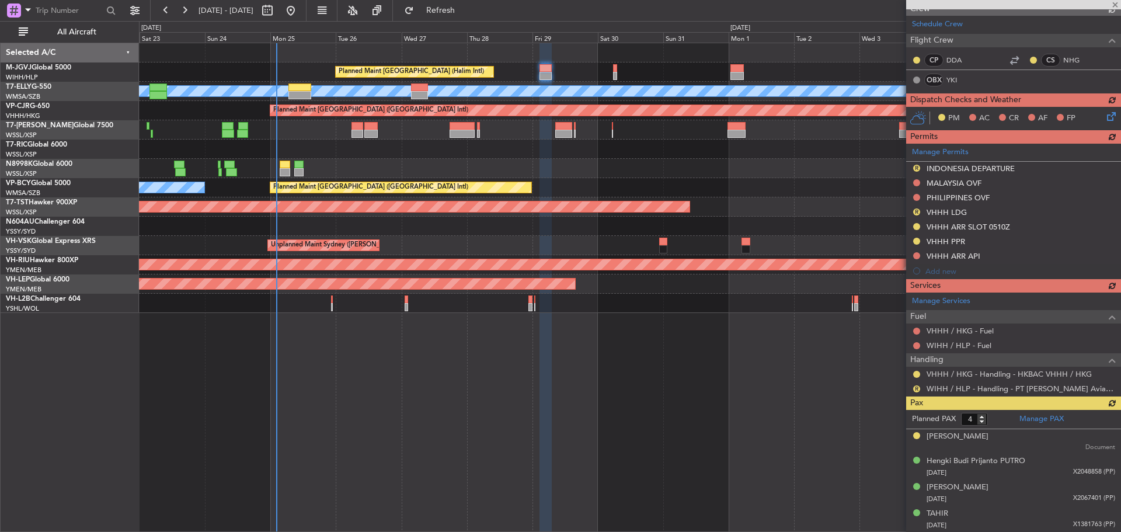
scroll to position [0, 0]
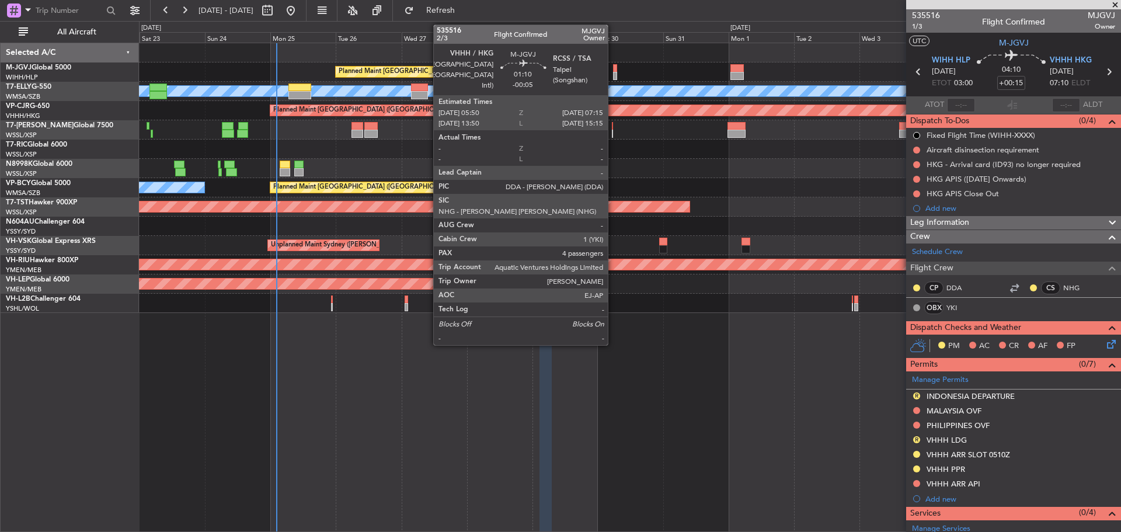
click at [613, 72] on div at bounding box center [615, 76] width 4 height 8
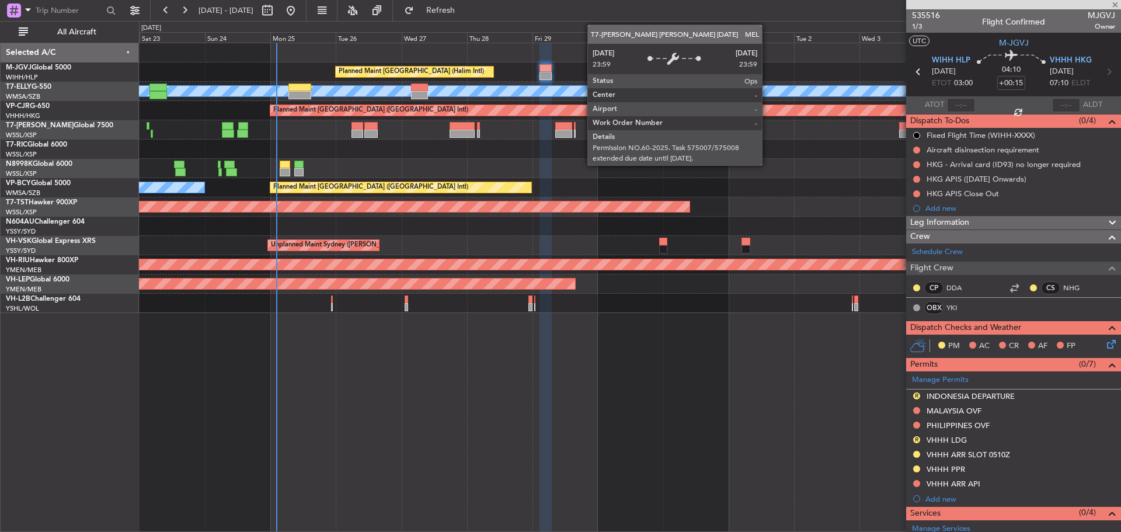
type input "-00:05"
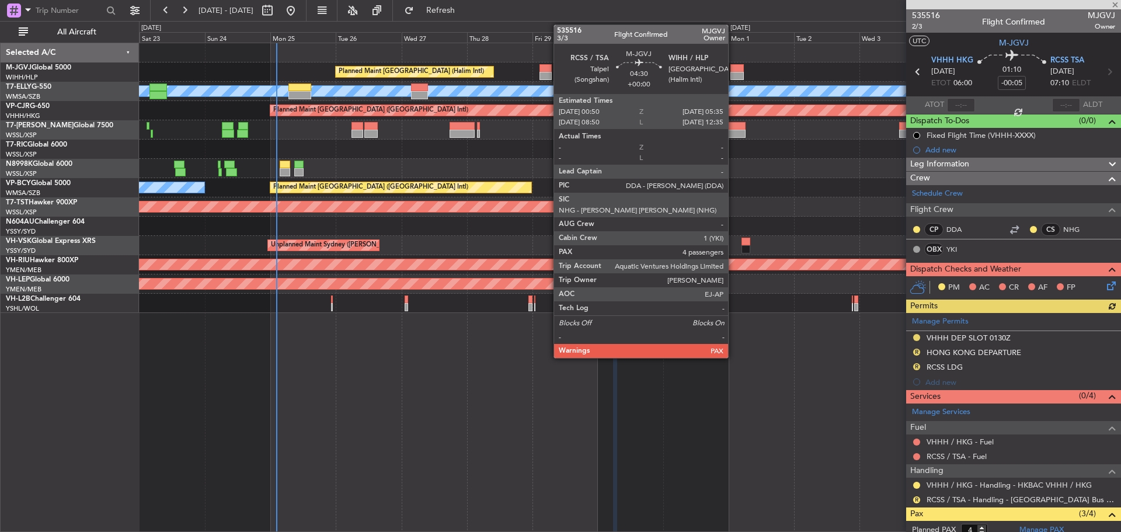
click at [733, 75] on div at bounding box center [736, 76] width 13 height 8
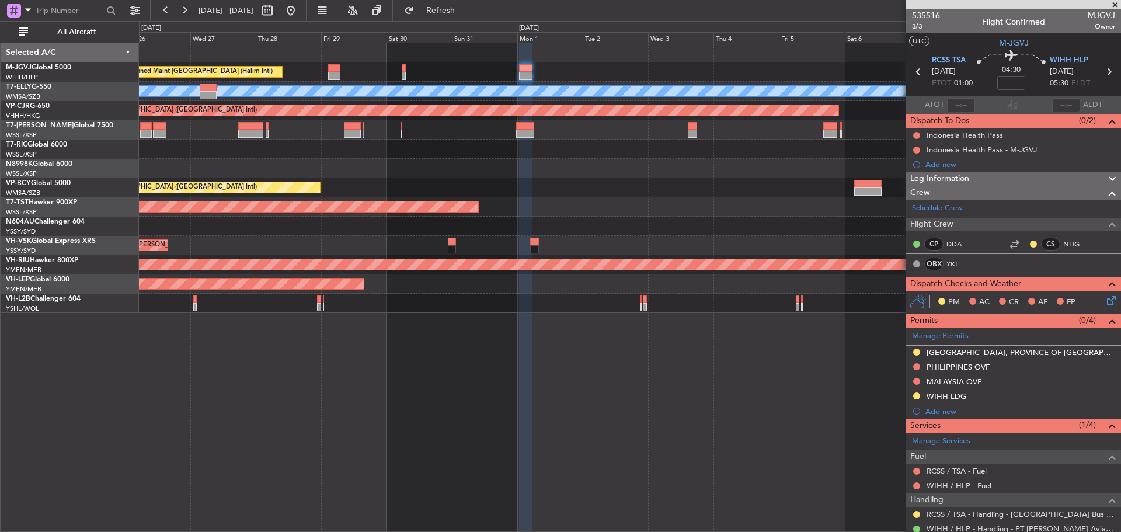
click at [549, 140] on div "Planned Maint [GEOGRAPHIC_DATA] (Halim Intl) [PERSON_NAME] Planned Maint [GEOGR…" at bounding box center [629, 178] width 981 height 270
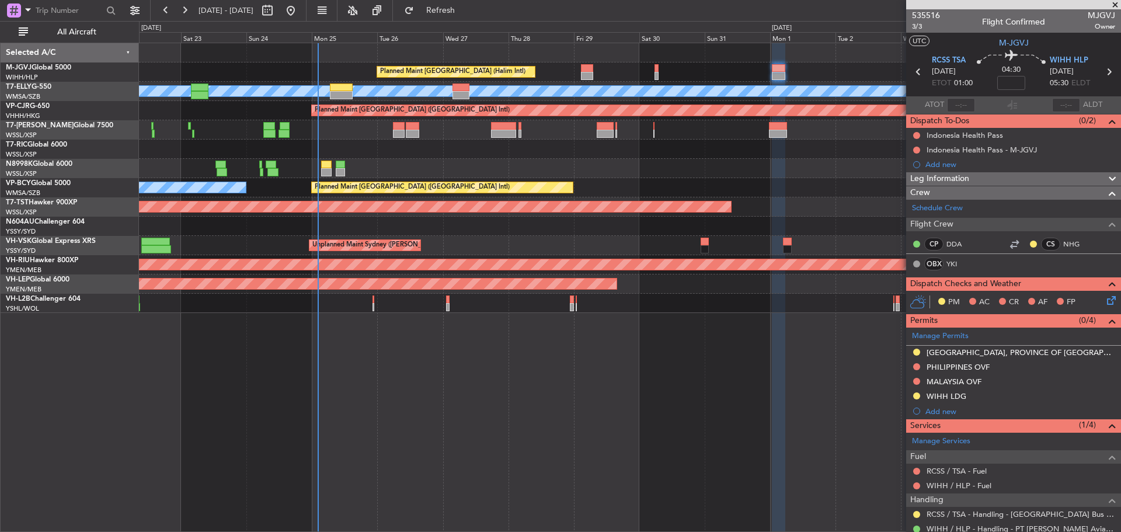
click at [593, 155] on div at bounding box center [629, 149] width 981 height 19
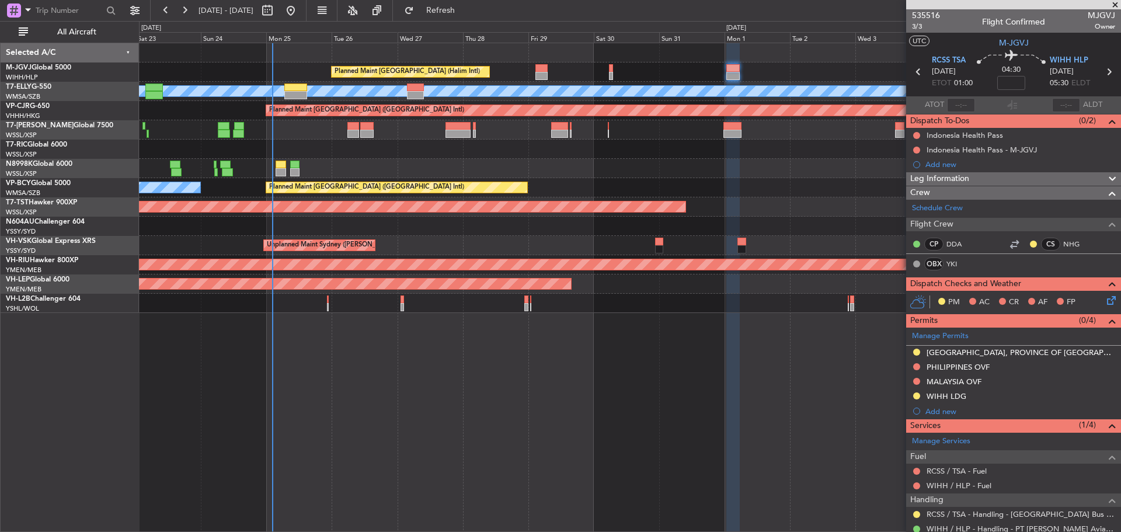
click at [596, 162] on div at bounding box center [629, 168] width 981 height 19
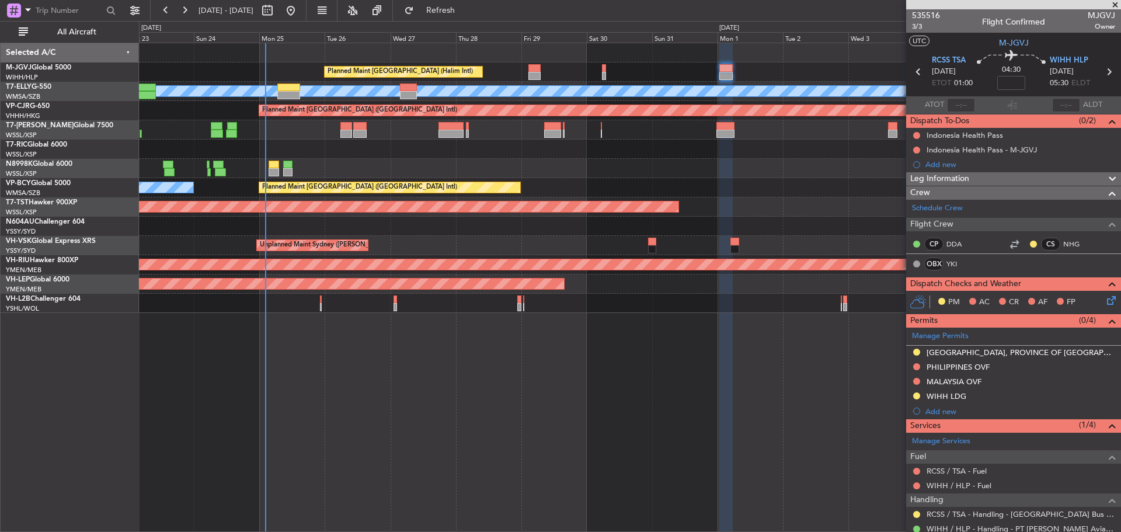
click at [584, 153] on div at bounding box center [629, 149] width 981 height 19
click at [586, 156] on div at bounding box center [629, 149] width 981 height 19
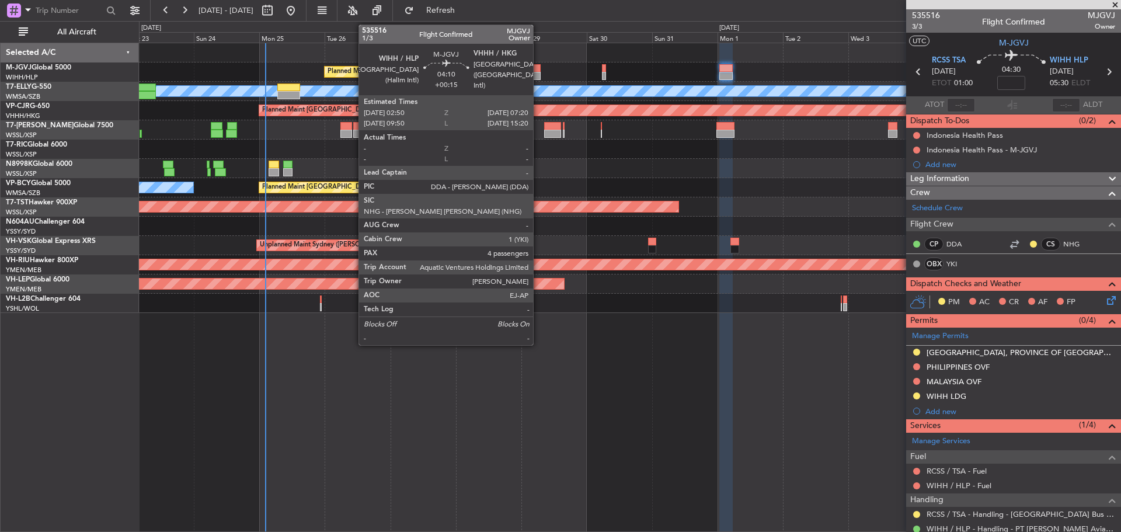
click at [538, 68] on div at bounding box center [534, 68] width 13 height 8
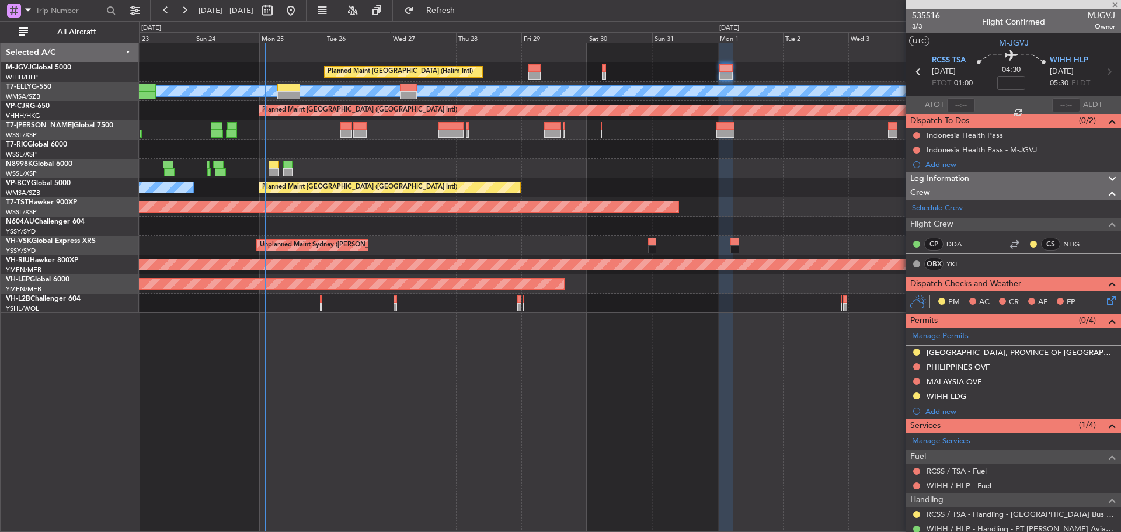
type input "+00:15"
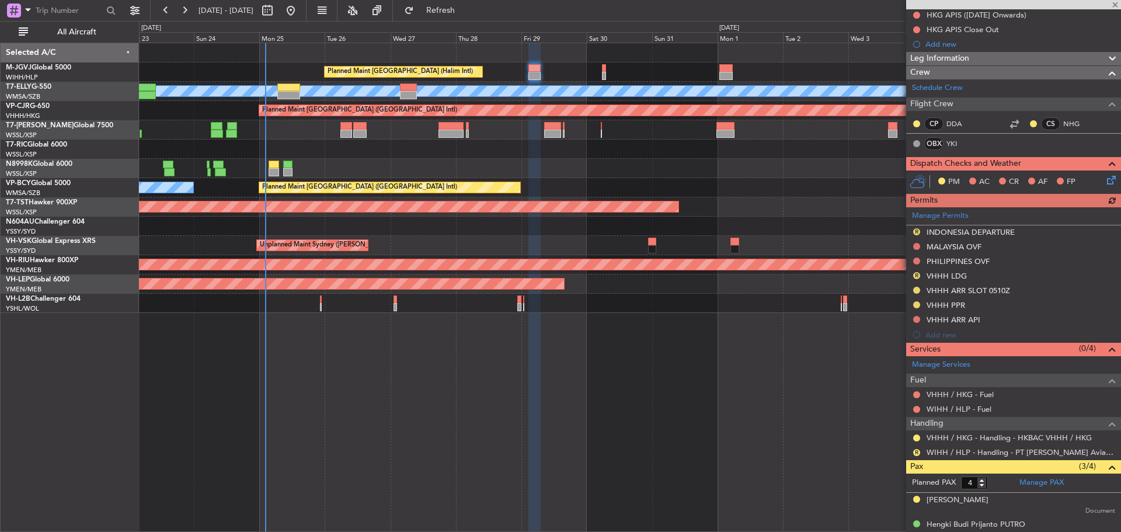
scroll to position [228, 0]
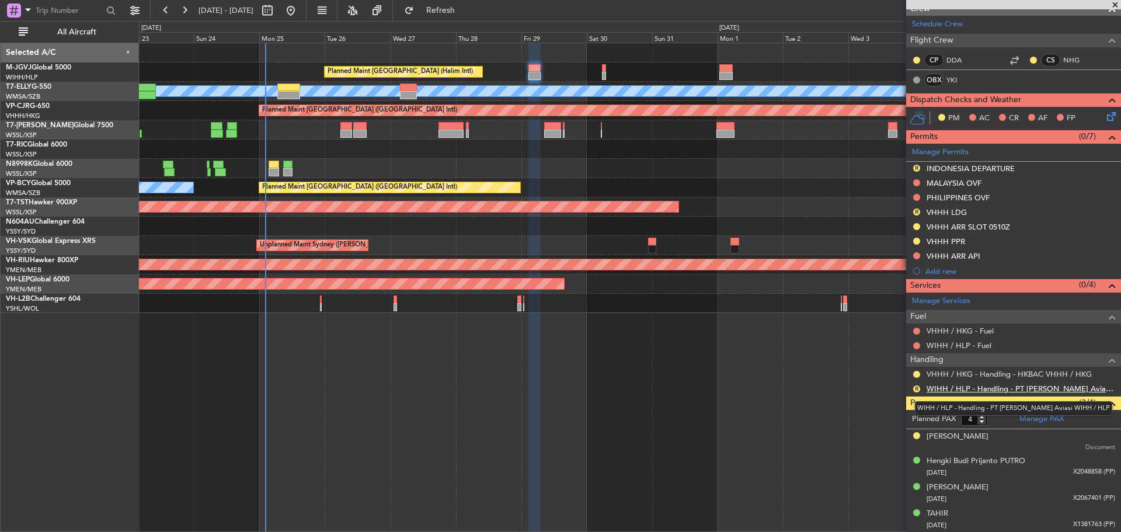
click at [949, 390] on link "WIHH / HLP - Handling - PT [PERSON_NAME] Aviasi WIHH / HLP" at bounding box center [1021, 389] width 189 height 10
click at [916, 390] on div "Requested" at bounding box center [917, 392] width 36 height 15
click at [916, 386] on button "R" at bounding box center [916, 388] width 7 height 7
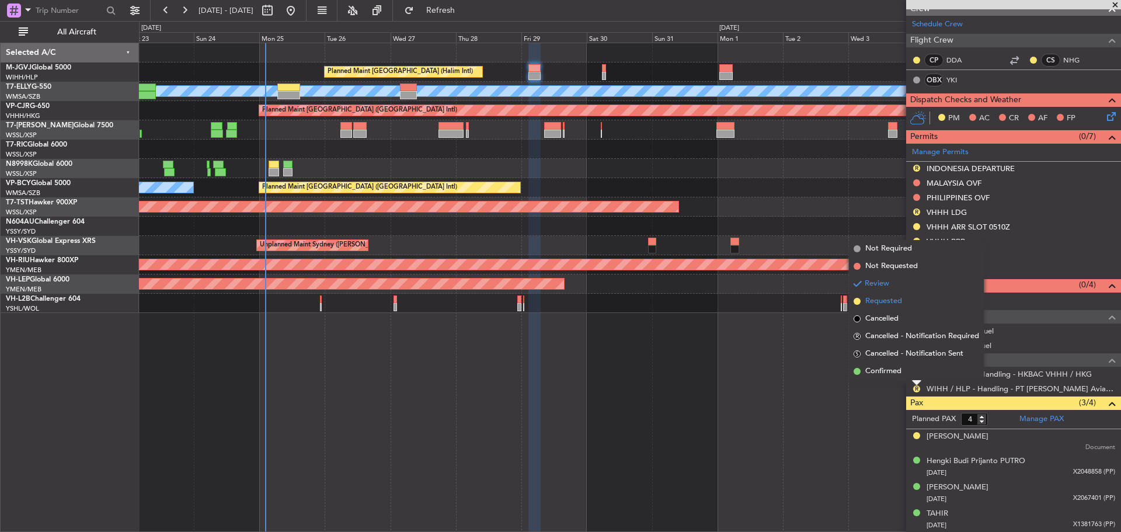
click at [891, 304] on span "Requested" at bounding box center [883, 301] width 37 height 12
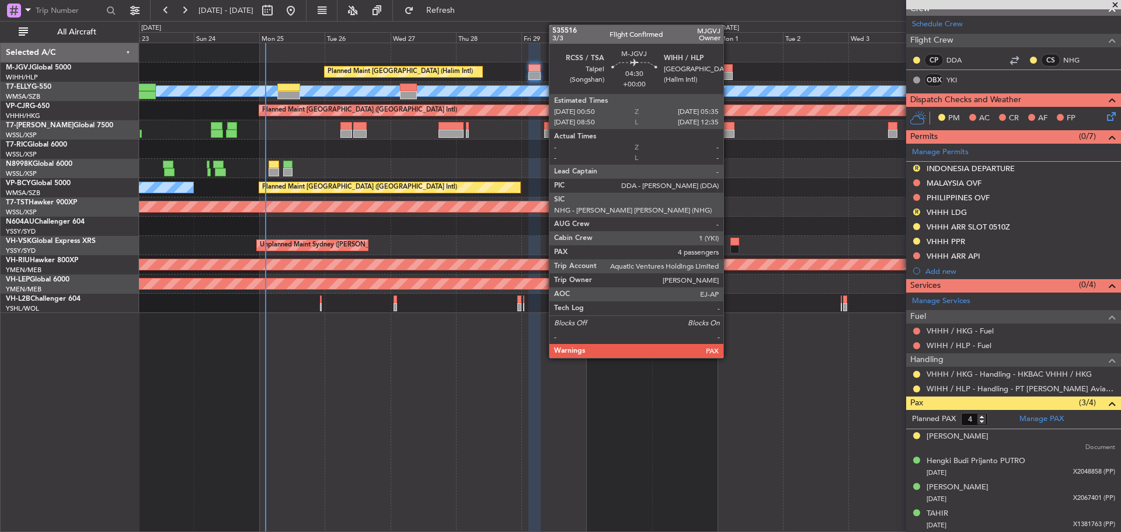
click at [729, 75] on div at bounding box center [725, 76] width 13 height 8
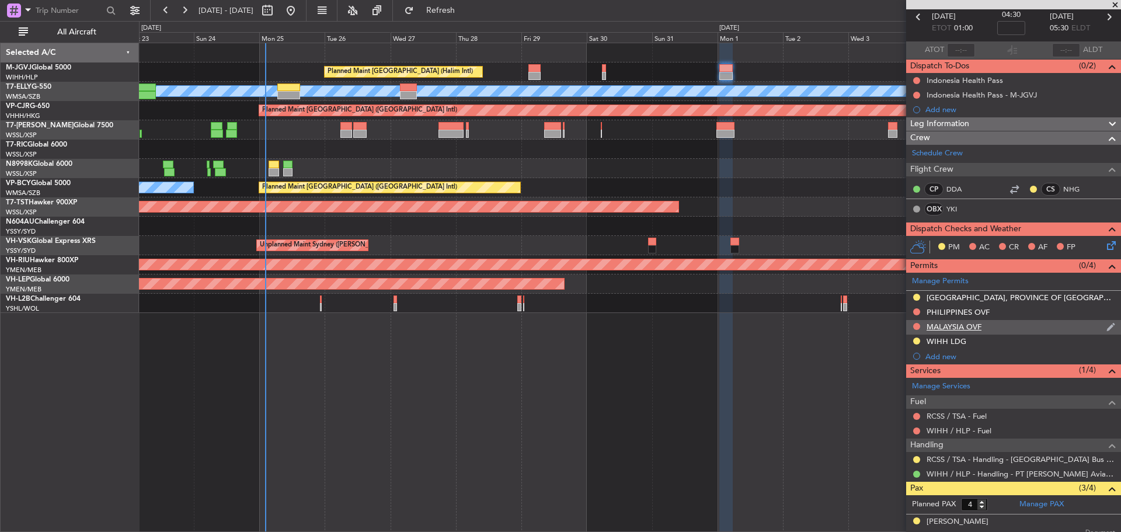
scroll to position [58, 0]
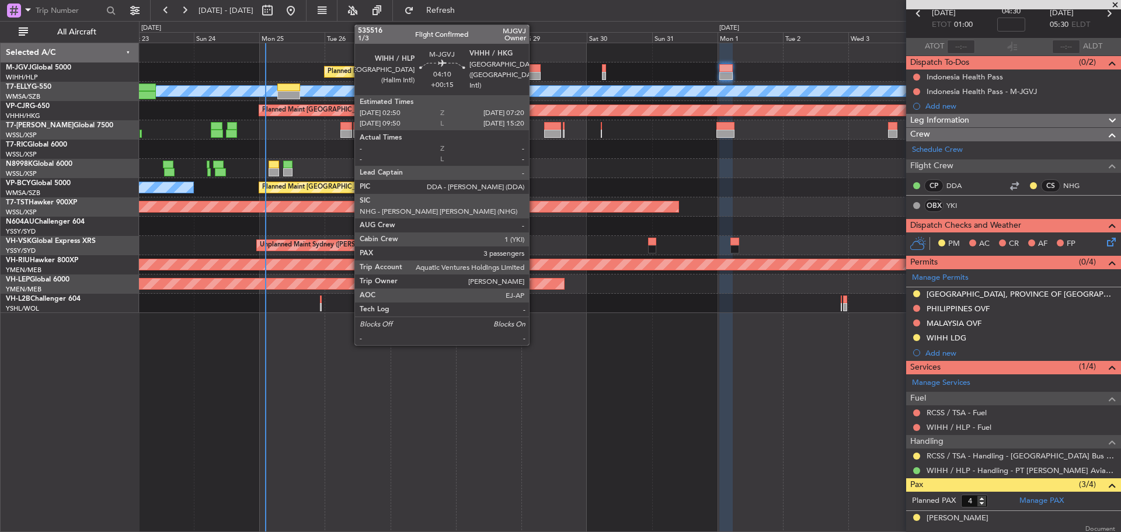
click at [534, 76] on div at bounding box center [534, 76] width 13 height 8
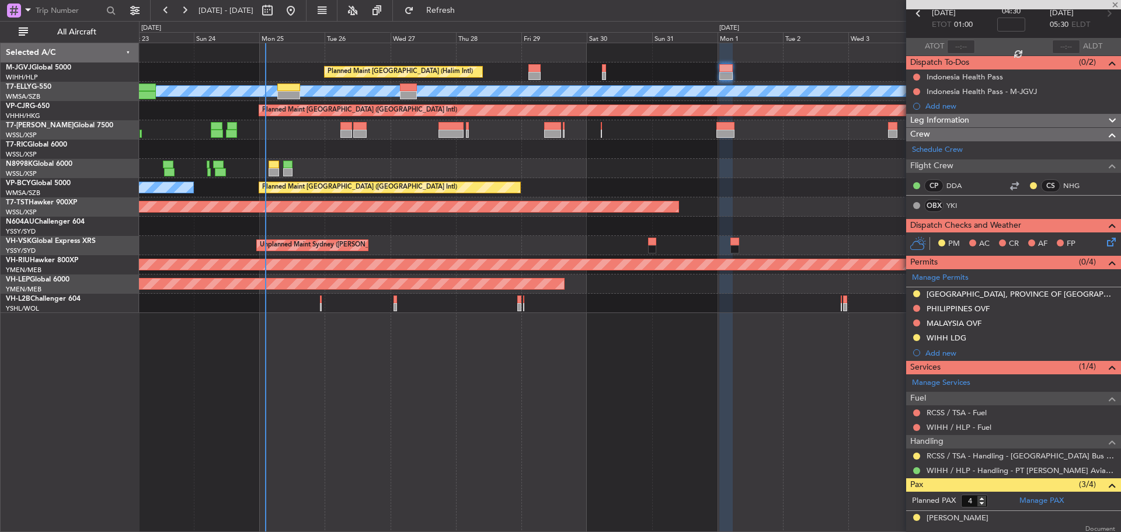
type input "+00:15"
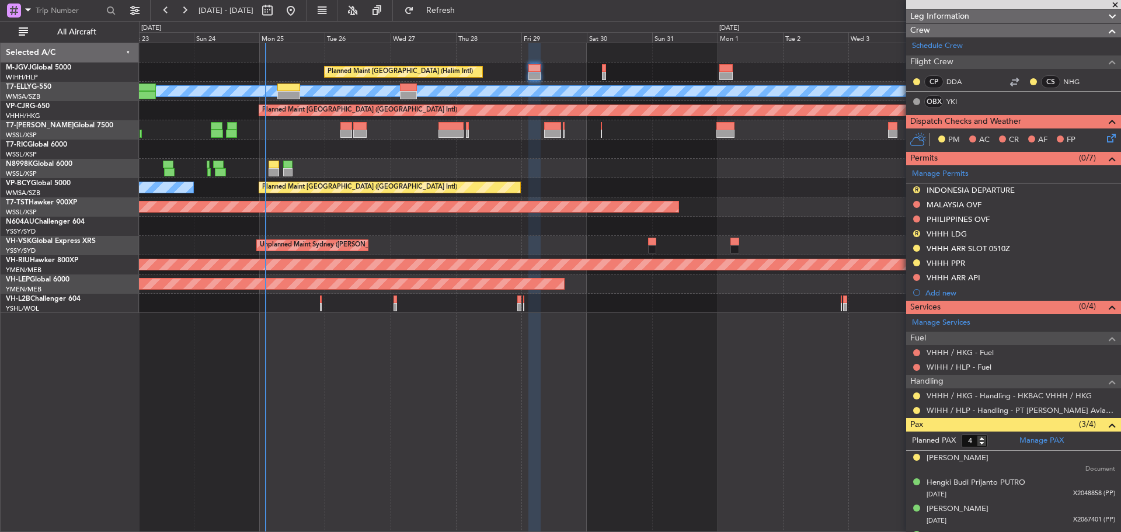
scroll to position [228, 0]
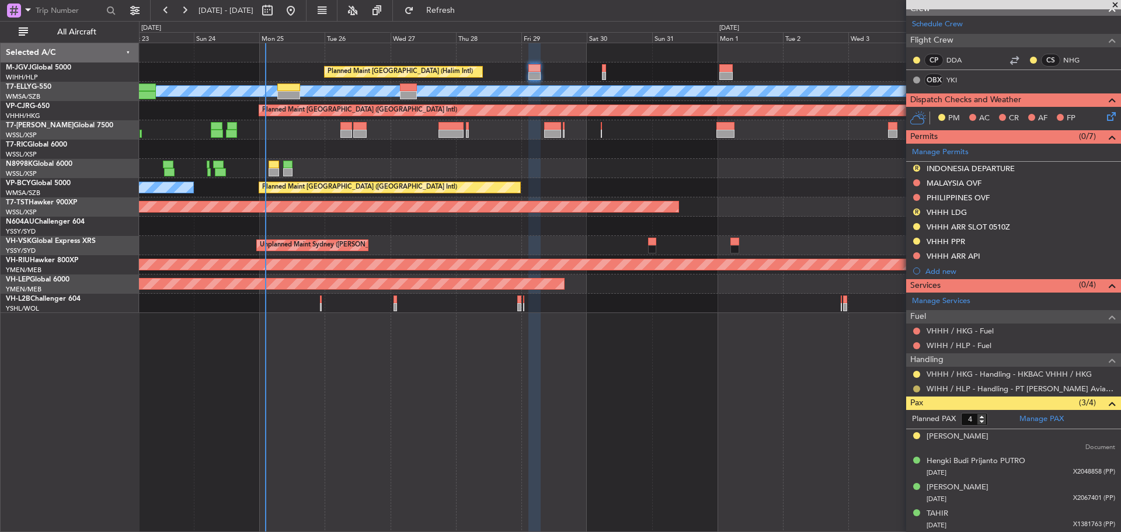
click at [917, 387] on button at bounding box center [916, 388] width 7 height 7
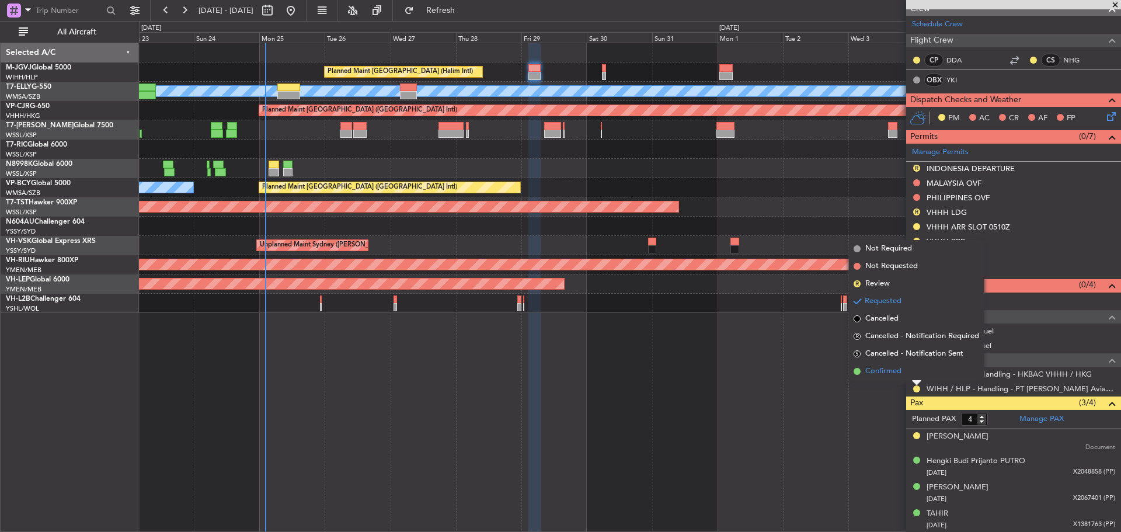
click at [910, 372] on li "Confirmed" at bounding box center [916, 372] width 135 height 18
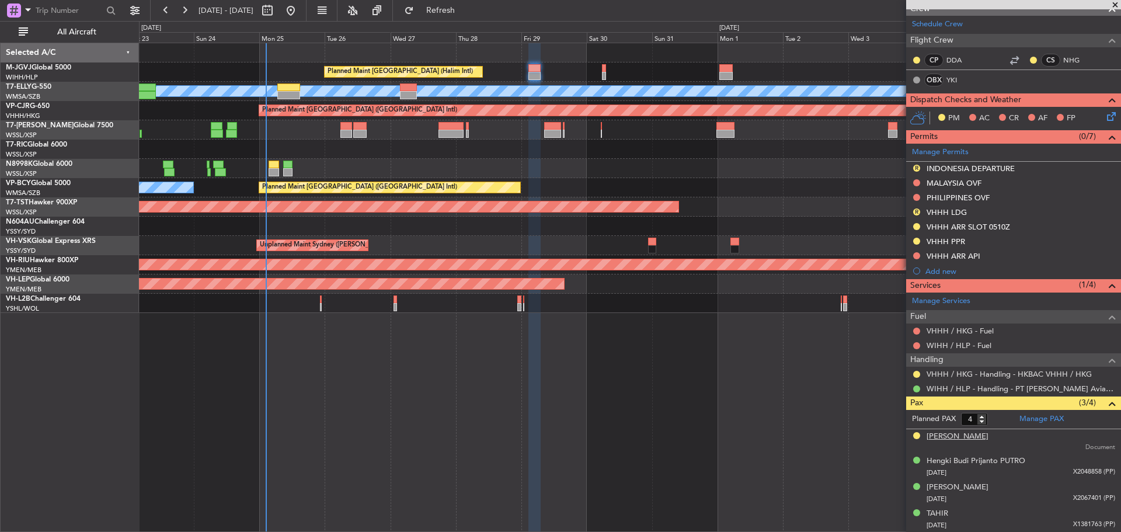
click at [962, 437] on div "[PERSON_NAME]" at bounding box center [958, 437] width 62 height 12
click at [465, 12] on span "Refresh" at bounding box center [440, 10] width 49 height 8
click at [959, 435] on div "[PERSON_NAME]" at bounding box center [958, 437] width 62 height 12
click at [462, 11] on span "Refresh" at bounding box center [440, 10] width 49 height 8
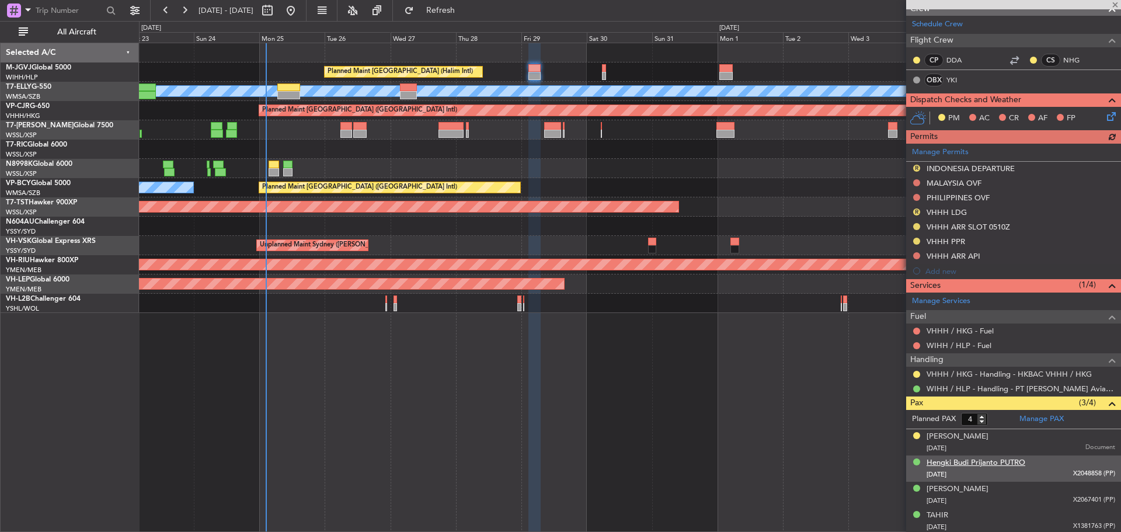
click at [996, 460] on div "Hengki Budi Prijanto PUTRO" at bounding box center [976, 463] width 99 height 12
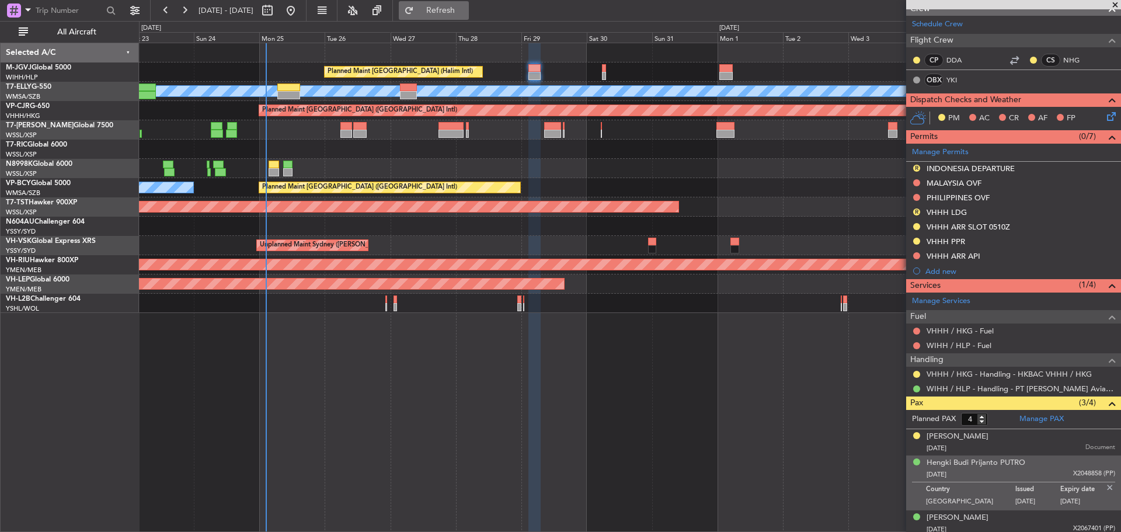
click at [465, 8] on span "Refresh" at bounding box center [440, 10] width 49 height 8
click at [1078, 416] on div "Manage PAX" at bounding box center [1067, 419] width 107 height 19
click at [461, 9] on span "Refresh" at bounding box center [440, 10] width 49 height 8
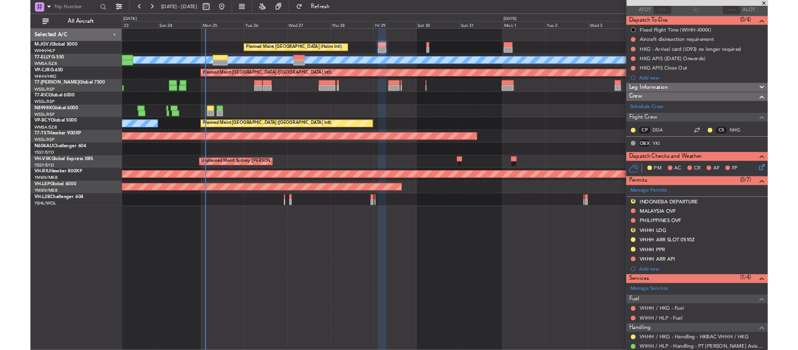
scroll to position [0, 0]
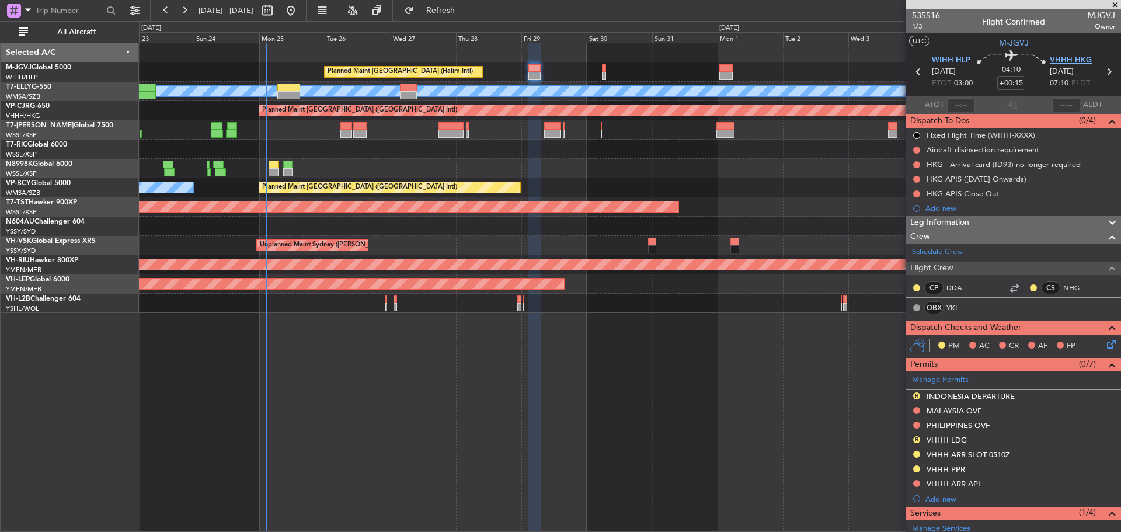
click at [1057, 61] on span "VHHH HKG" at bounding box center [1071, 61] width 42 height 12
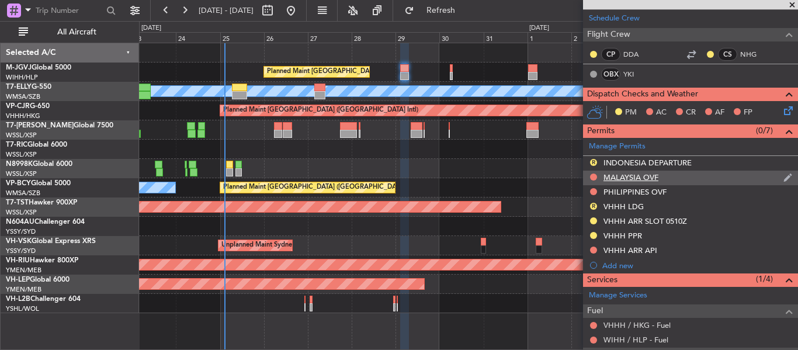
scroll to position [292, 0]
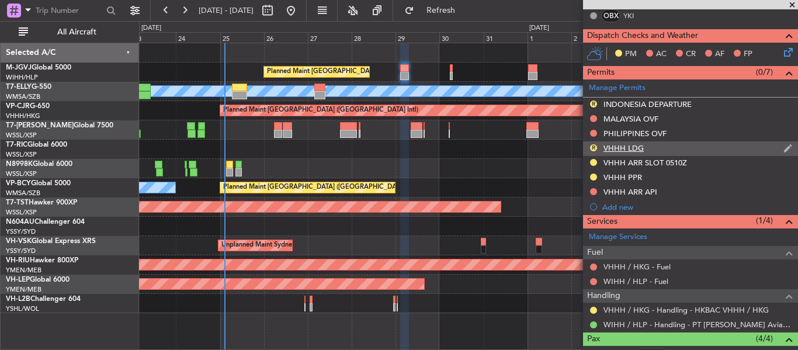
click at [704, 146] on div "R VHHH LDG" at bounding box center [690, 148] width 215 height 15
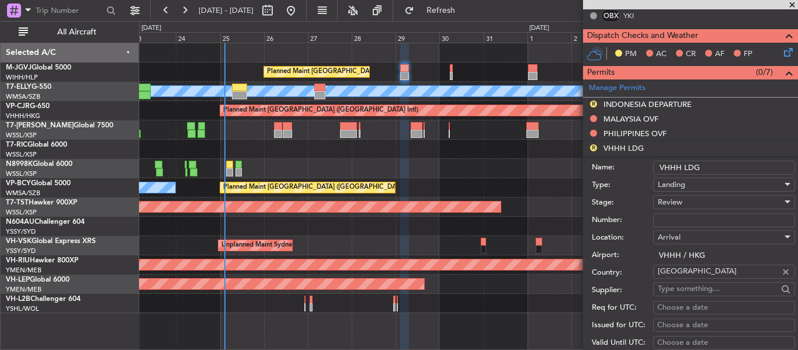
scroll to position [350, 0]
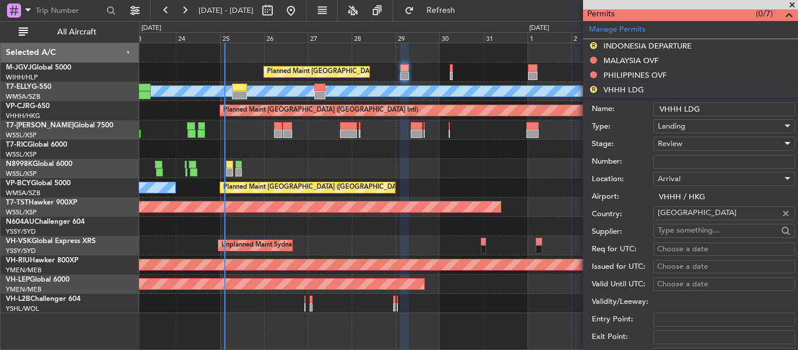
click at [675, 144] on span "Review" at bounding box center [669, 143] width 25 height 11
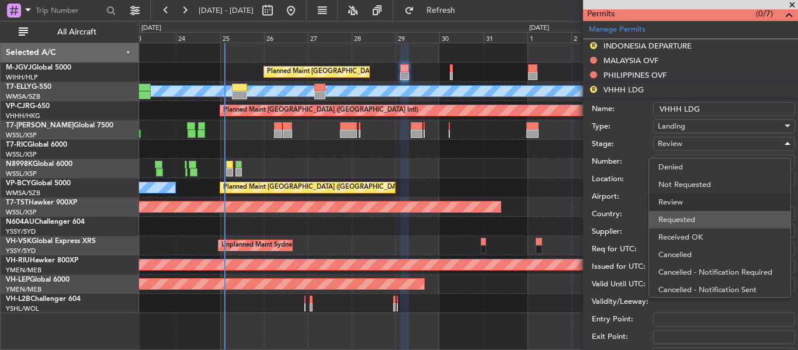
click at [680, 219] on span "Requested" at bounding box center [719, 220] width 123 height 18
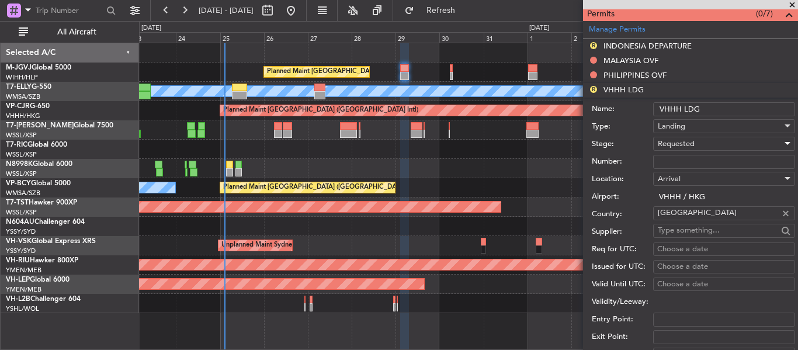
scroll to position [584, 0]
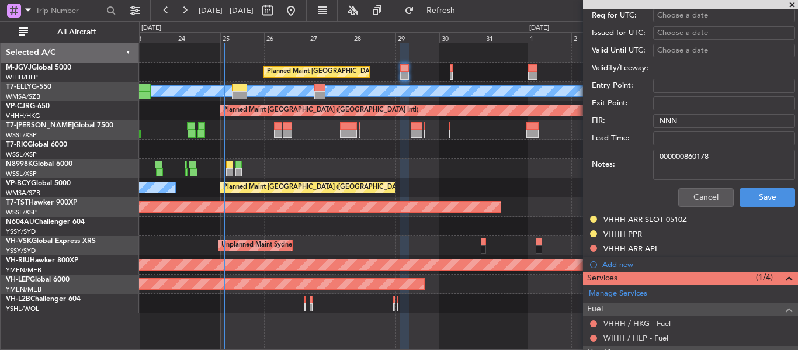
drag, startPoint x: 723, startPoint y: 154, endPoint x: 643, endPoint y: 156, distance: 80.0
click at [643, 156] on div "Notes: 000000860178" at bounding box center [692, 164] width 203 height 35
paste textarea "210"
type textarea "000000860210"
click at [758, 197] on button "Save" at bounding box center [766, 197] width 55 height 19
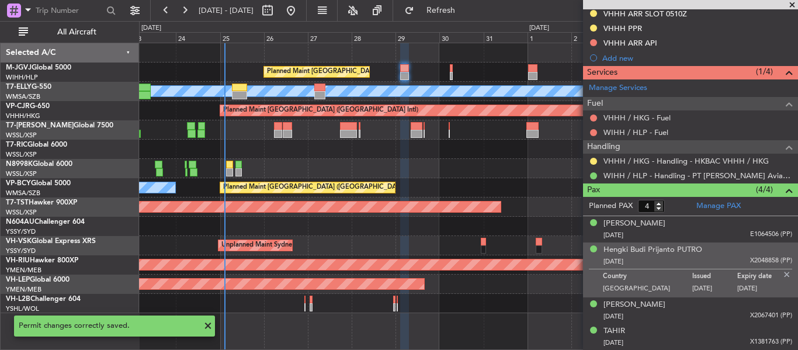
scroll to position [235, 0]
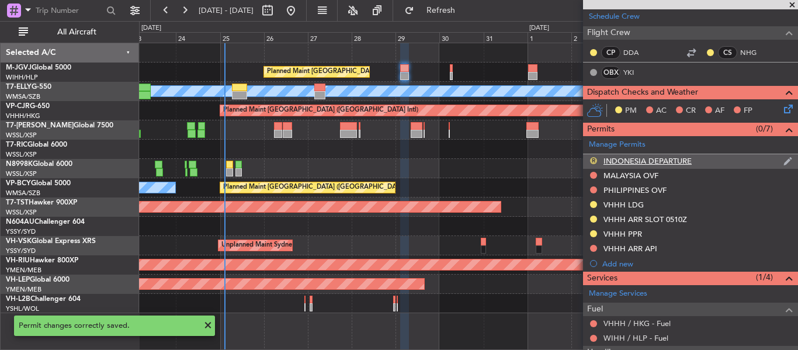
click at [593, 160] on button "R" at bounding box center [593, 160] width 7 height 7
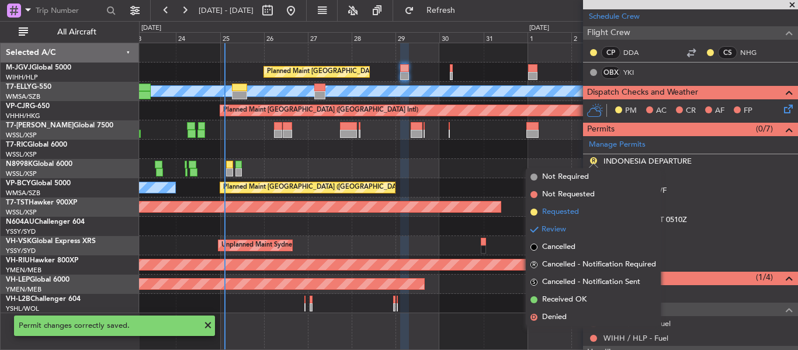
click at [584, 208] on li "Requested" at bounding box center [592, 212] width 135 height 18
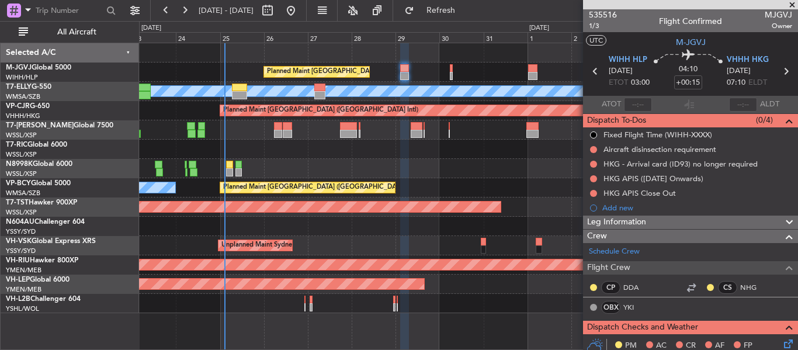
scroll to position [0, 0]
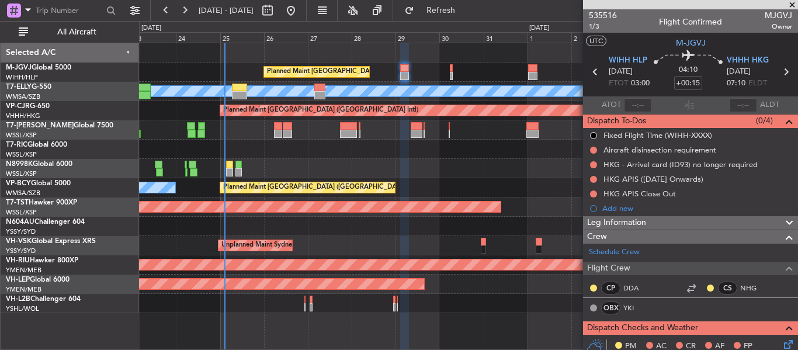
click at [778, 72] on icon at bounding box center [785, 71] width 15 height 15
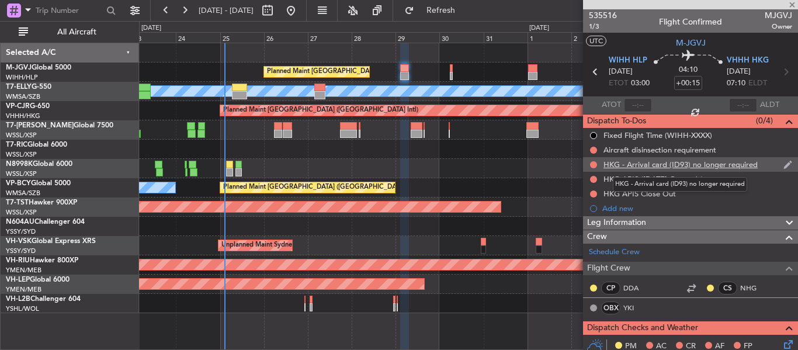
type input "-00:05"
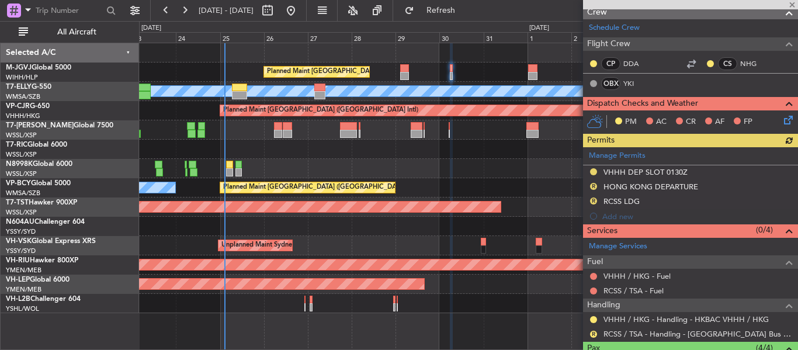
scroll to position [175, 0]
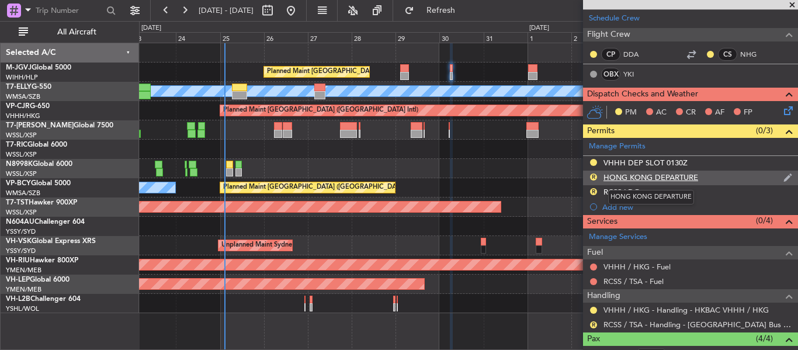
click at [614, 176] on div "HONG KONG DEPARTURE" at bounding box center [650, 177] width 95 height 10
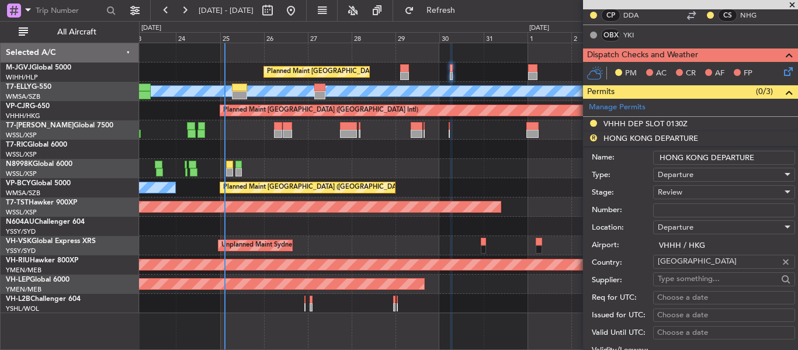
scroll to position [234, 0]
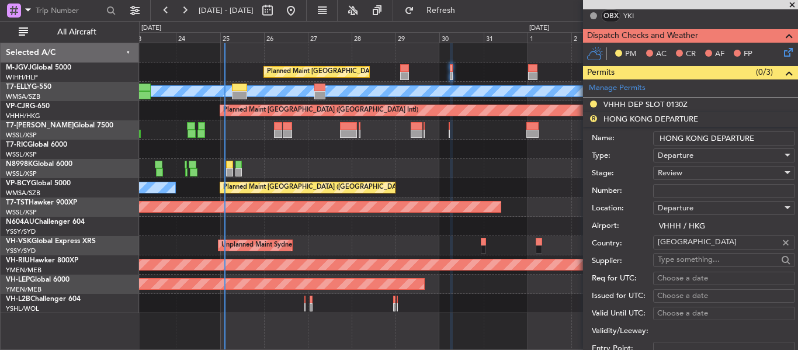
click at [678, 174] on span "Review" at bounding box center [669, 173] width 25 height 11
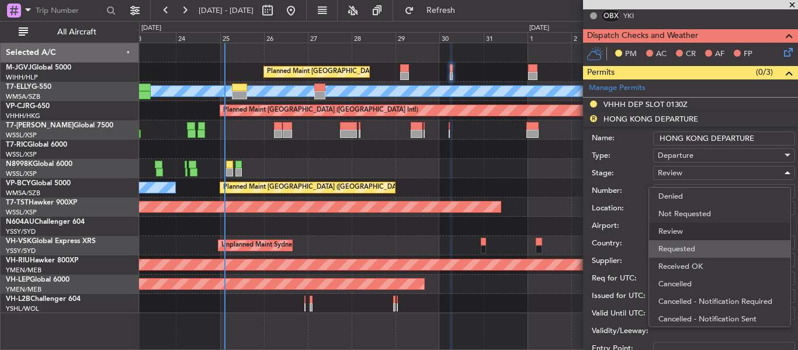
click at [684, 245] on span "Requested" at bounding box center [719, 249] width 123 height 18
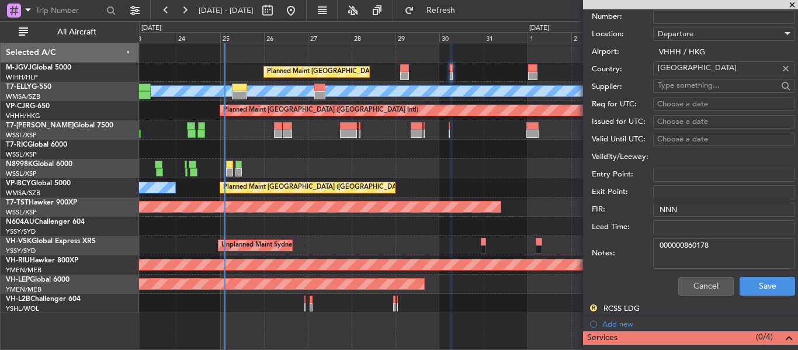
scroll to position [409, 0]
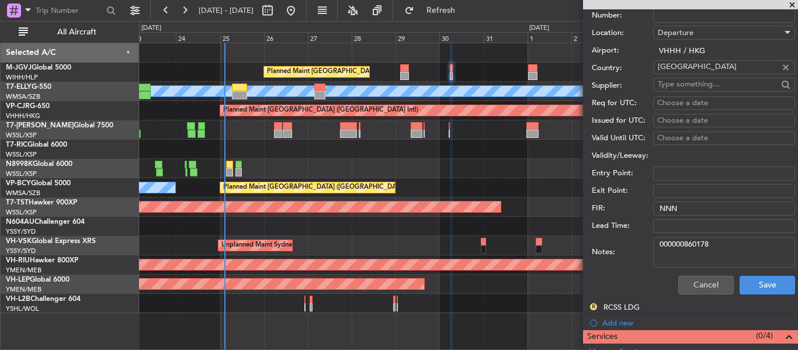
drag, startPoint x: 717, startPoint y: 247, endPoint x: 649, endPoint y: 244, distance: 68.4
click at [649, 244] on div "Notes: 000000860178" at bounding box center [692, 252] width 203 height 35
paste textarea "210"
type textarea "000000860210"
click at [751, 287] on button "Save" at bounding box center [766, 285] width 55 height 19
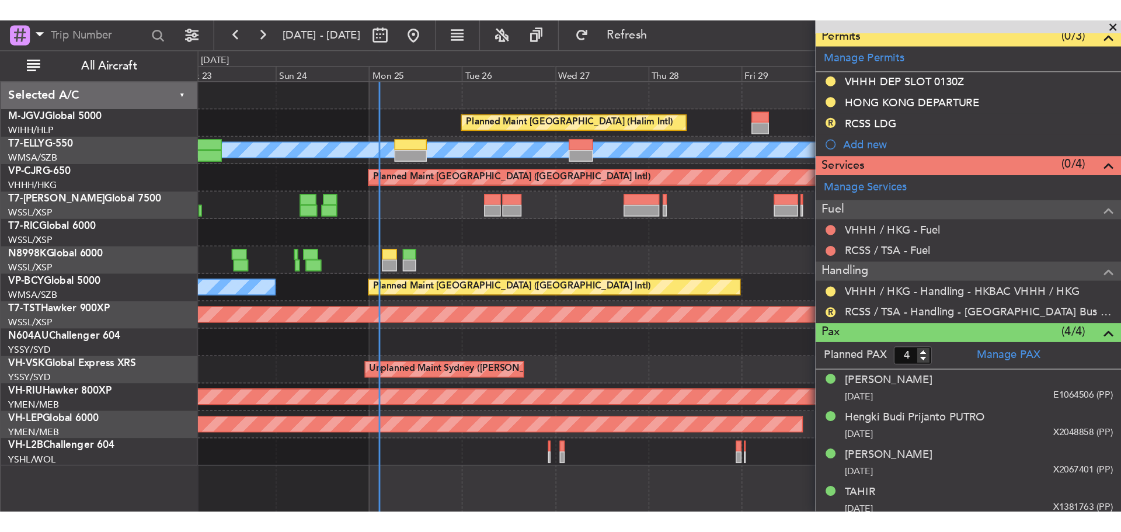
scroll to position [113, 0]
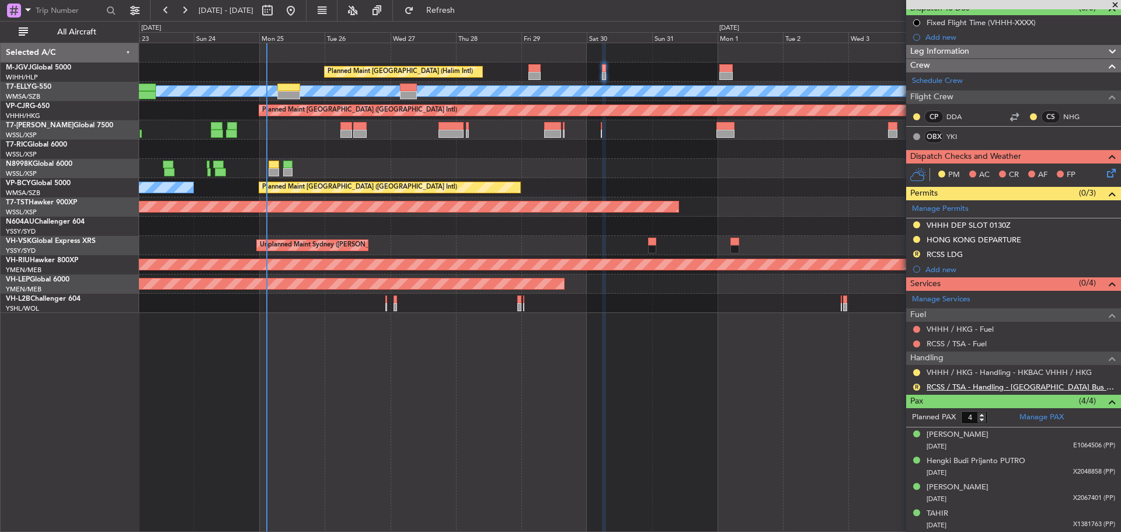
click at [977, 388] on link "RCSS / TSA - Handling - [GEOGRAPHIC_DATA] Bus Avn RCSS / TSA" at bounding box center [1021, 387] width 189 height 10
click at [453, 8] on button "Refresh" at bounding box center [434, 10] width 70 height 19
click at [917, 386] on button "R" at bounding box center [916, 387] width 7 height 7
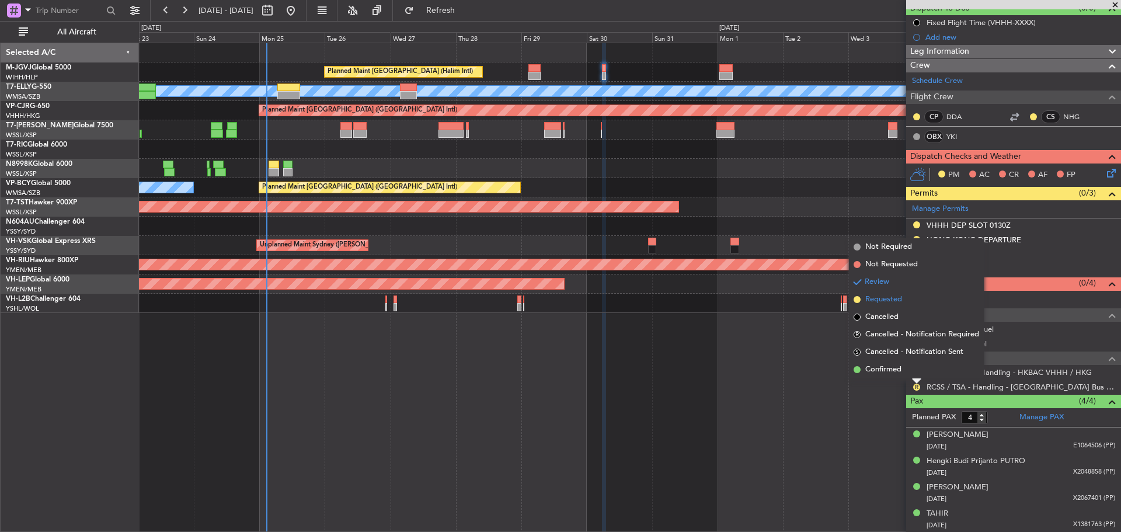
click at [888, 301] on span "Requested" at bounding box center [883, 300] width 37 height 12
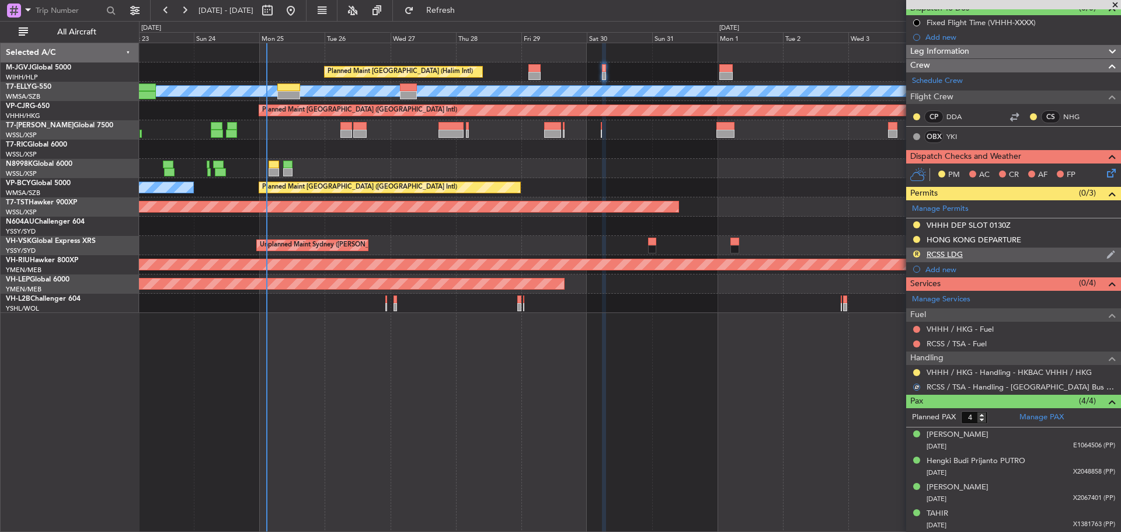
click at [913, 250] on div "R" at bounding box center [916, 253] width 9 height 9
click at [916, 252] on button "R" at bounding box center [916, 253] width 7 height 7
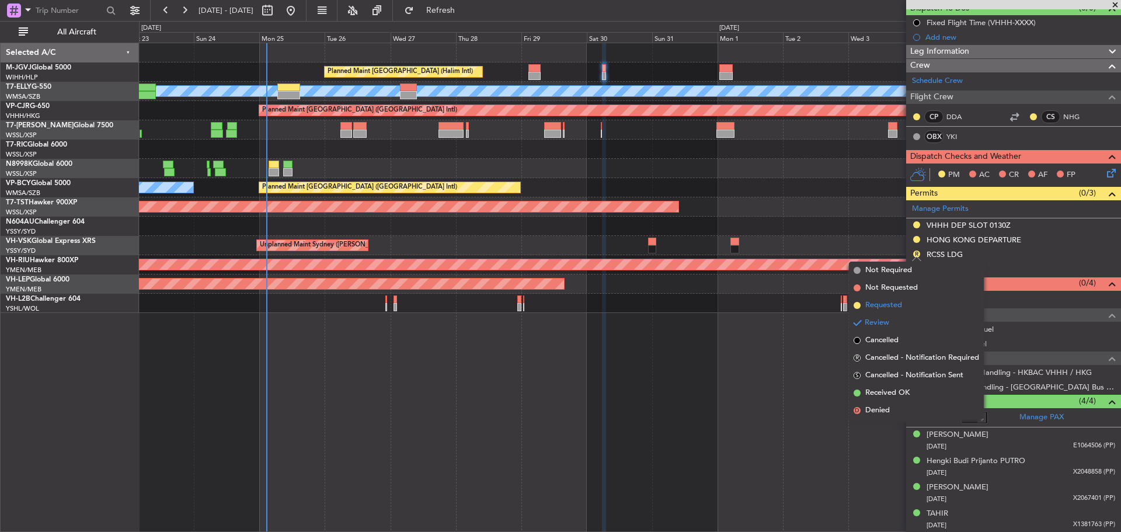
click at [904, 306] on li "Requested" at bounding box center [916, 306] width 135 height 18
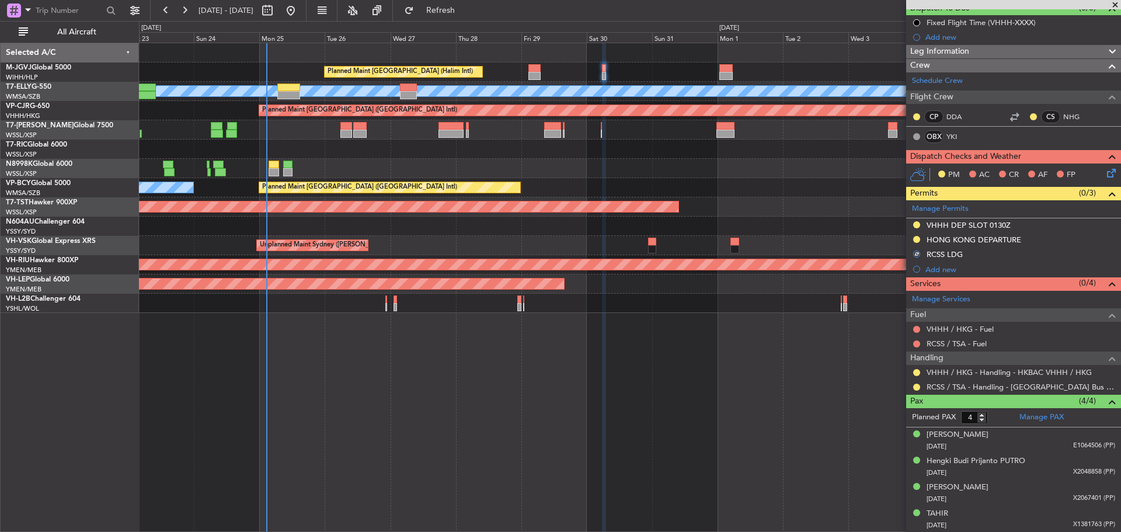
scroll to position [0, 0]
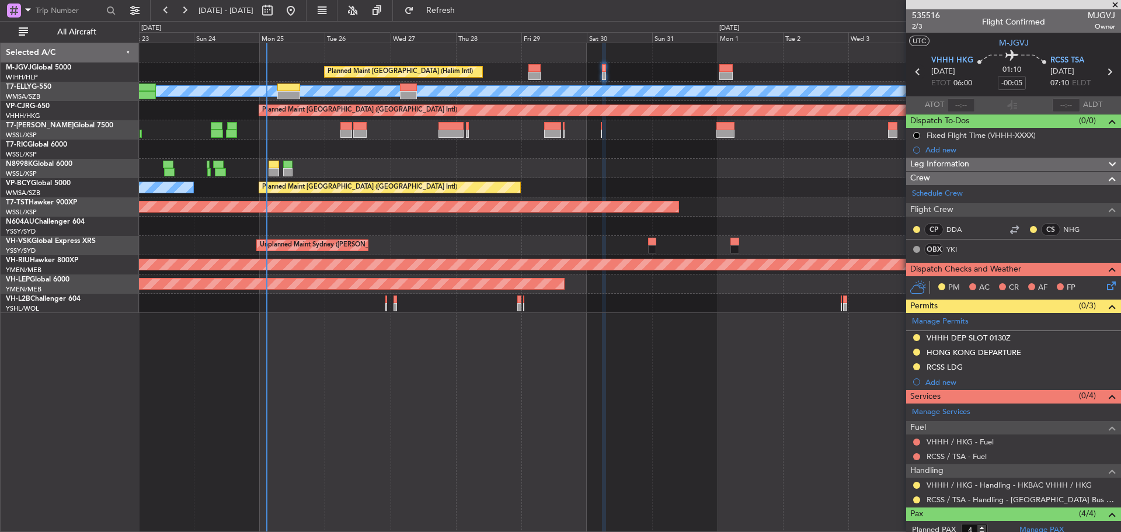
click at [916, 70] on icon at bounding box center [917, 71] width 15 height 15
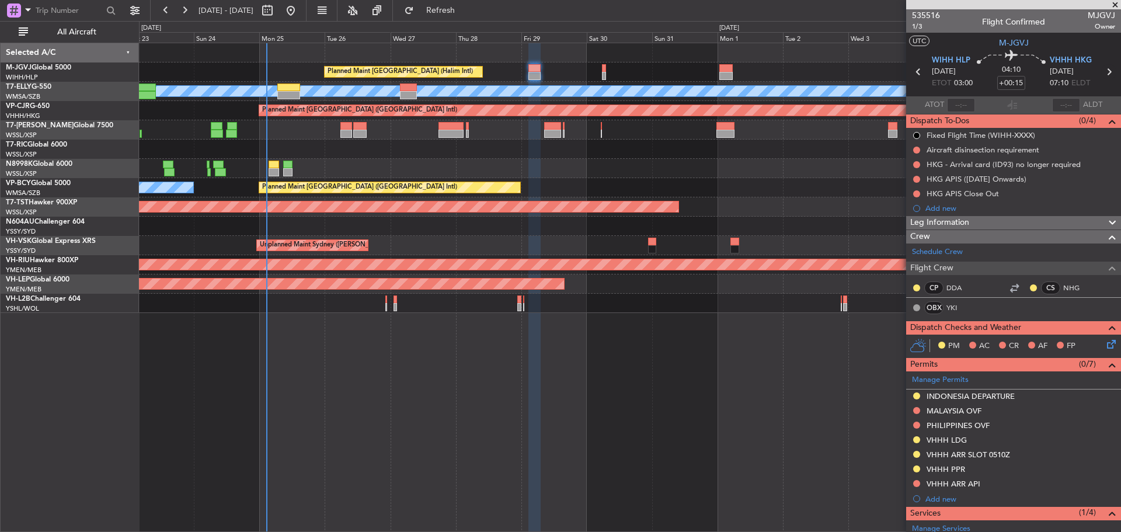
click at [1102, 74] on icon at bounding box center [1108, 71] width 15 height 15
type input "-00:05"
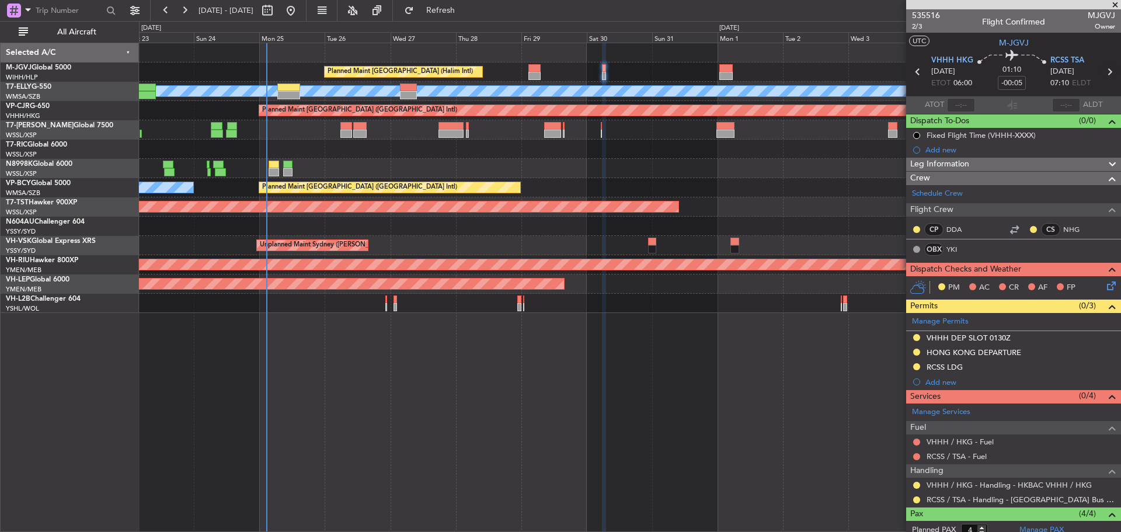
click at [1102, 72] on icon at bounding box center [1109, 71] width 15 height 15
